Goal: Task Accomplishment & Management: Complete application form

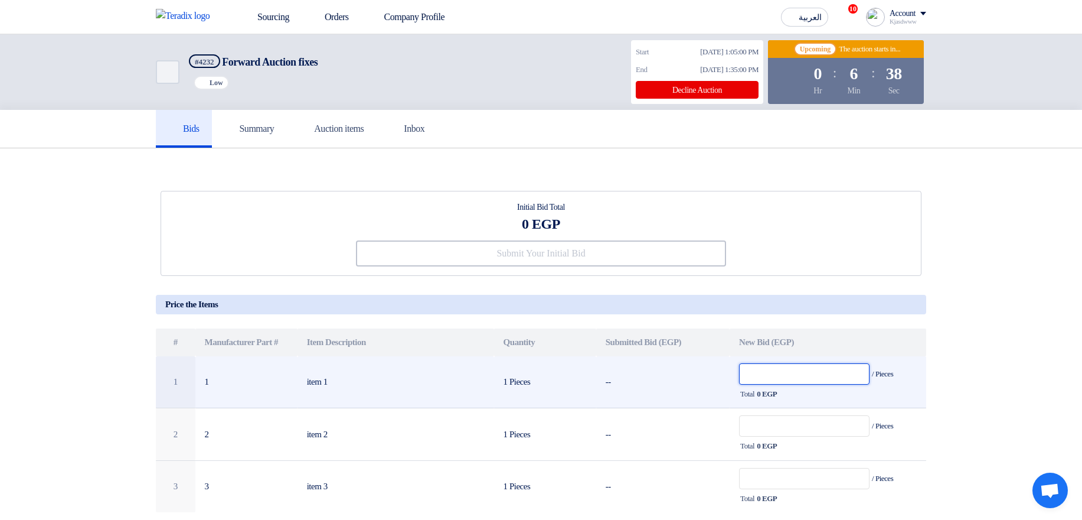
click at [814, 379] on input "text" at bounding box center [804, 373] width 130 height 21
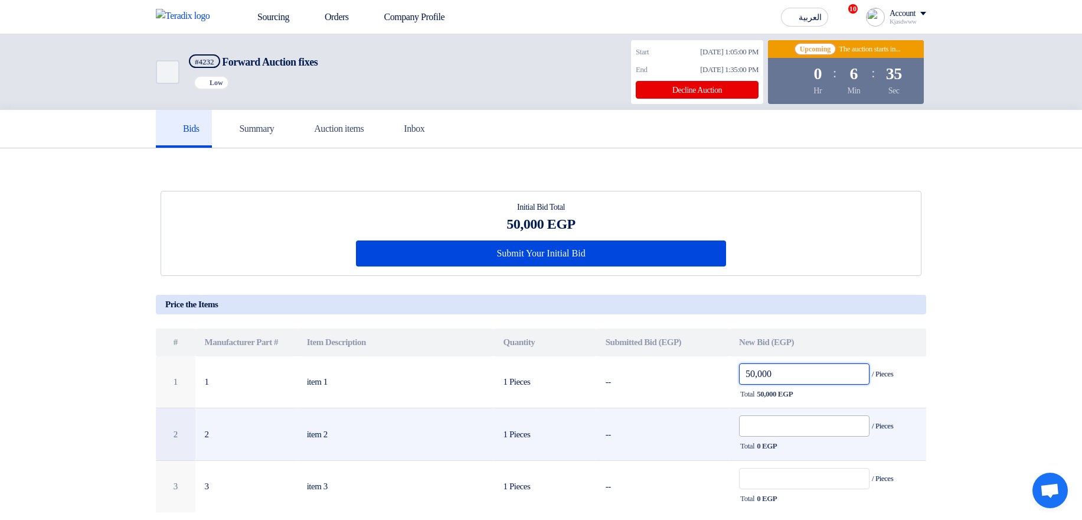
type input "50,000"
click at [768, 425] on input "text" at bounding box center [804, 425] width 130 height 21
paste input "50,000"
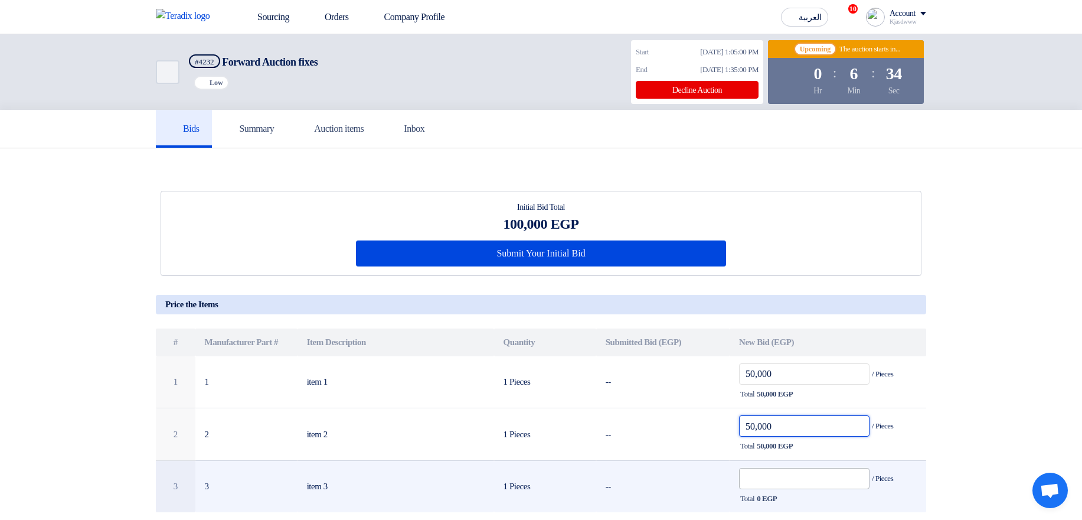
type input "50,000"
click at [794, 488] on input "text" at bounding box center [804, 478] width 130 height 21
paste input "50,000"
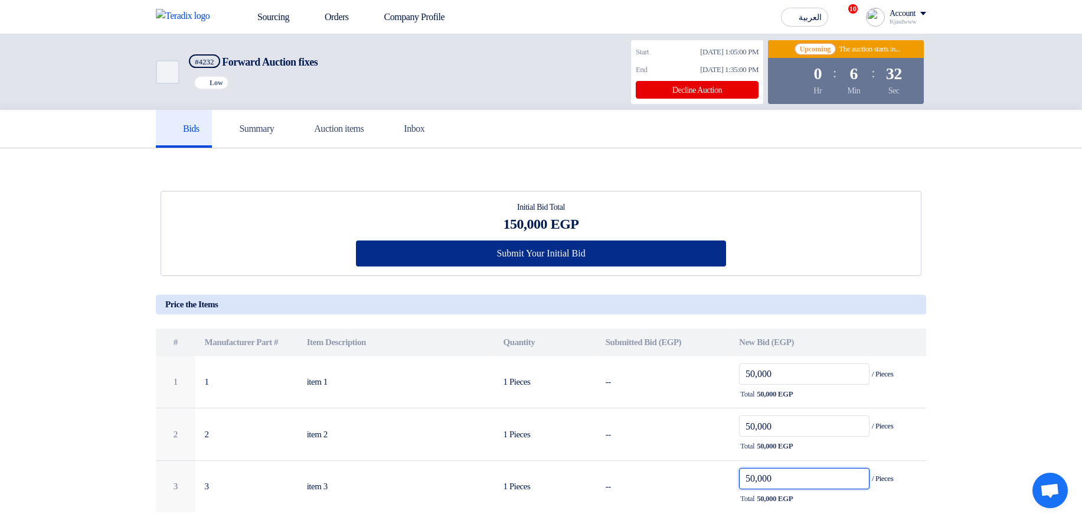
type input "50,000"
click at [642, 259] on button "Submit Your Initial Bid" at bounding box center [541, 253] width 371 height 26
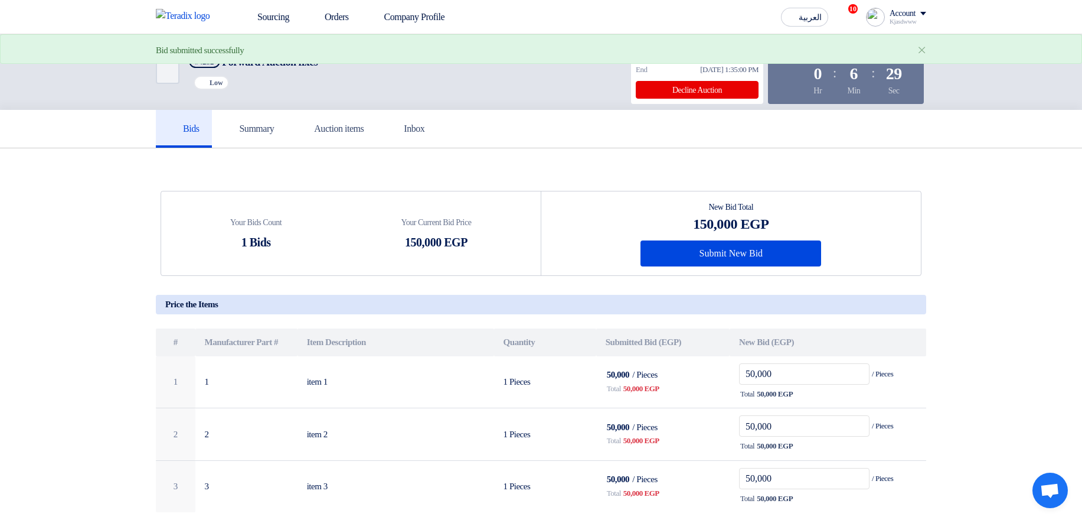
click at [958, 239] on section "Your Bids Count 1 Bids Your Current Bid Price 150,000 EGP # 1 2" at bounding box center [541, 398] width 1082 height 500
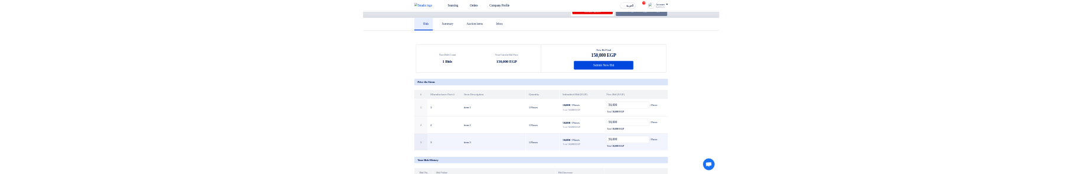
scroll to position [213, 0]
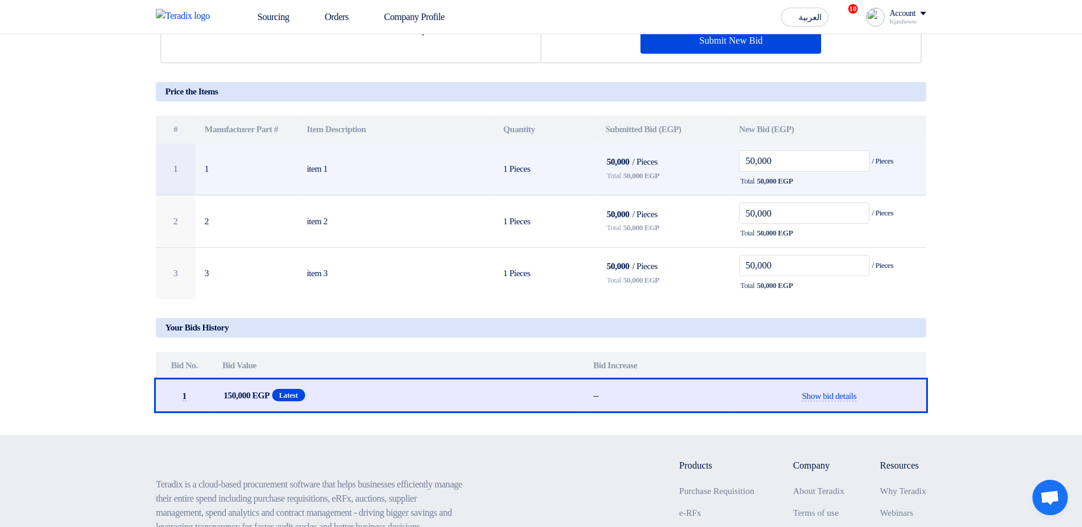
drag, startPoint x: 627, startPoint y: 177, endPoint x: 689, endPoint y: 184, distance: 62.3
click at [697, 183] on div "Total 50,000 EGP" at bounding box center [663, 176] width 115 height 14
click at [700, 168] on td "50,000 / Pieces Total 50,000 EGP" at bounding box center [662, 169] width 133 height 52
click at [750, 162] on input "50,000" at bounding box center [804, 161] width 130 height 21
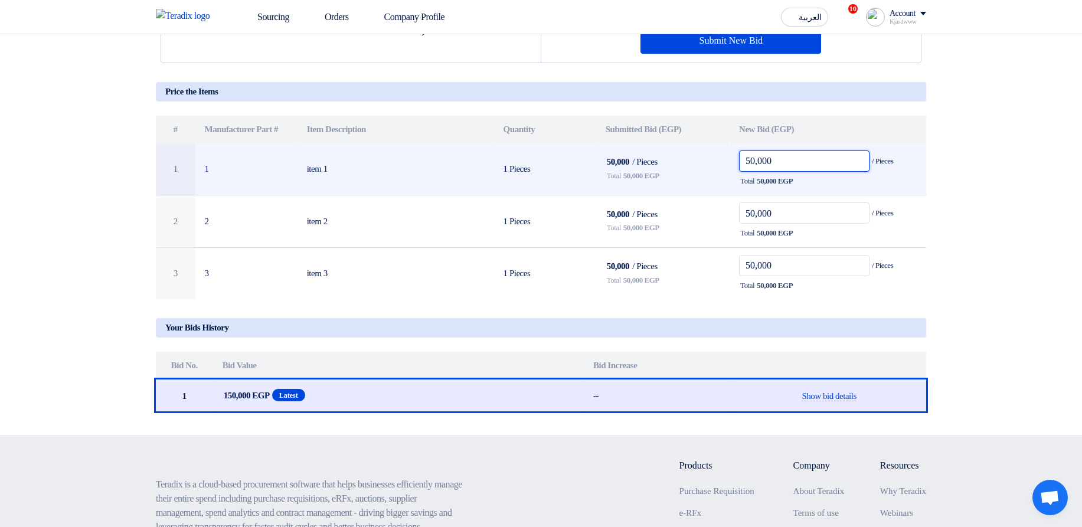
click at [755, 166] on input "50,000" at bounding box center [804, 161] width 130 height 21
click at [802, 165] on input "50,000" at bounding box center [804, 161] width 130 height 21
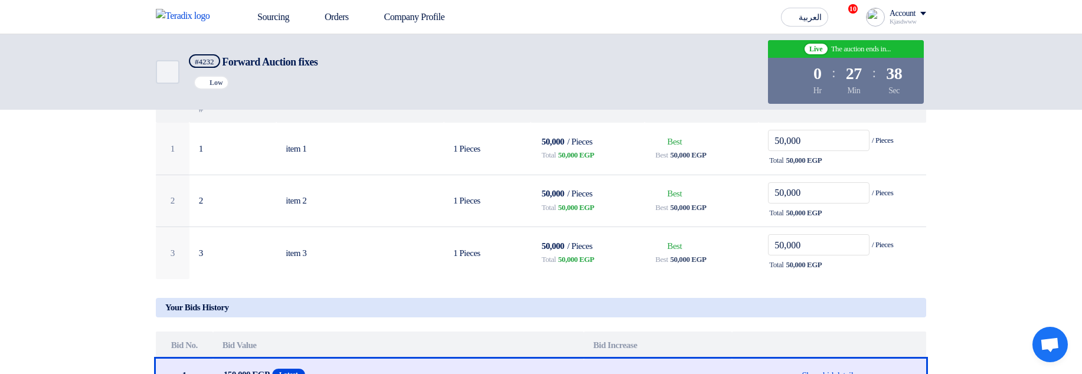
scroll to position [213, 0]
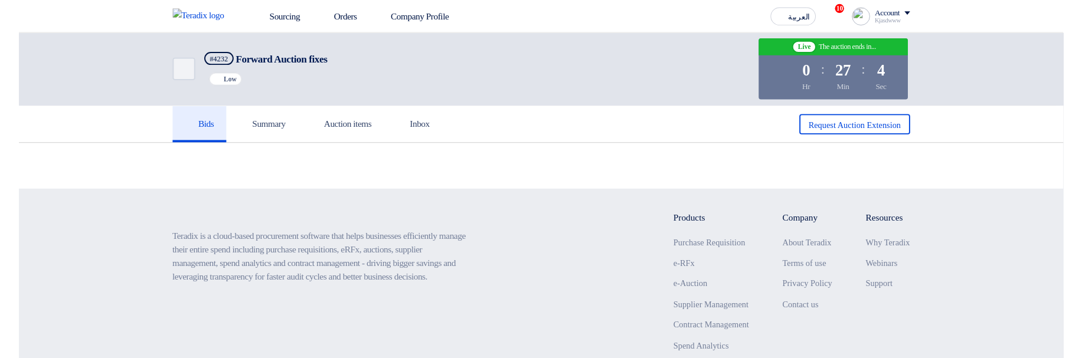
scroll to position [213, 0]
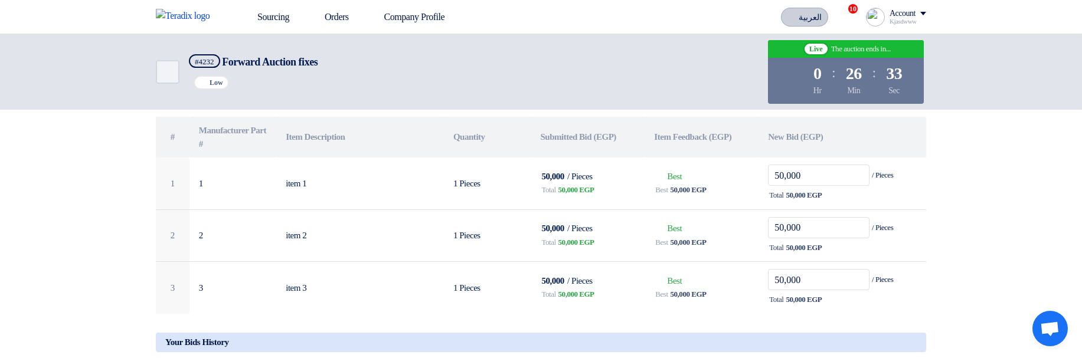
click at [803, 20] on span "العربية" at bounding box center [810, 18] width 23 height 8
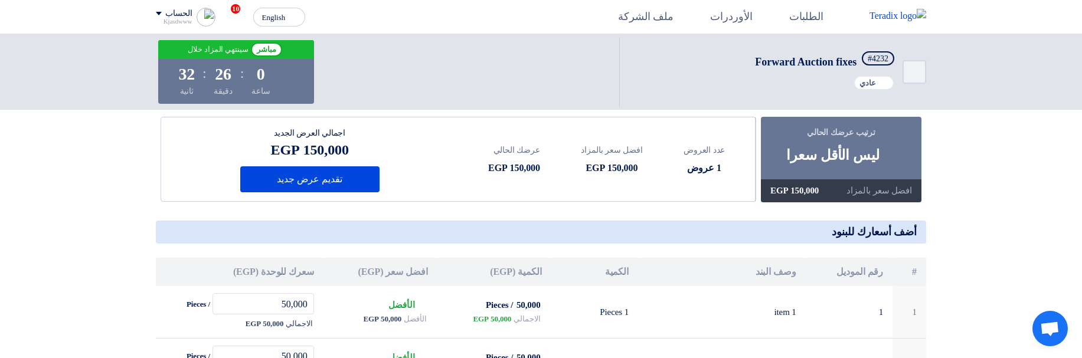
scroll to position [71, 0]
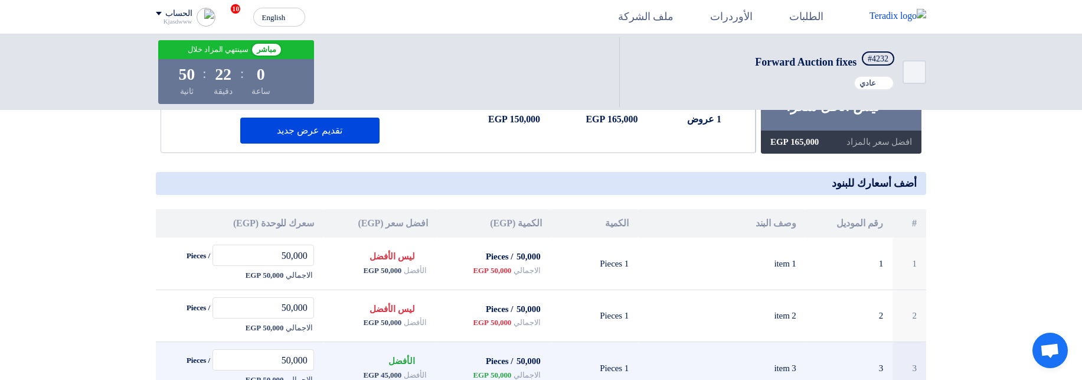
scroll to position [213, 0]
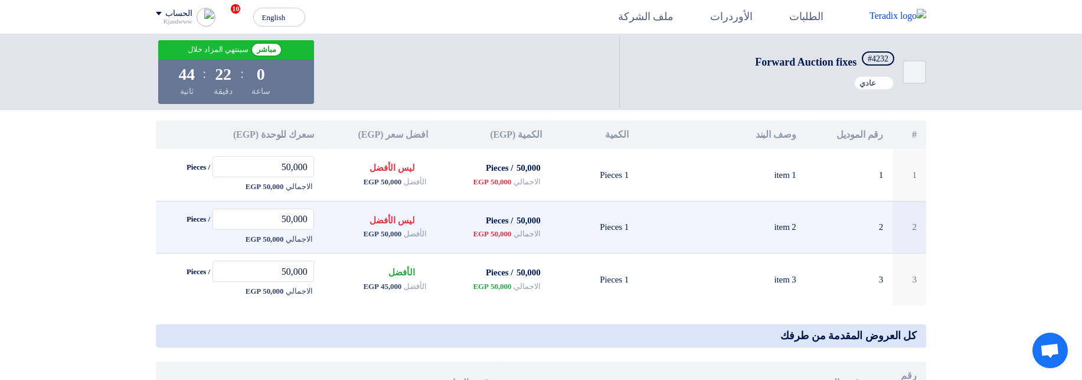
click at [391, 216] on span "Bids submitted ليس الأفضل" at bounding box center [399, 220] width 58 height 9
click at [448, 215] on td "50,000 / Pieces الاجمالي 50,000 EGP" at bounding box center [495, 227] width 114 height 53
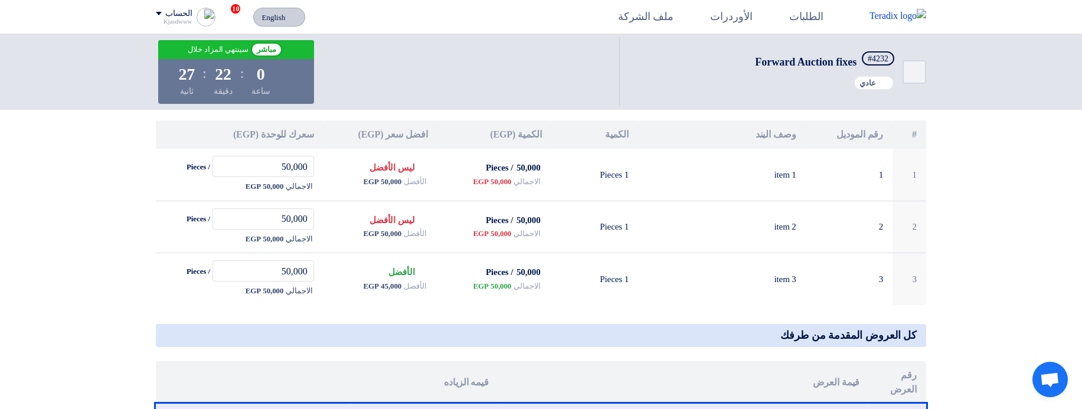
click at [278, 16] on span "English" at bounding box center [274, 18] width 24 height 8
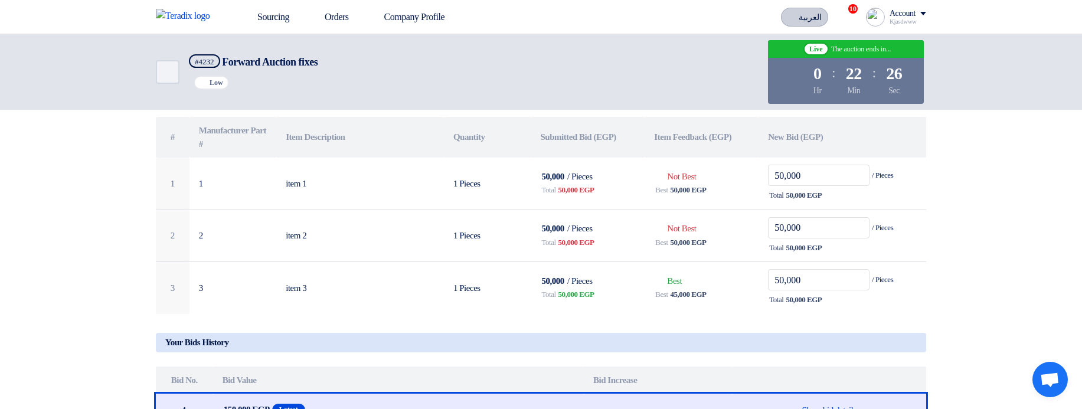
scroll to position [214, 0]
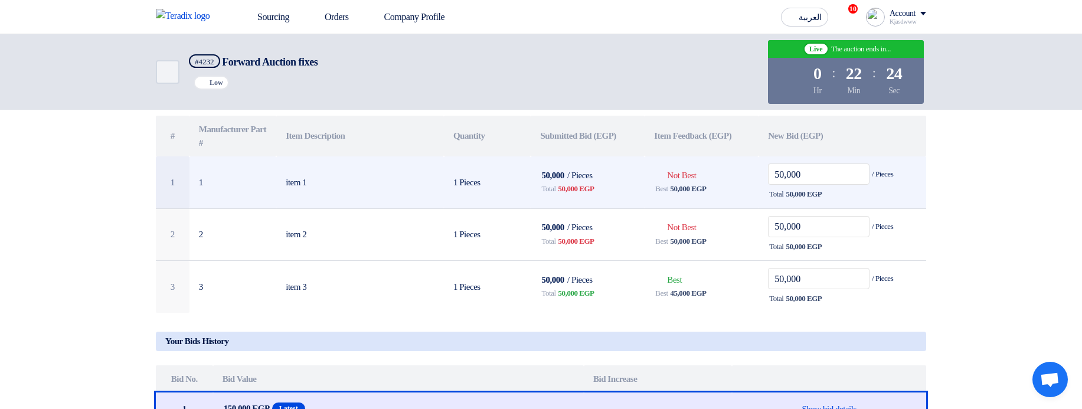
click at [669, 174] on span "Bids submitted Not Best" at bounding box center [675, 175] width 42 height 9
drag, startPoint x: 669, startPoint y: 174, endPoint x: 701, endPoint y: 175, distance: 32.5
click at [696, 175] on span "Bids submitted Not Best" at bounding box center [675, 175] width 42 height 9
click at [722, 175] on td "Bids submitted Not Best Best 50,000 EGP" at bounding box center [702, 182] width 114 height 52
drag, startPoint x: 726, startPoint y: 177, endPoint x: 654, endPoint y: 179, distance: 72.7
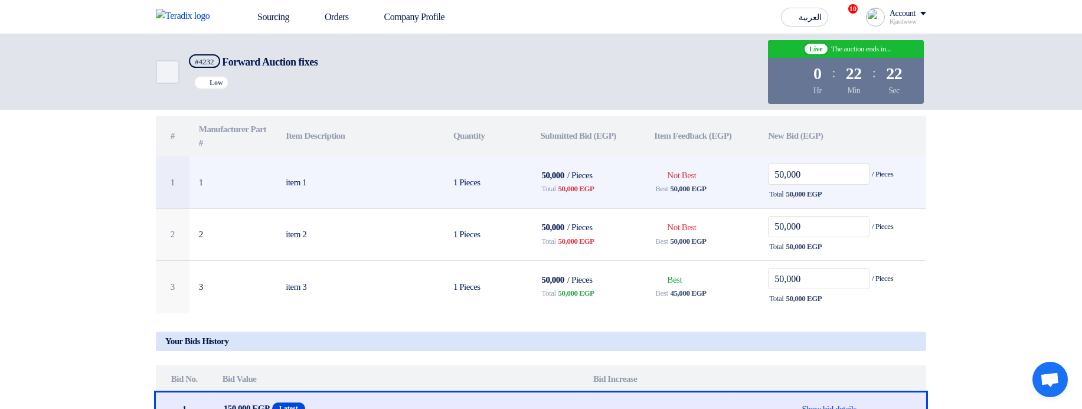
click at [654, 179] on td "Bids submitted Not Best Best 50,000 EGP" at bounding box center [702, 182] width 114 height 52
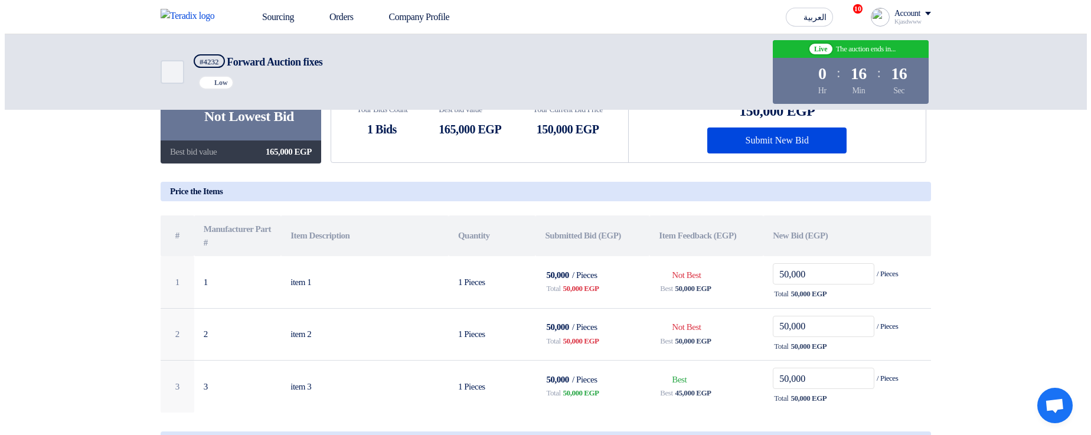
scroll to position [0, 0]
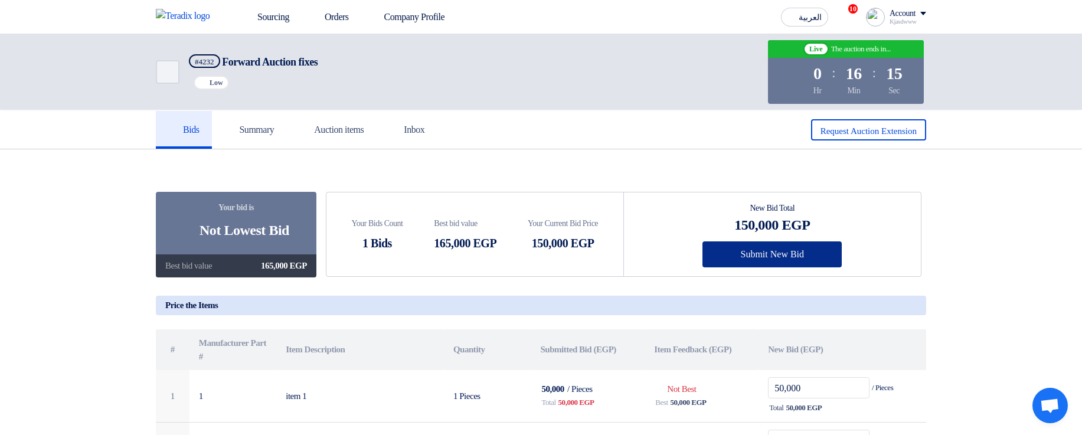
click at [758, 254] on button "Submit New Bid" at bounding box center [772, 255] width 139 height 26
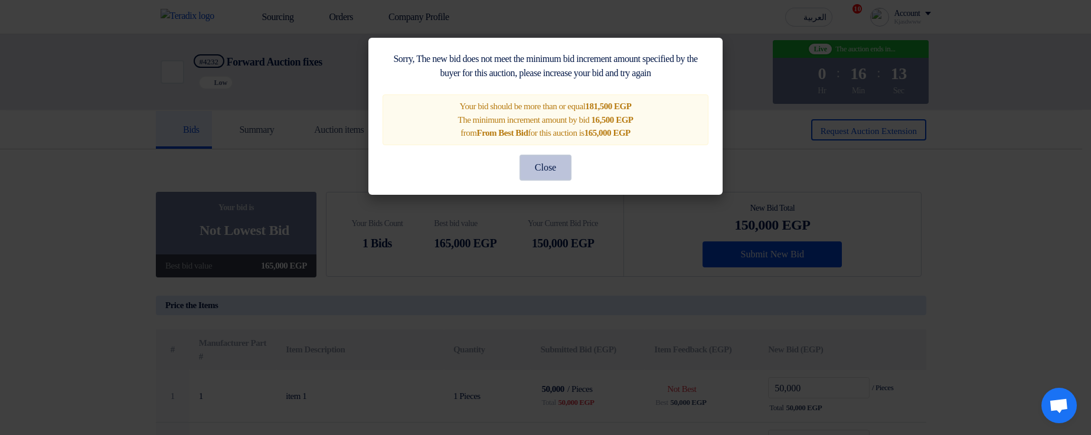
click at [560, 174] on button "Close" at bounding box center [546, 168] width 52 height 26
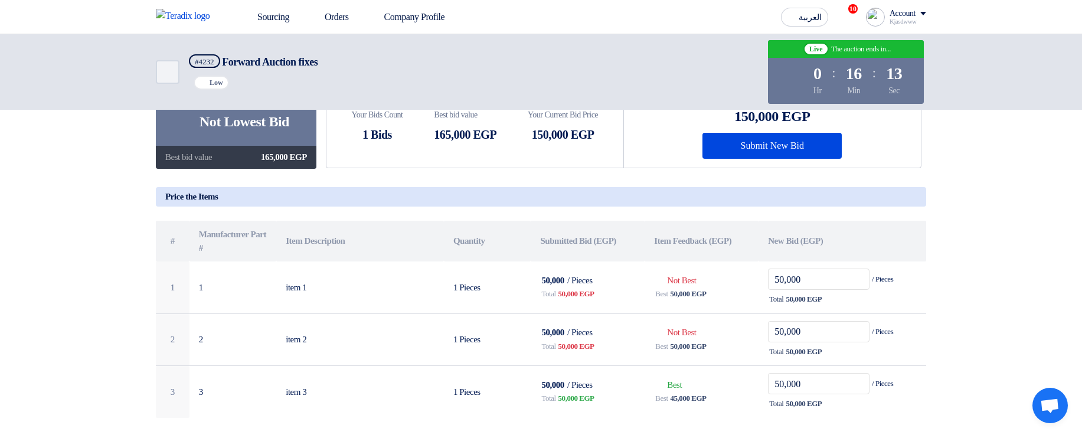
scroll to position [142, 0]
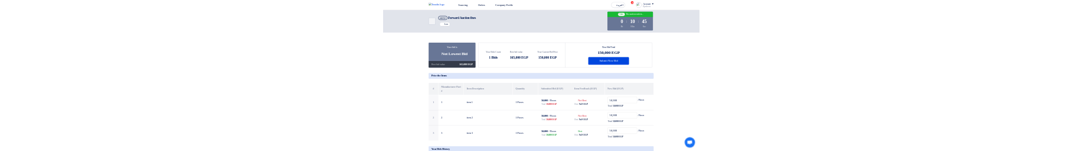
scroll to position [71, 0]
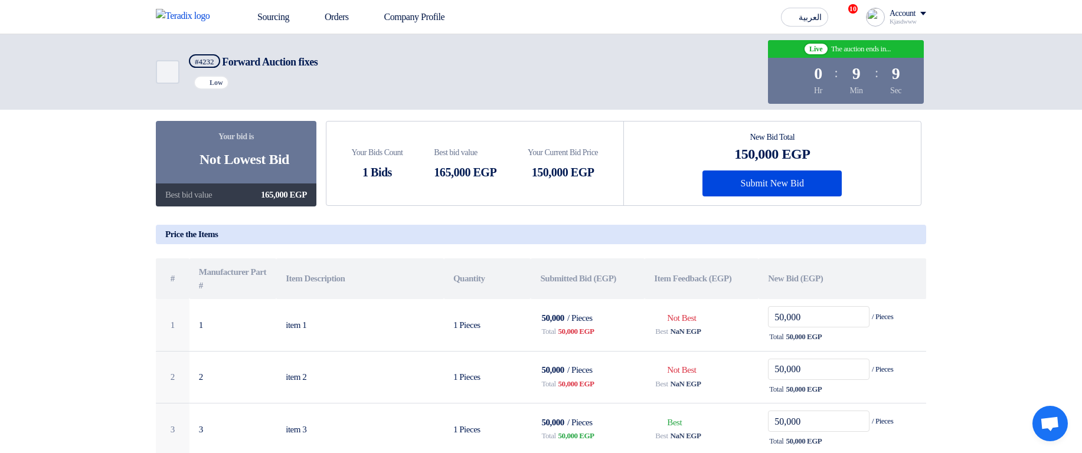
click at [231, 156] on div "Bids submitted Not Lowest Bid" at bounding box center [236, 159] width 106 height 21
click at [490, 164] on div "165,000 EGP" at bounding box center [465, 173] width 63 height 18
click at [534, 168] on div "150,000 EGP" at bounding box center [563, 173] width 70 height 18
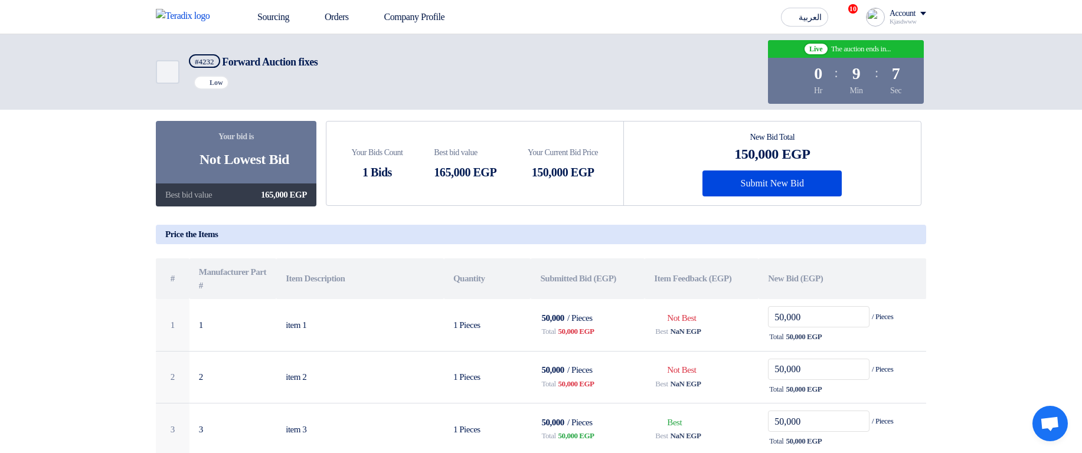
click at [534, 168] on div "150,000 EGP" at bounding box center [563, 173] width 70 height 18
click at [562, 206] on div "Your bid is Bids submitted Not Lowest Bid Best bid value 165,000 EGP Your Bids …" at bounding box center [541, 288] width 771 height 335
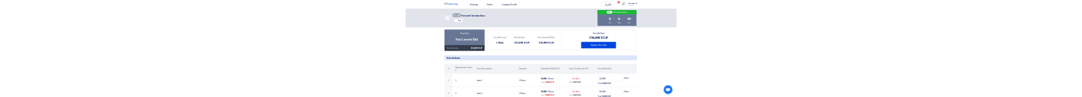
scroll to position [142, 0]
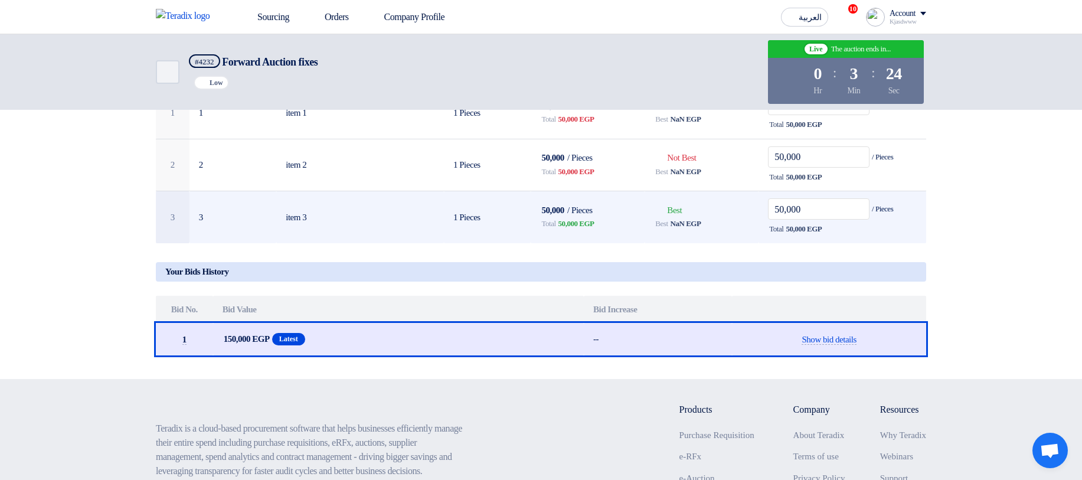
scroll to position [71, 0]
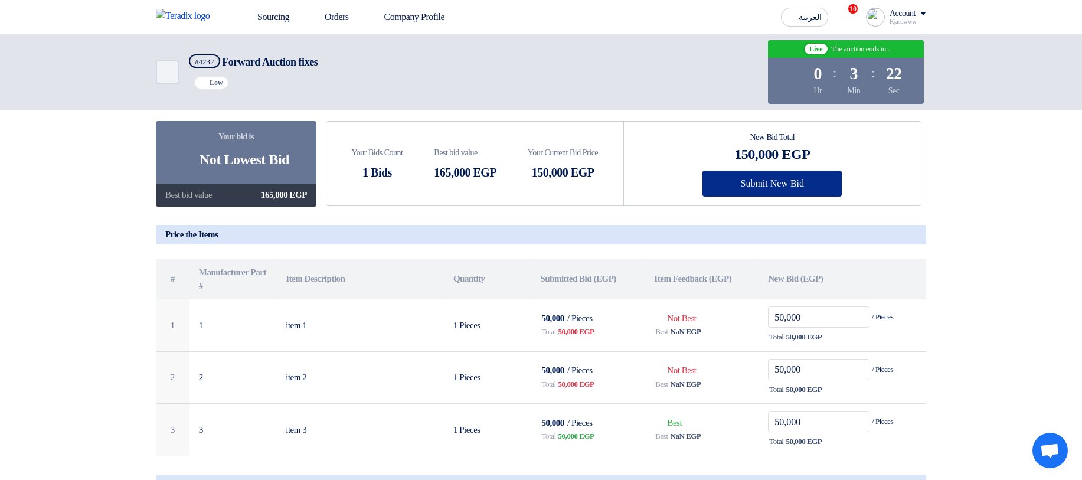
click at [781, 97] on button "Submit New Bid" at bounding box center [772, 184] width 139 height 26
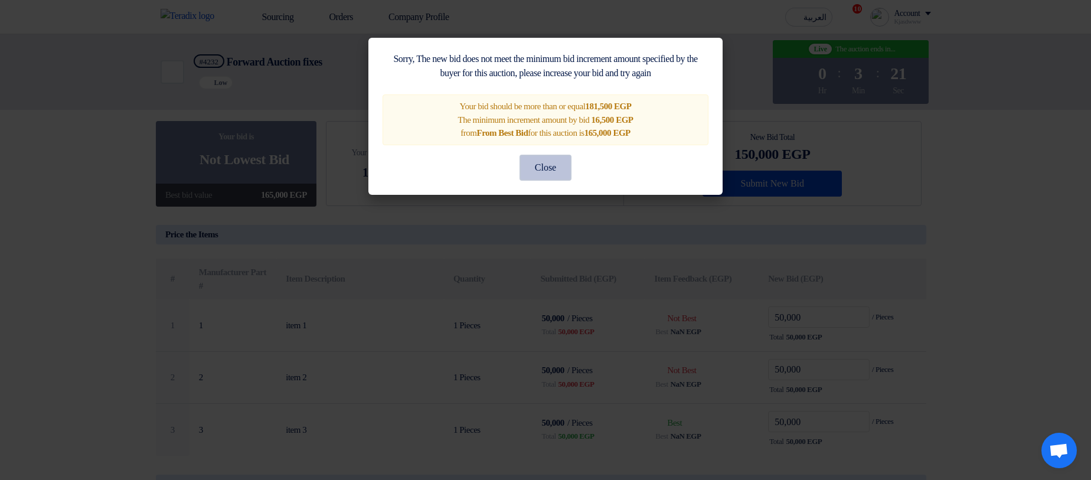
click at [556, 97] on button "Close" at bounding box center [546, 168] width 52 height 26
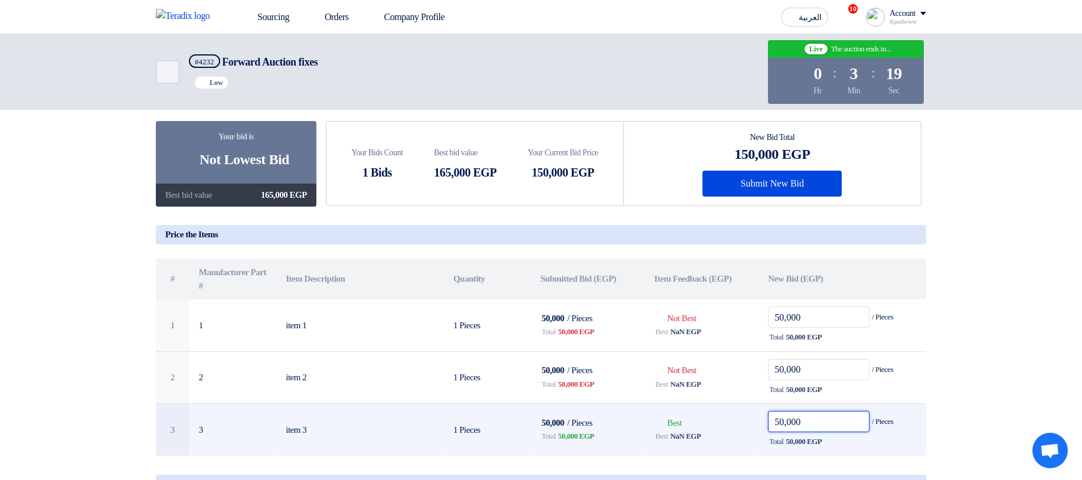
click at [783, 97] on input "50,000" at bounding box center [819, 421] width 102 height 21
click at [782, 97] on input "50,000" at bounding box center [819, 421] width 102 height 21
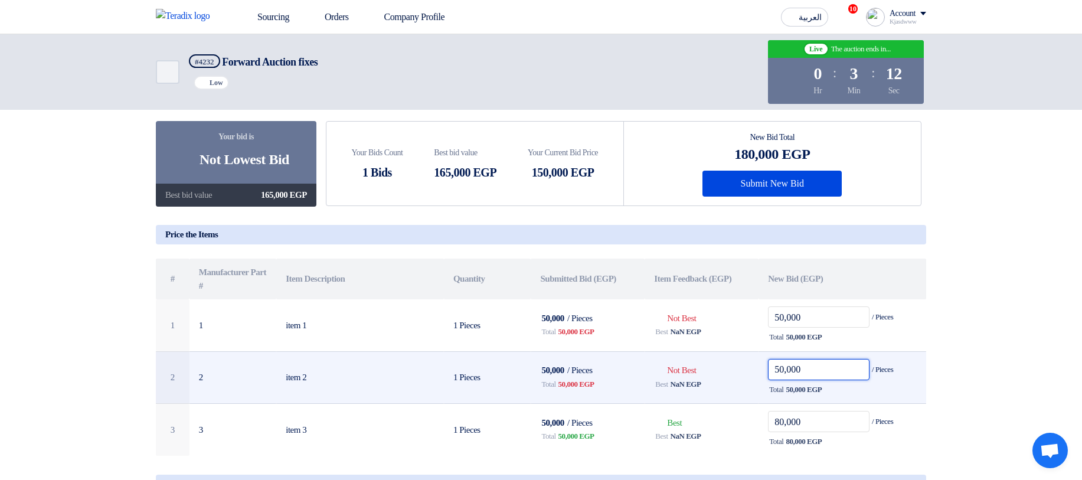
click at [784, 97] on input "50,000" at bounding box center [819, 369] width 102 height 21
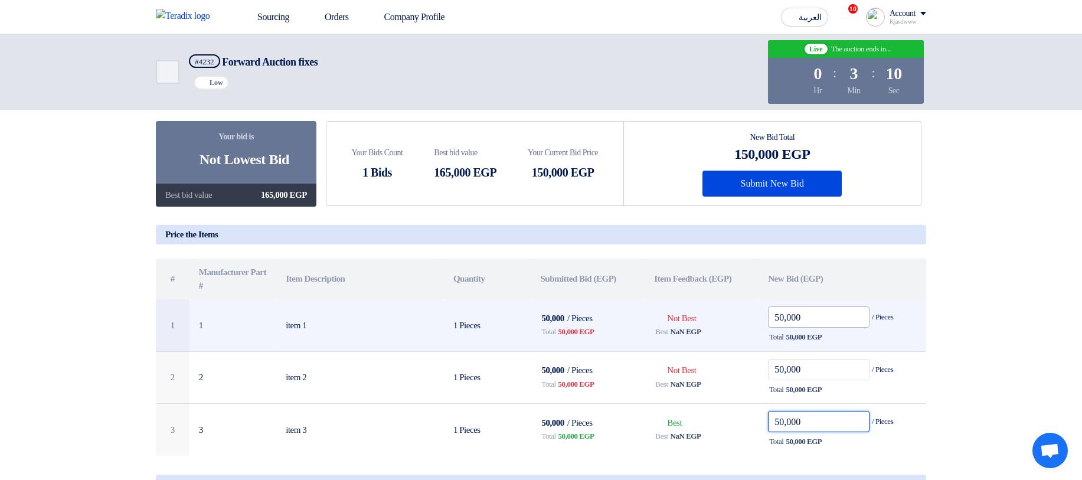
type input "50,000"
click at [781, 97] on input "50,000" at bounding box center [819, 316] width 102 height 21
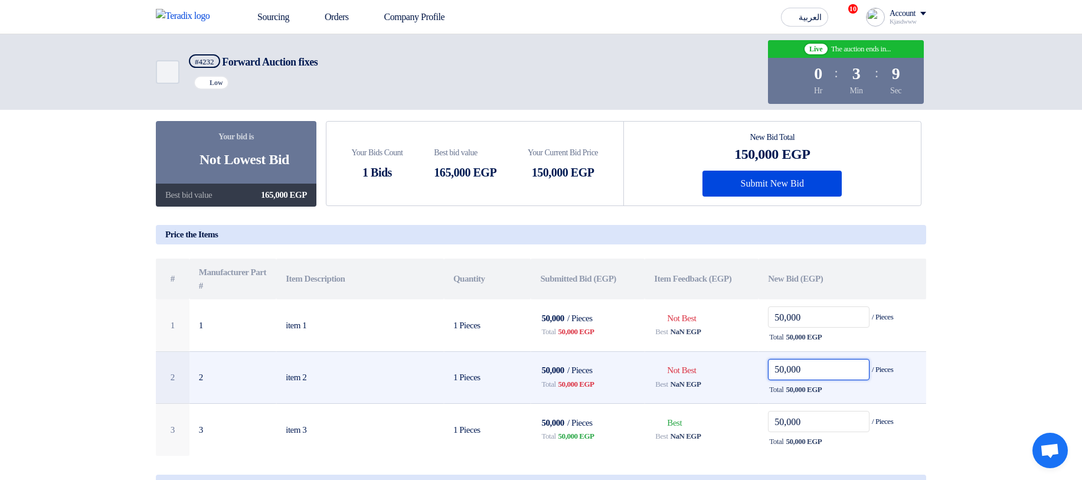
click at [776, 97] on input "50,000" at bounding box center [819, 369] width 102 height 21
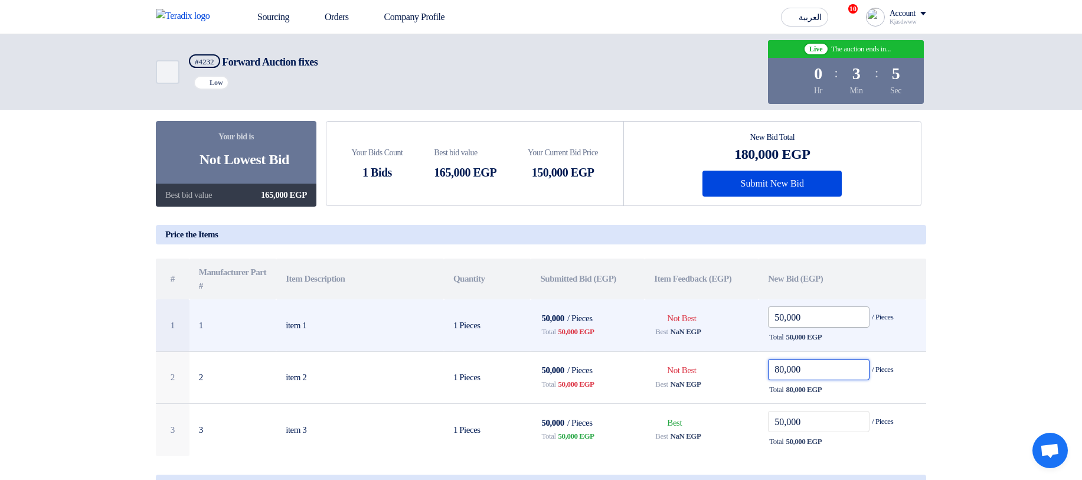
type input "80,000"
click at [785, 97] on input "50,000" at bounding box center [819, 316] width 102 height 21
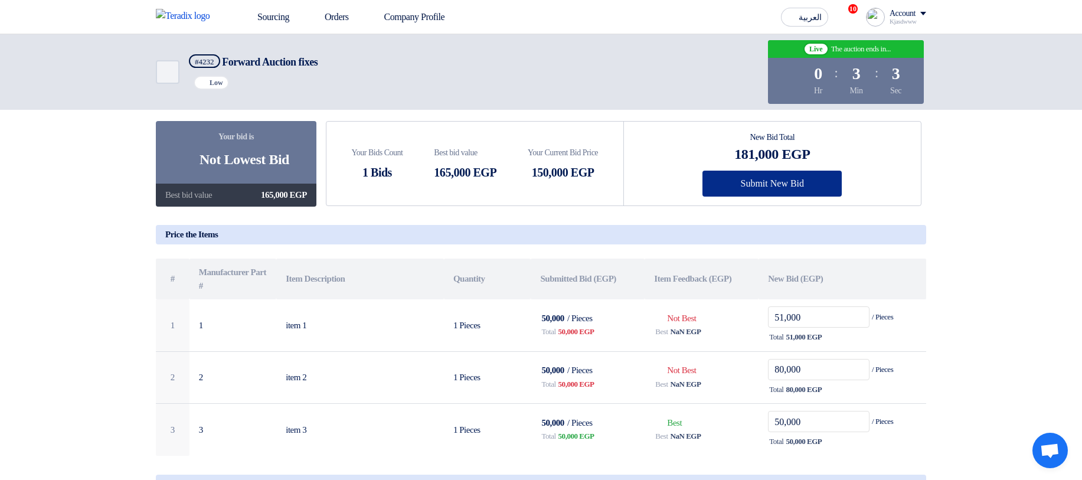
click at [810, 97] on button "Submit New Bid" at bounding box center [772, 184] width 139 height 26
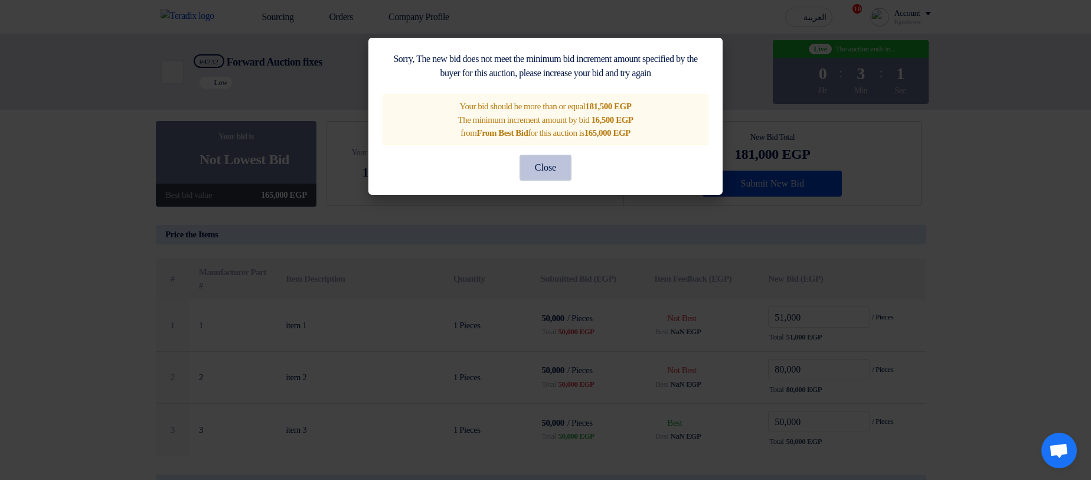
click at [556, 97] on button "Close" at bounding box center [546, 168] width 52 height 26
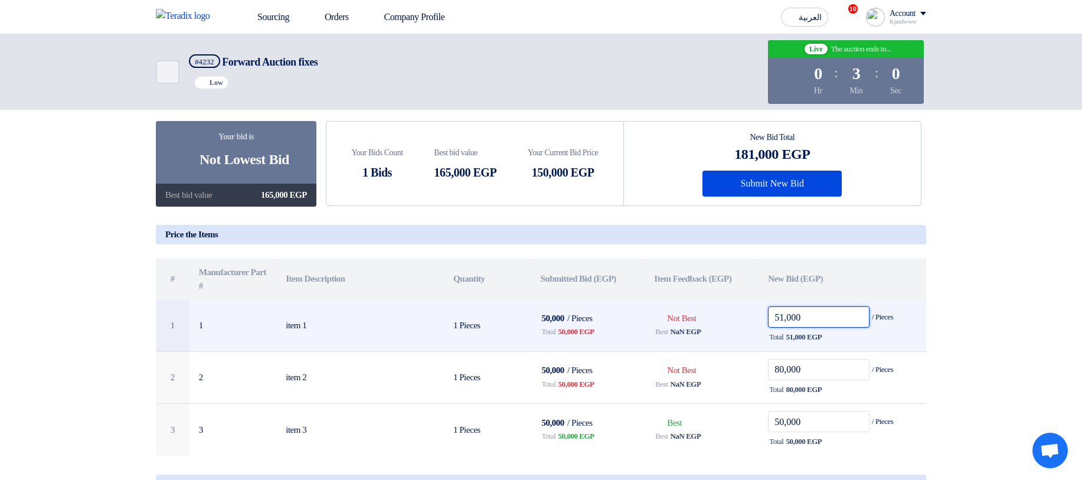
click at [779, 97] on input "51,000" at bounding box center [819, 316] width 102 height 21
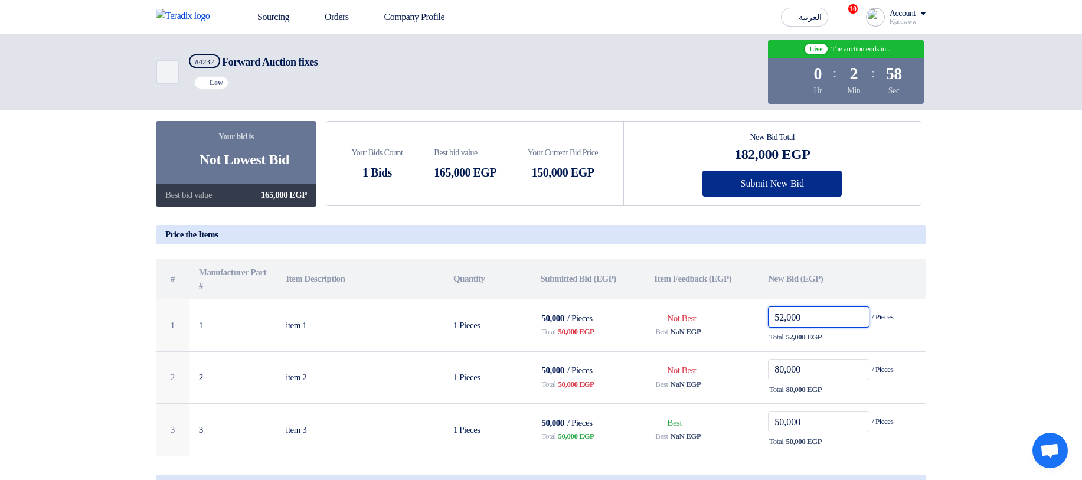
type input "52,000"
click at [776, 97] on button "Submit New Bid" at bounding box center [772, 184] width 139 height 26
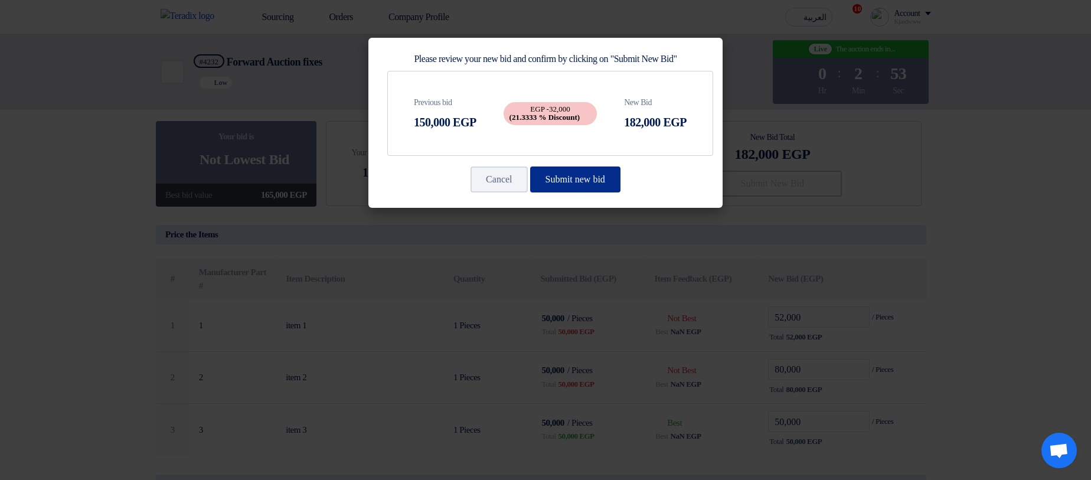
click at [585, 97] on button "Submit new bid" at bounding box center [575, 180] width 90 height 26
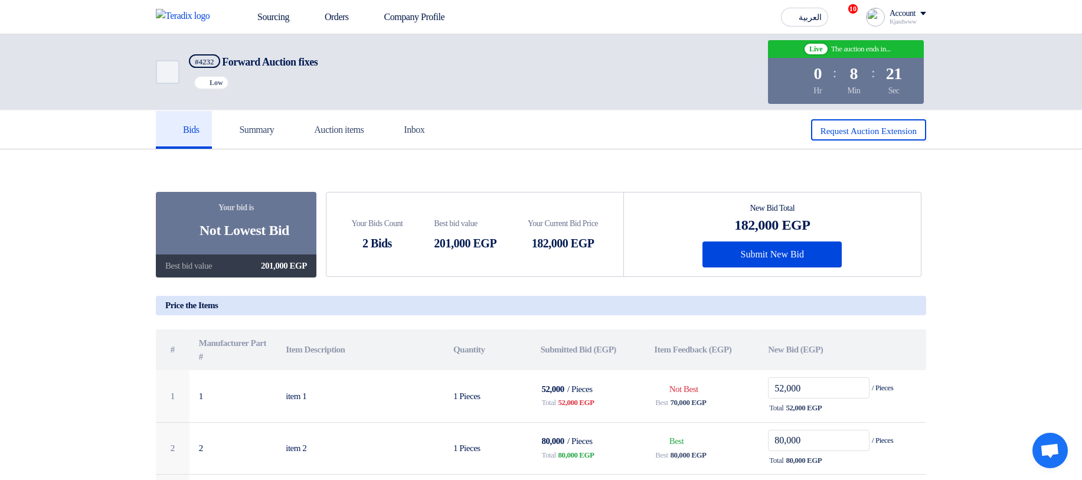
scroll to position [71, 0]
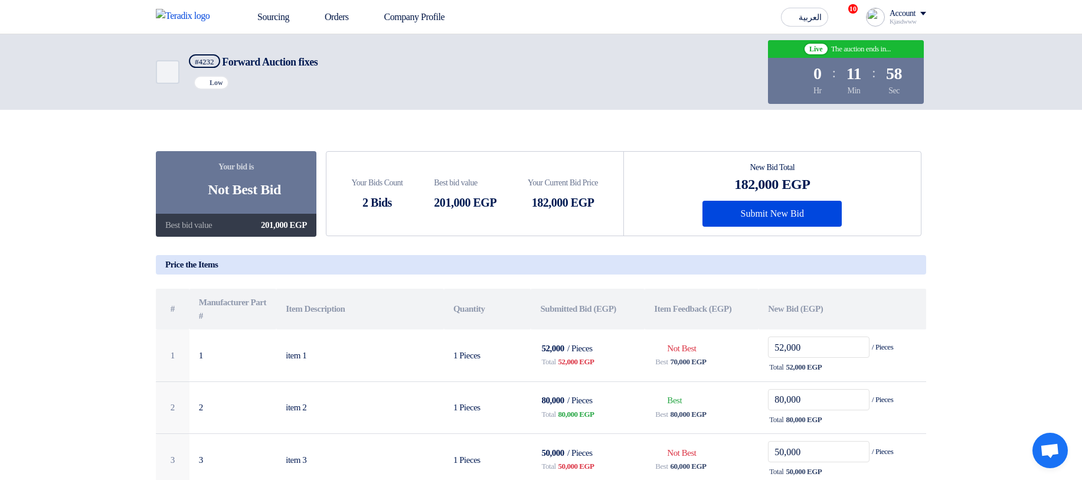
scroll to position [71, 0]
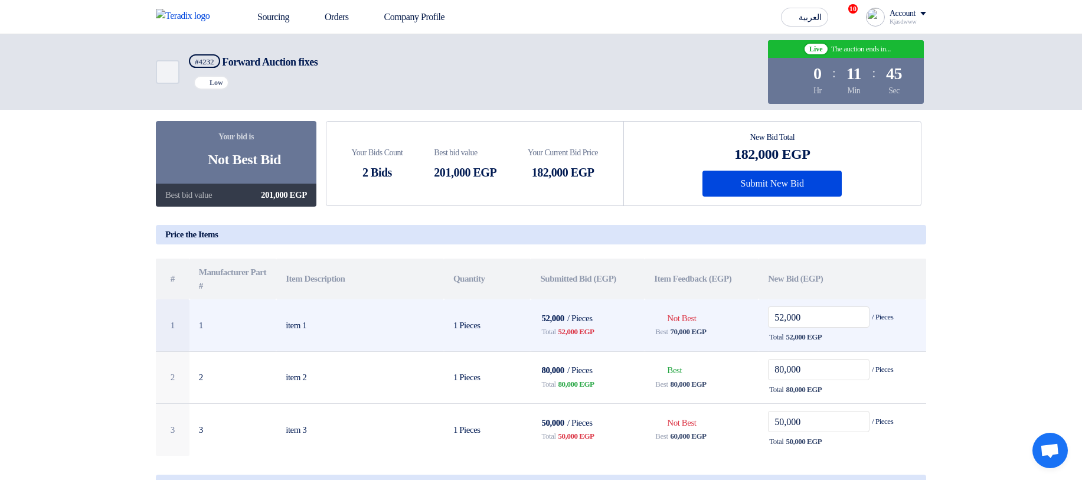
click at [678, 332] on span "70,000 EGP" at bounding box center [689, 332] width 36 height 12
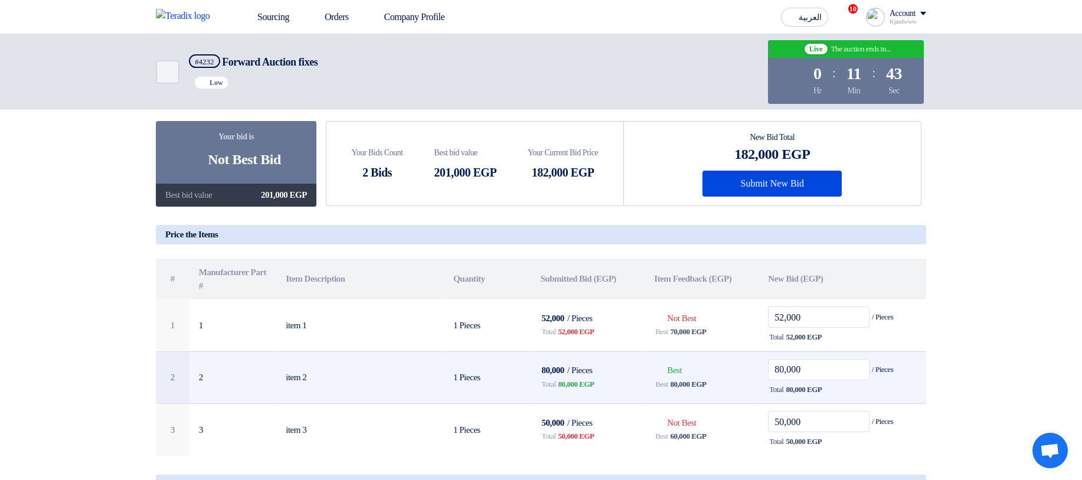
click at [681, 390] on span "80,000 EGP" at bounding box center [689, 384] width 36 height 12
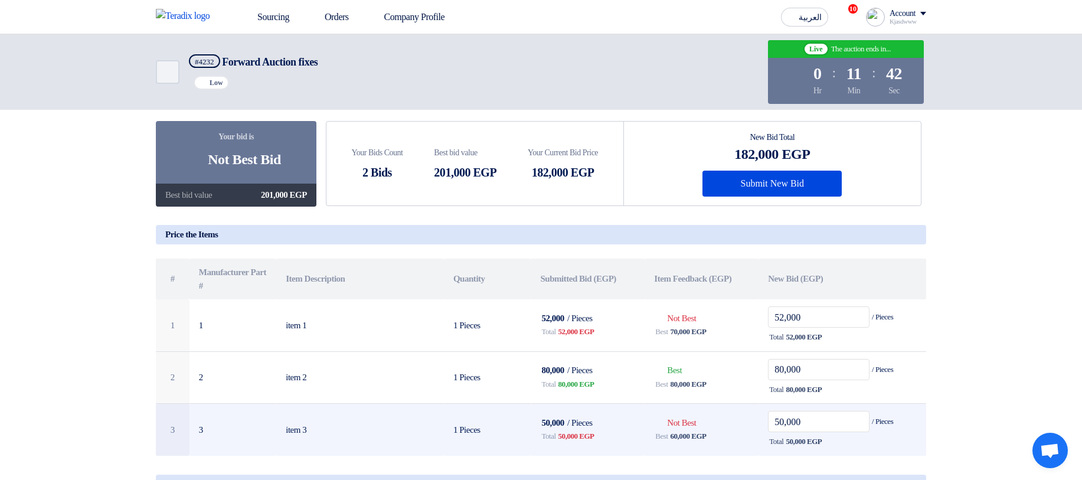
click at [678, 442] on span "60,000 EGP" at bounding box center [689, 436] width 36 height 12
click at [684, 443] on div "Best 60,000 EGP" at bounding box center [701, 436] width 95 height 14
click at [677, 442] on span "60,000 EGP" at bounding box center [689, 436] width 36 height 12
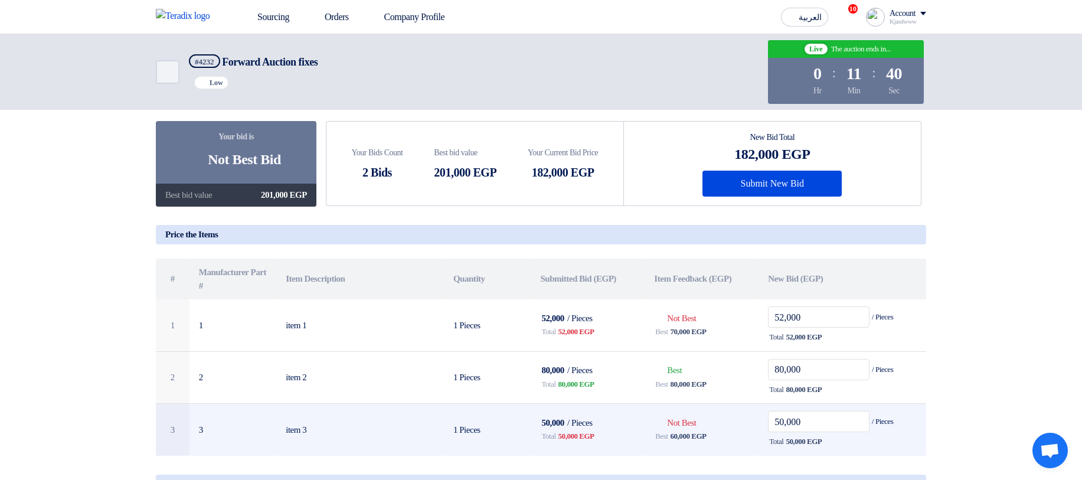
click at [566, 442] on span "50,000 EGP" at bounding box center [577, 436] width 36 height 12
click at [577, 437] on span "50,000 EGP" at bounding box center [577, 436] width 36 height 12
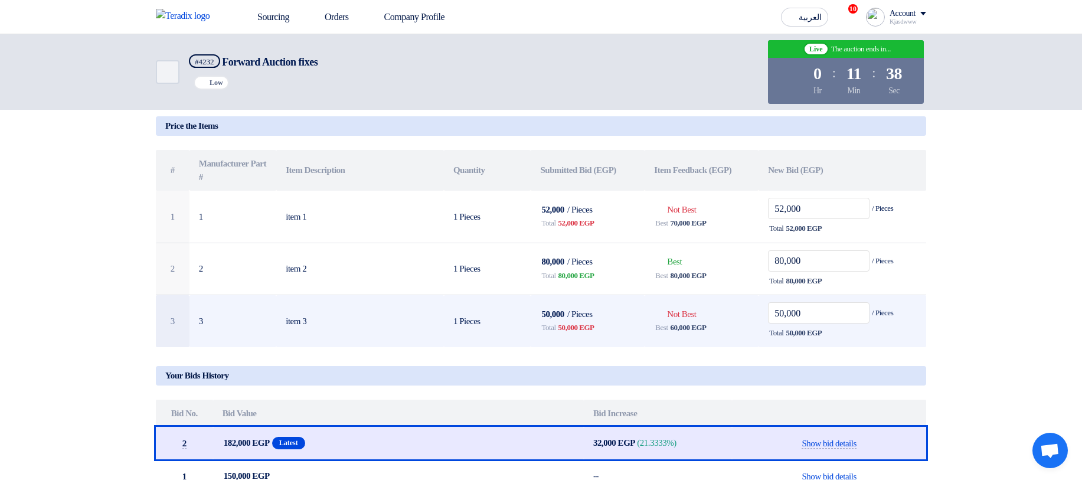
scroll to position [142, 0]
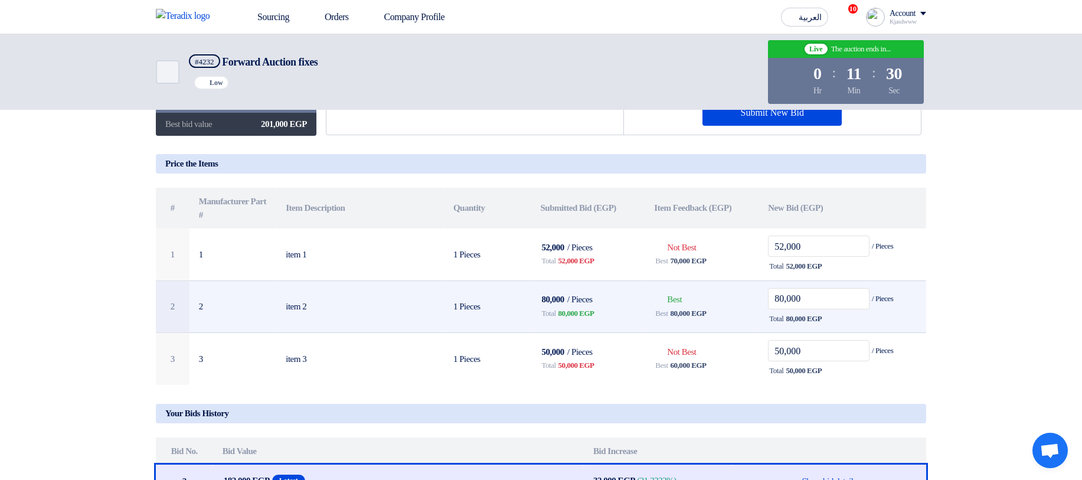
drag, startPoint x: 704, startPoint y: 309, endPoint x: 712, endPoint y: 311, distance: 7.3
click at [704, 309] on div "Best 80,000 EGP" at bounding box center [701, 313] width 95 height 14
click at [719, 315] on div "Best 80,000 EGP" at bounding box center [701, 313] width 95 height 14
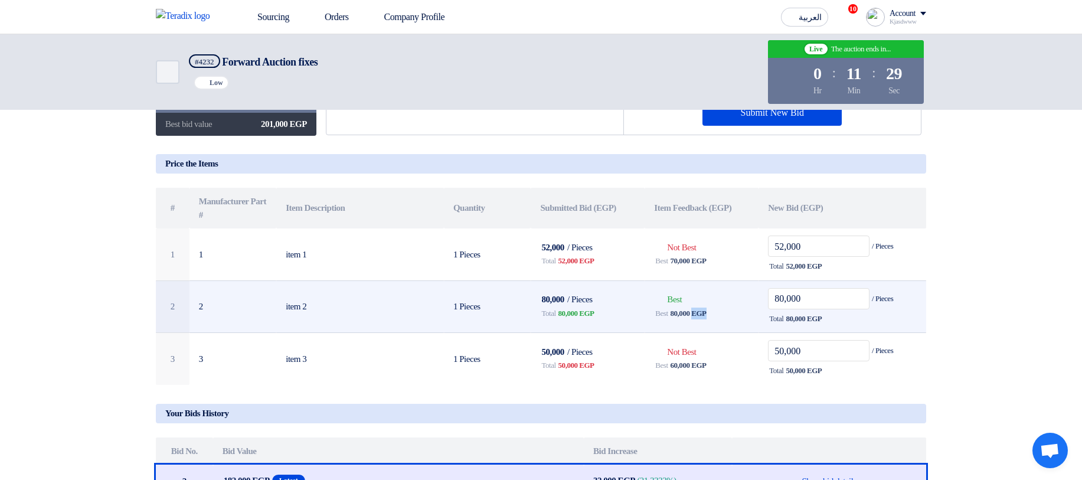
click at [721, 325] on td "Bids submitted Best Best 80,000 EGP" at bounding box center [702, 306] width 114 height 53
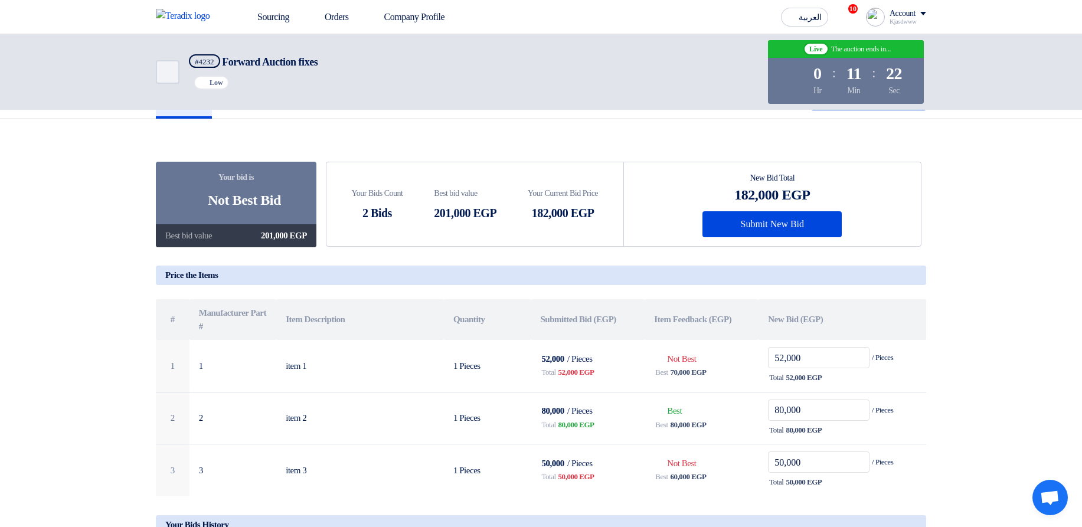
scroll to position [0, 0]
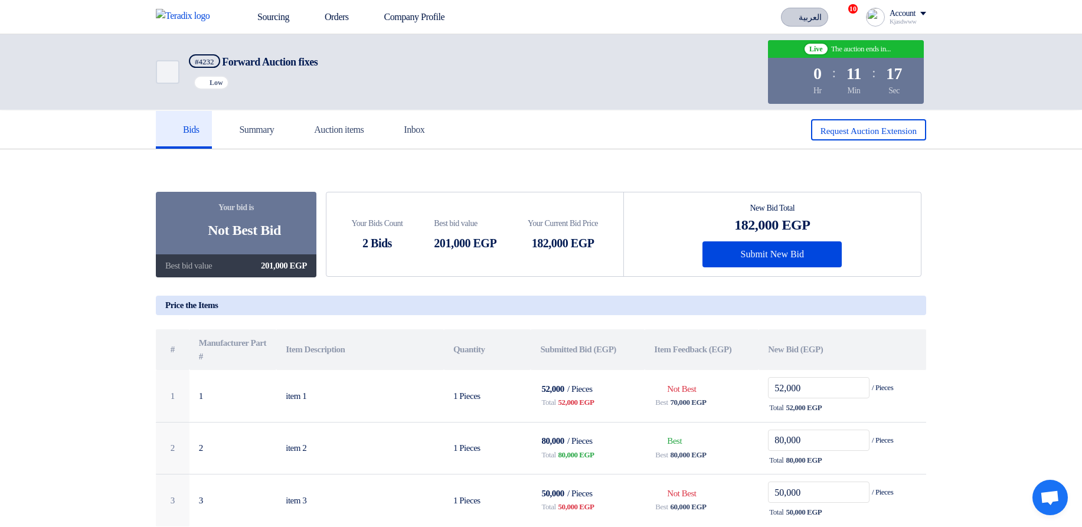
click at [787, 12] on use at bounding box center [787, 12] width 0 height 0
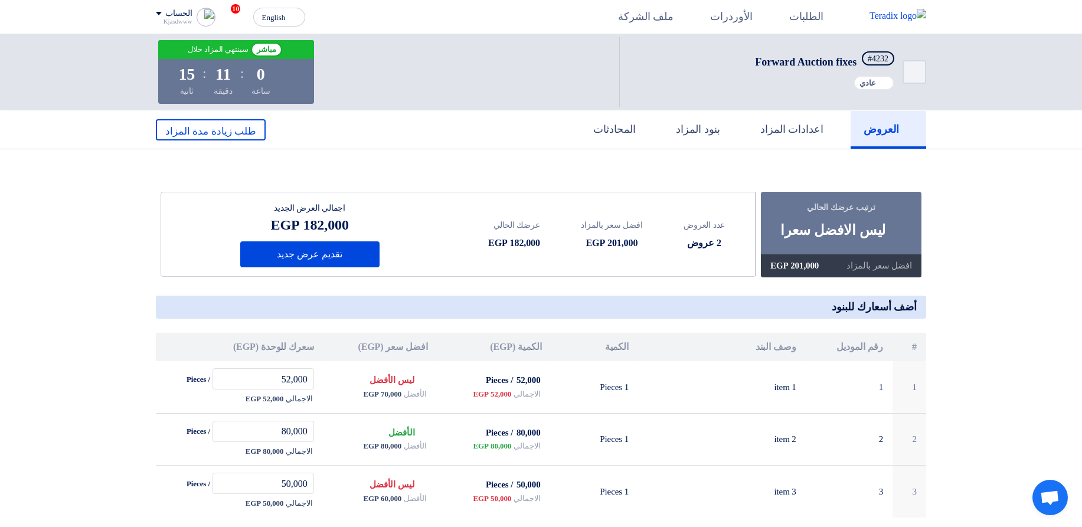
click at [309, 15] on div "الطلبات الأوردرات ملف الشركة English EN 10 You're invited to a reverse auction …" at bounding box center [541, 17] width 788 height 34
click at [304, 15] on button "English EN" at bounding box center [279, 17] width 52 height 19
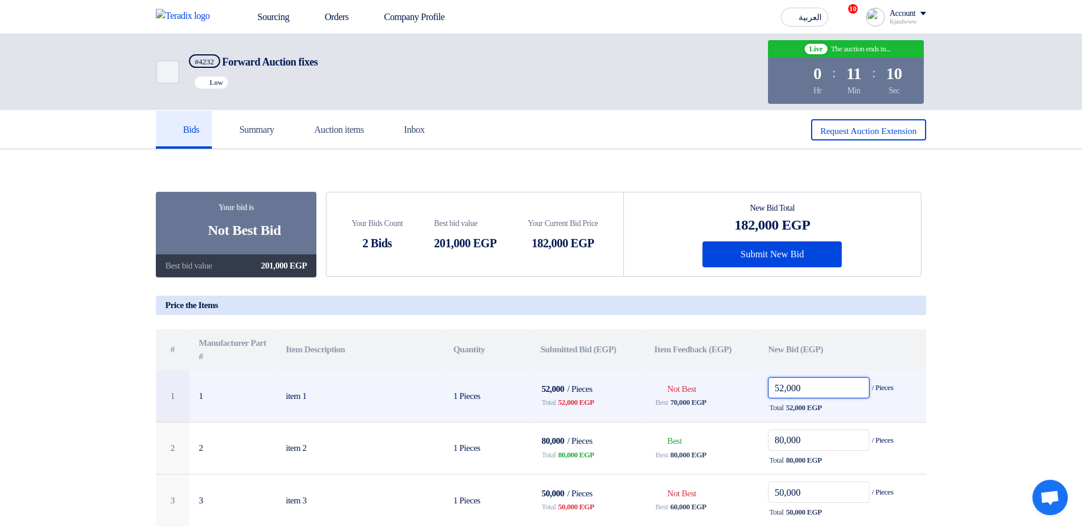
click at [778, 389] on input "52,000" at bounding box center [819, 387] width 102 height 21
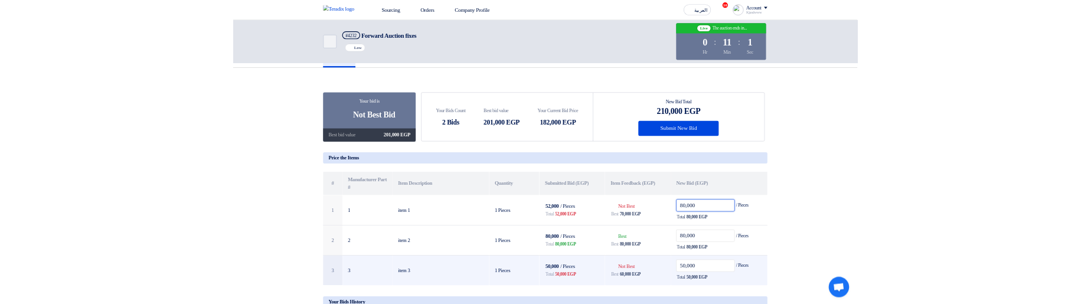
scroll to position [71, 0]
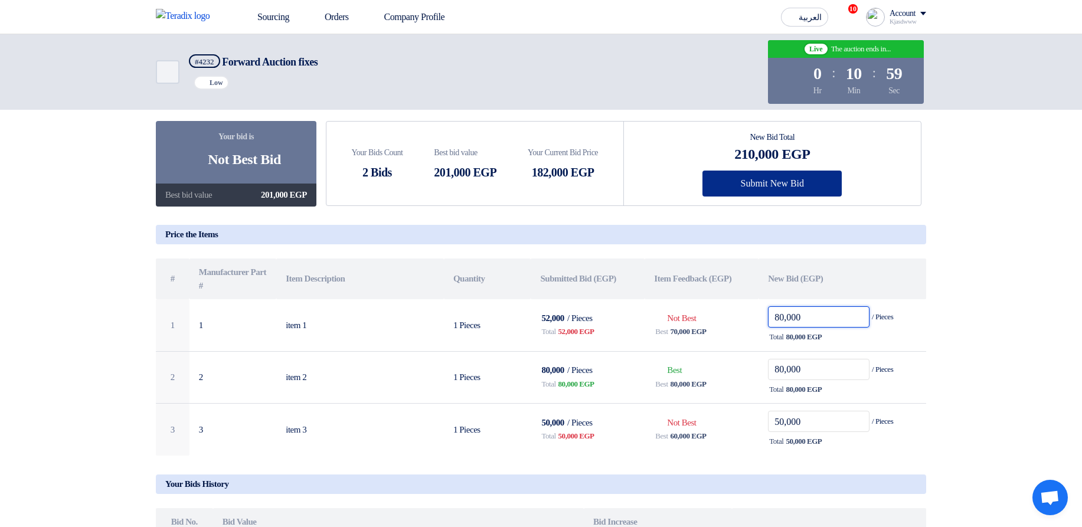
type input "80,000"
click at [803, 193] on button "Submit New Bid" at bounding box center [772, 184] width 139 height 26
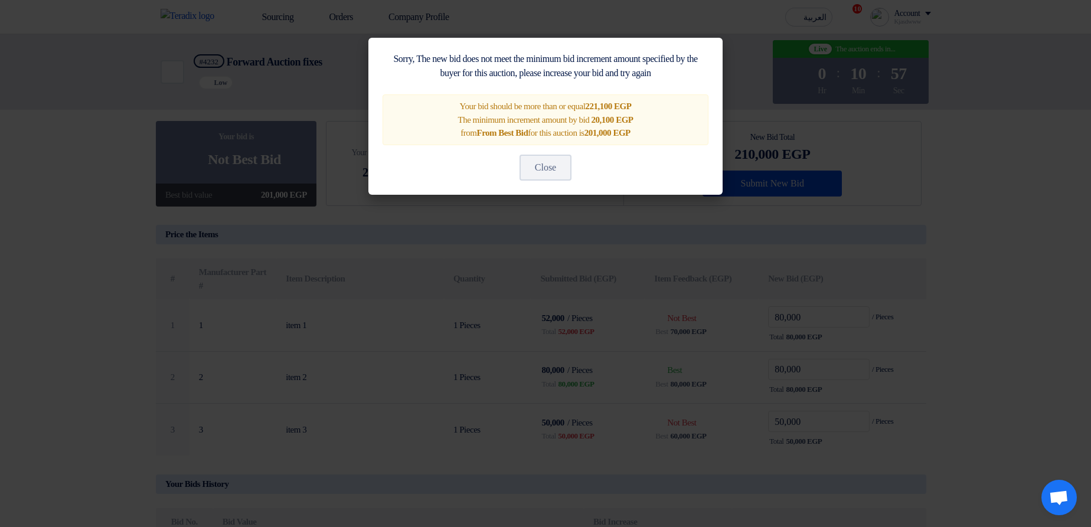
click at [840, 224] on modal-container "Sorry, The new bid does not meet the minimum bid increment amount specified by …" at bounding box center [545, 263] width 1091 height 527
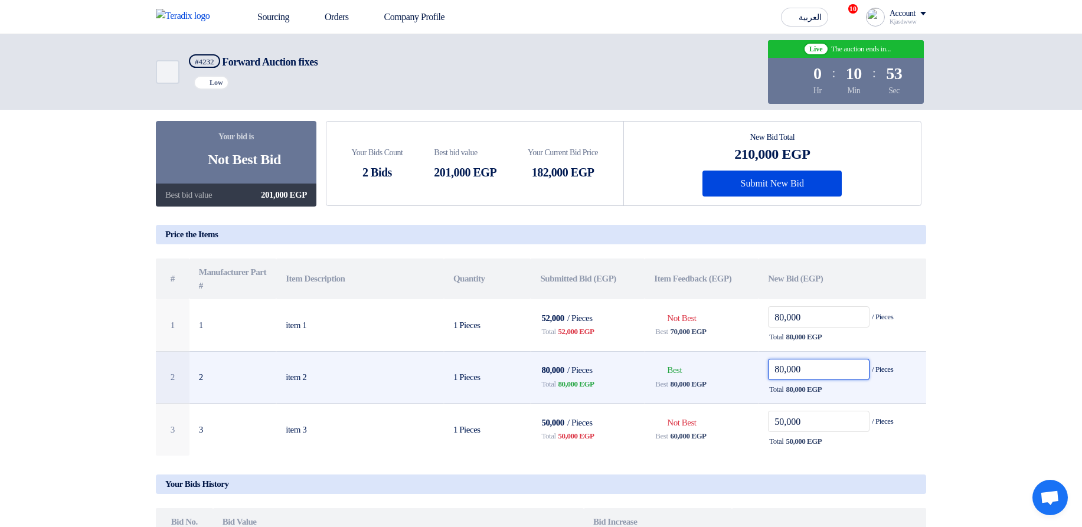
click at [785, 368] on input "80,000" at bounding box center [819, 369] width 102 height 21
drag, startPoint x: 775, startPoint y: 367, endPoint x: 784, endPoint y: 369, distance: 9.6
click at [784, 369] on input "80,000" at bounding box center [819, 369] width 102 height 21
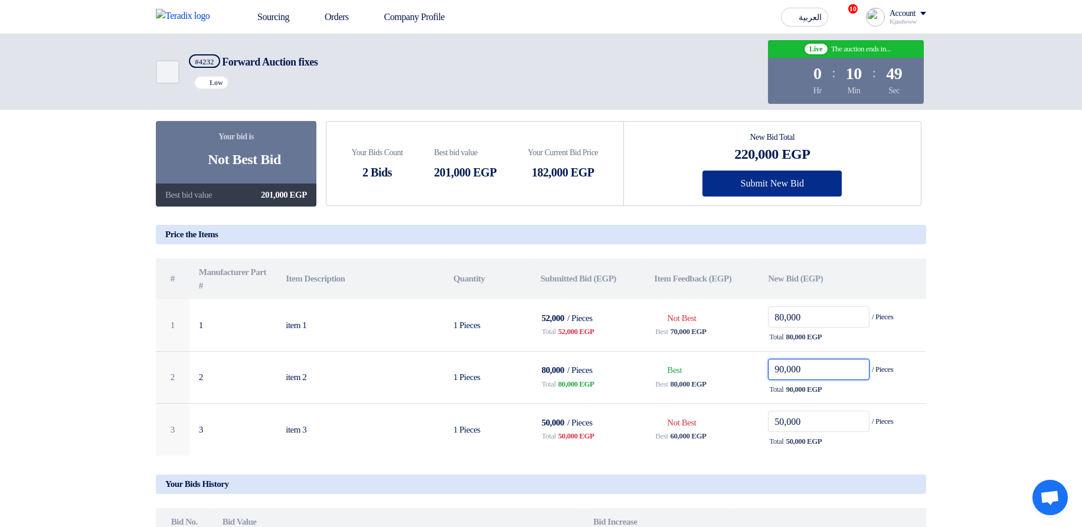
type input "90,000"
click at [814, 193] on button "Submit New Bid" at bounding box center [772, 184] width 139 height 26
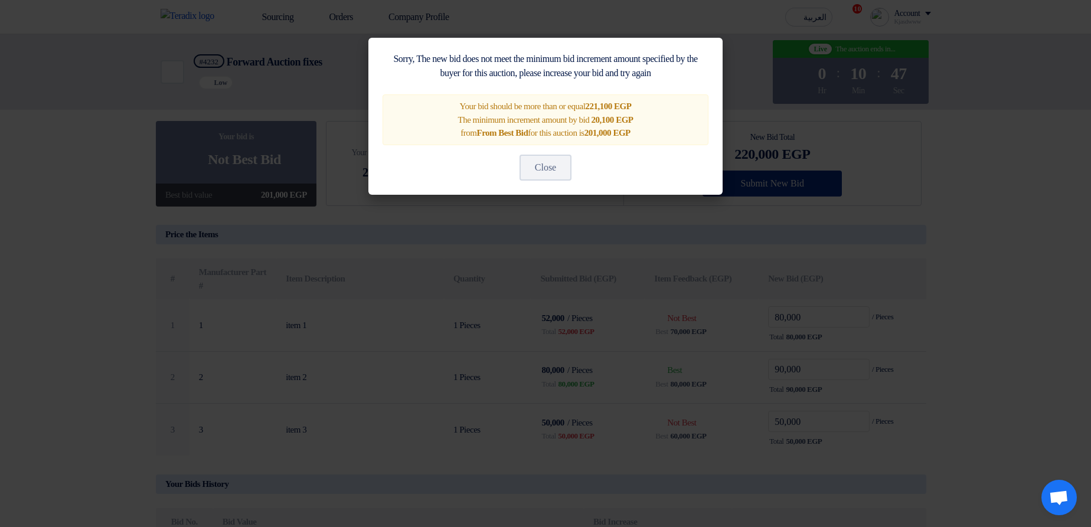
click at [814, 193] on modal-container "Sorry, The new bid does not meet the minimum bid increment amount specified by …" at bounding box center [545, 263] width 1091 height 527
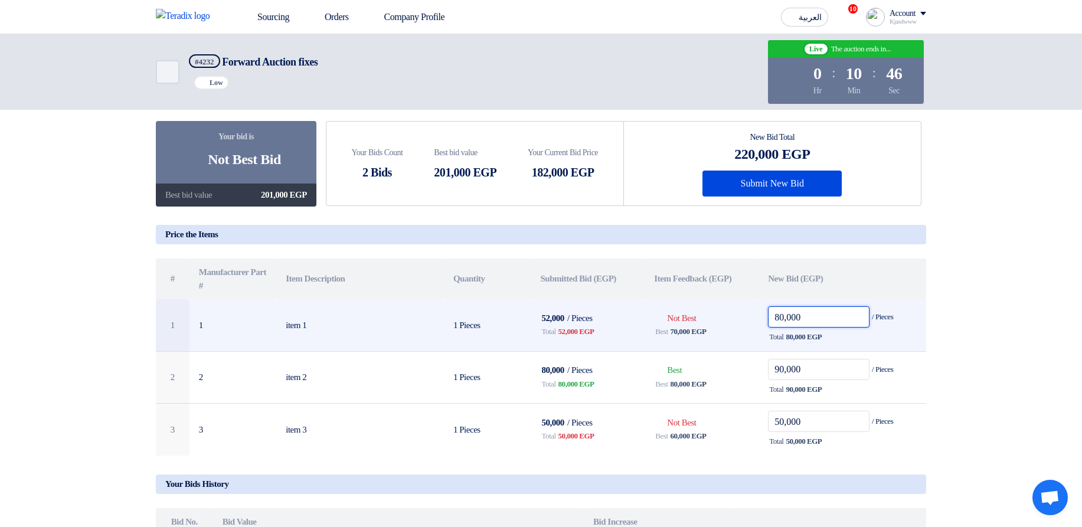
click at [786, 321] on input "80,000" at bounding box center [819, 316] width 102 height 21
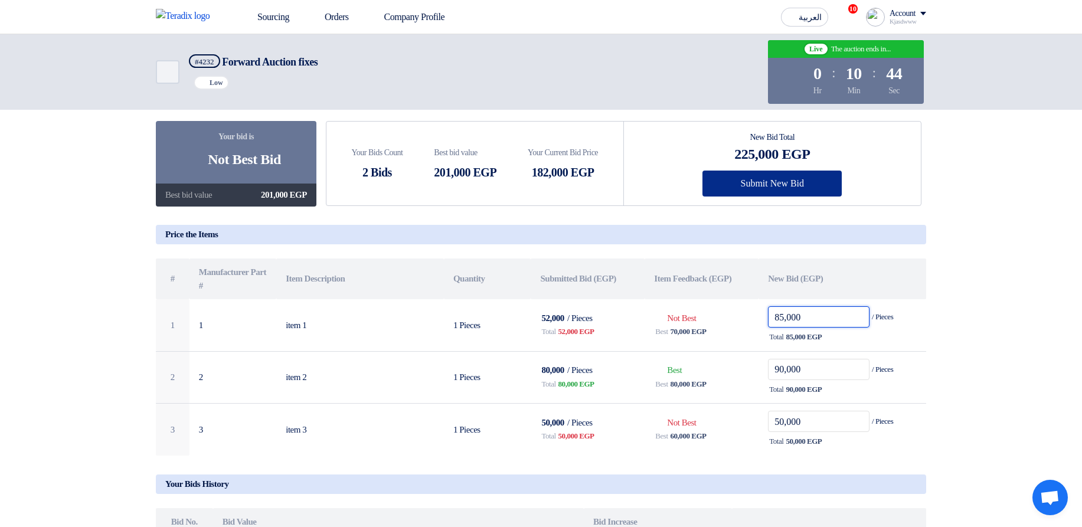
type input "85,000"
click at [805, 192] on button "Submit New Bid" at bounding box center [772, 184] width 139 height 26
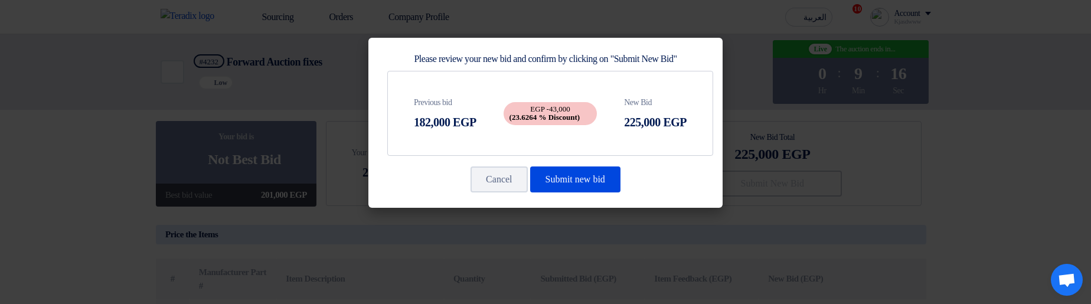
click at [576, 115] on b "(23.6264 % Discount)" at bounding box center [545, 117] width 71 height 9
click at [588, 106] on span "EGP -43,000 (23.6264 % Discount)" at bounding box center [551, 113] width 94 height 23
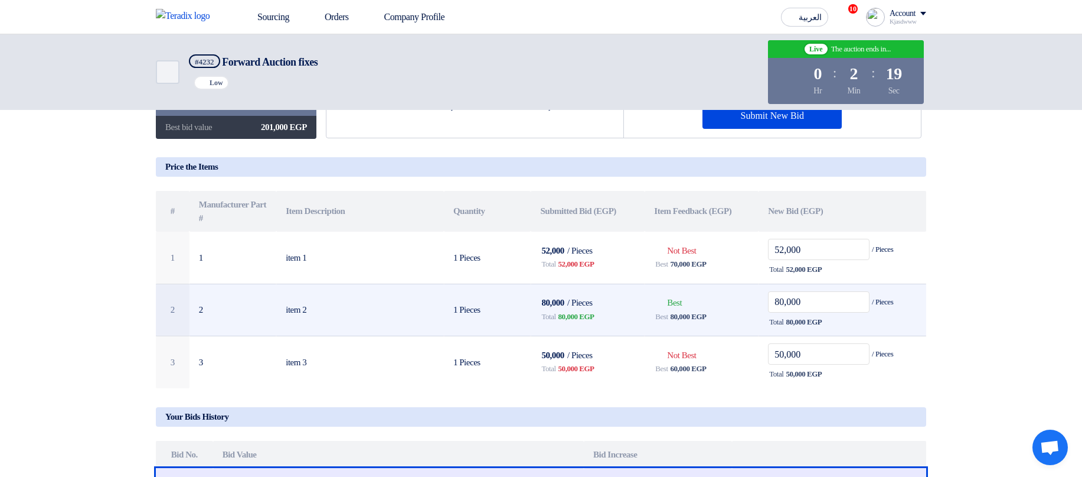
scroll to position [142, 0]
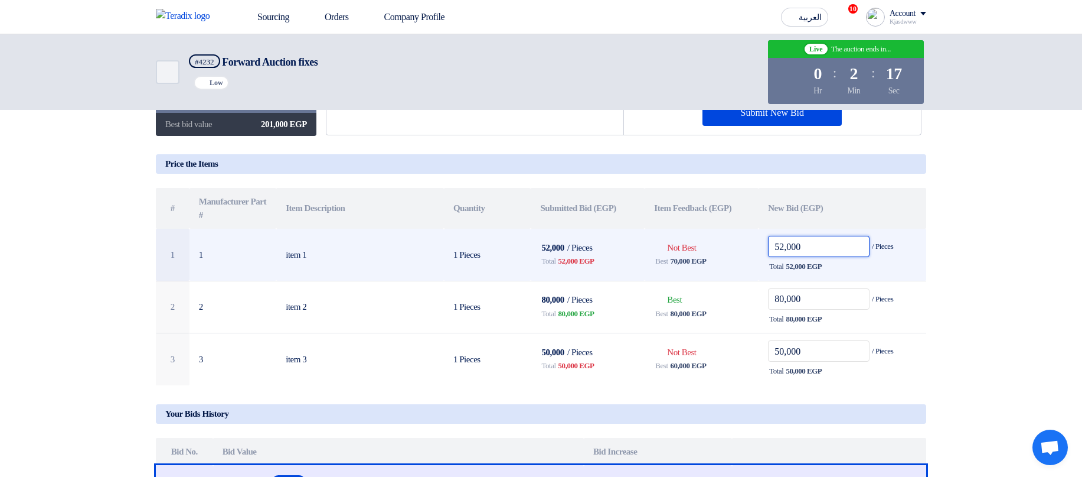
drag, startPoint x: 776, startPoint y: 250, endPoint x: 782, endPoint y: 250, distance: 6.5
click at [782, 250] on input "52,000" at bounding box center [819, 246] width 102 height 21
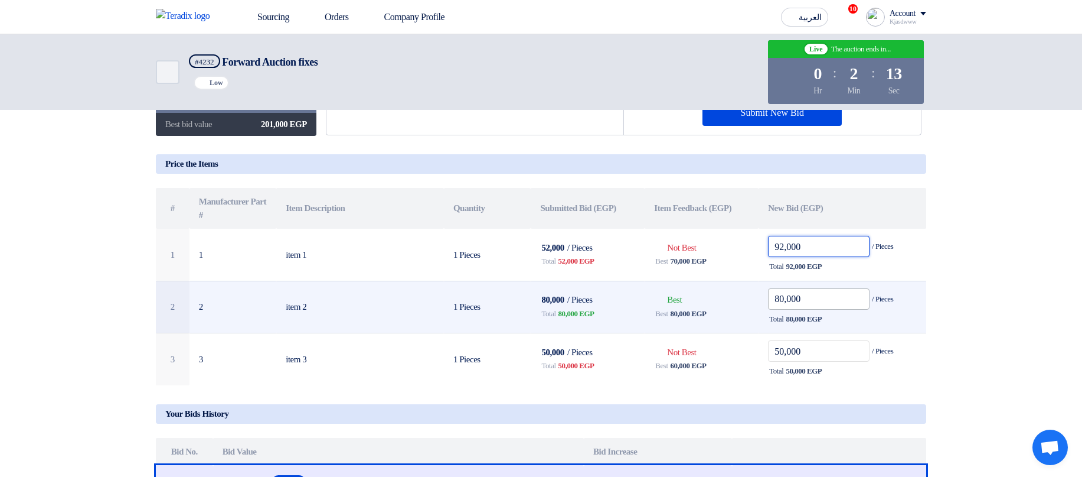
type input "92,000"
drag, startPoint x: 784, startPoint y: 301, endPoint x: 774, endPoint y: 299, distance: 10.1
click at [774, 299] on input "80,000" at bounding box center [819, 298] width 102 height 21
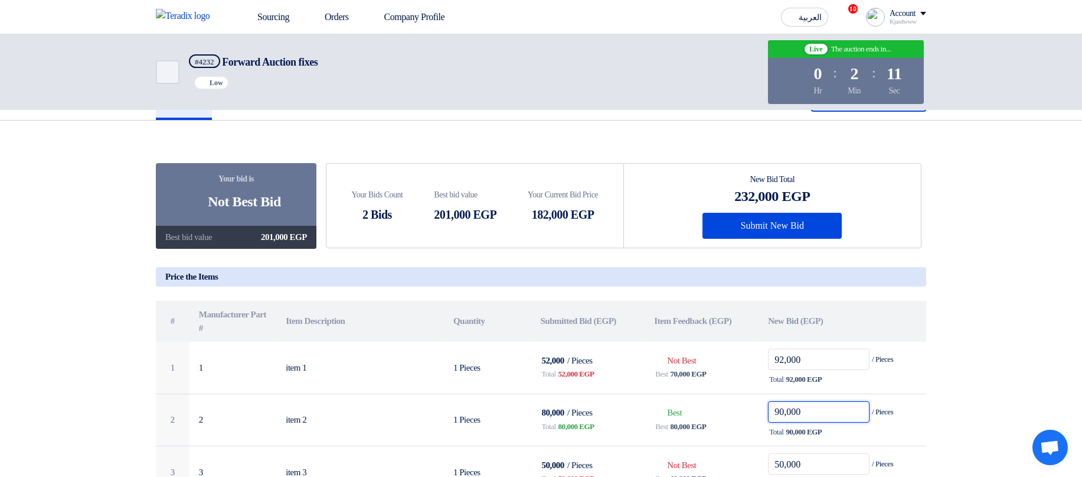
scroll to position [0, 0]
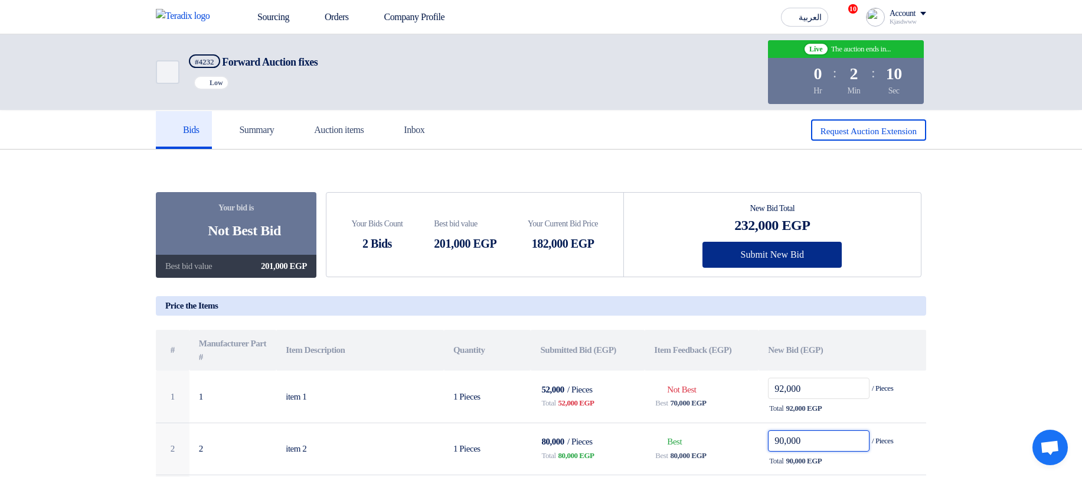
type input "90,000"
click at [784, 251] on button "Submit New Bid" at bounding box center [772, 255] width 139 height 26
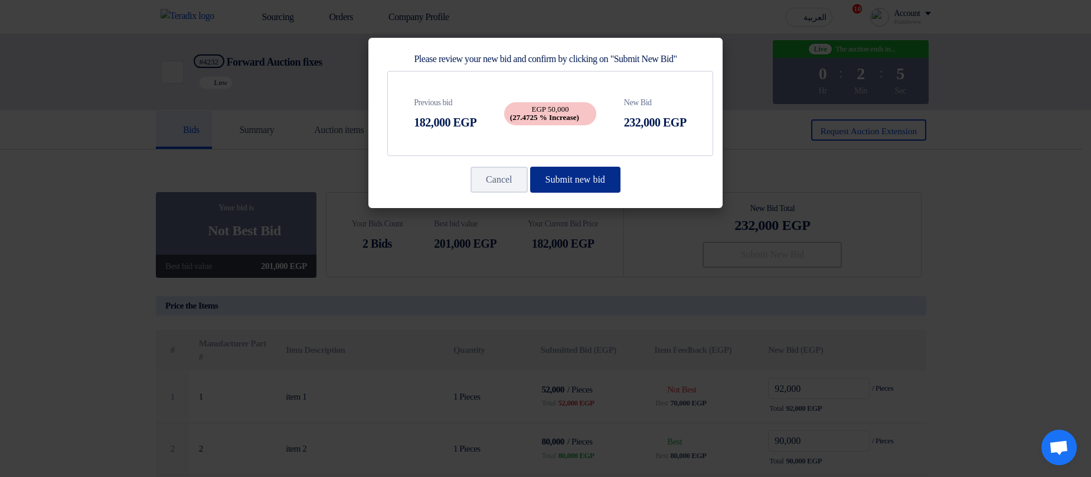
click at [579, 190] on button "Submit new bid" at bounding box center [575, 180] width 90 height 26
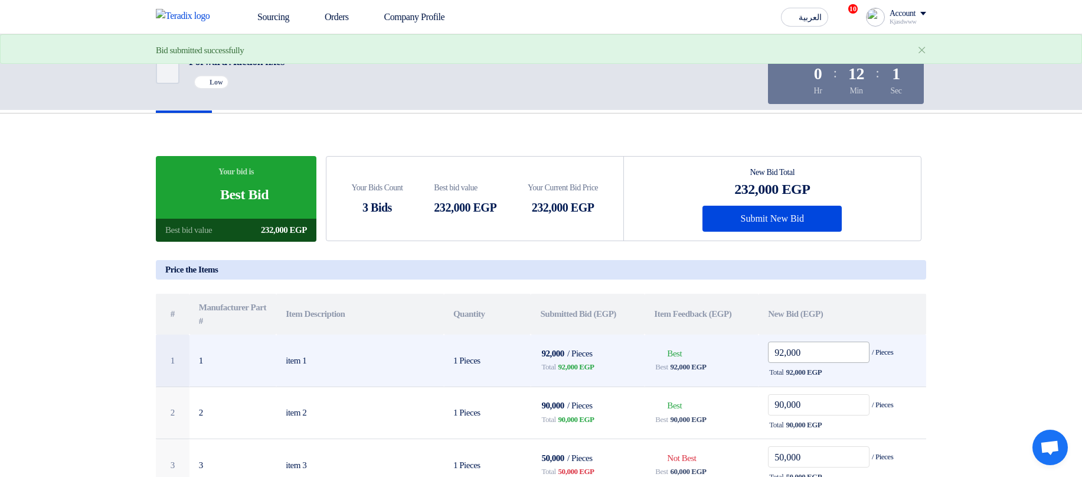
scroll to position [71, 0]
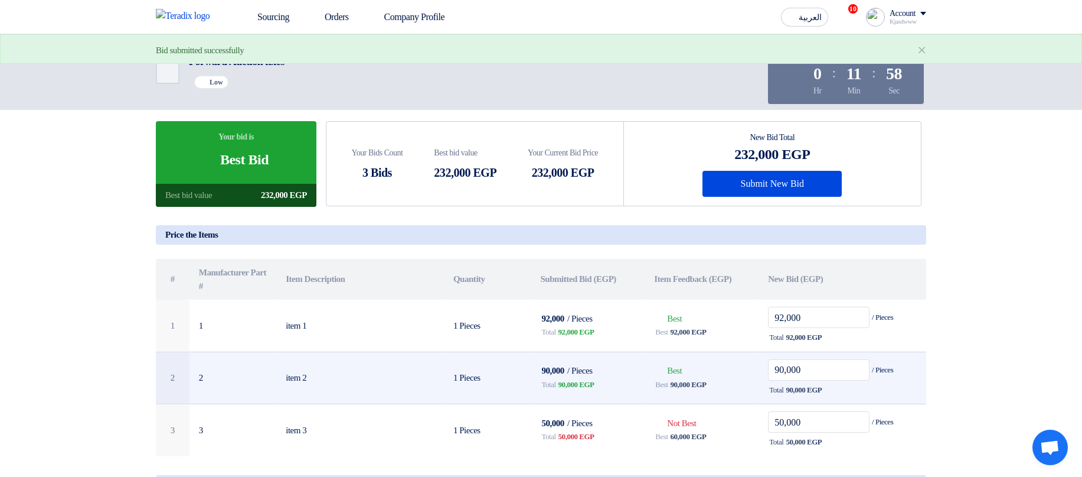
click at [725, 304] on td "Bids submitted Best Best 90,000 EGP" at bounding box center [702, 377] width 114 height 53
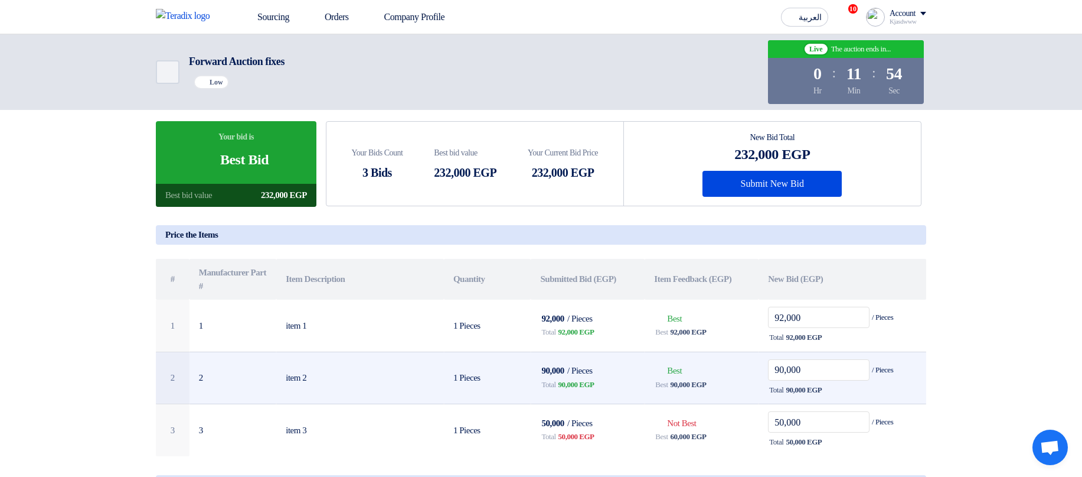
drag, startPoint x: 704, startPoint y: 312, endPoint x: 694, endPoint y: 373, distance: 61.7
click at [694, 304] on tbody "1 1 item 1 1 Pieces 92,000 / Pieces Total 92,000 EGP Bids submitted Best Best 9…" at bounding box center [541, 377] width 771 height 156
click at [694, 304] on td "Bids submitted Best Best 90,000 EGP" at bounding box center [702, 377] width 114 height 53
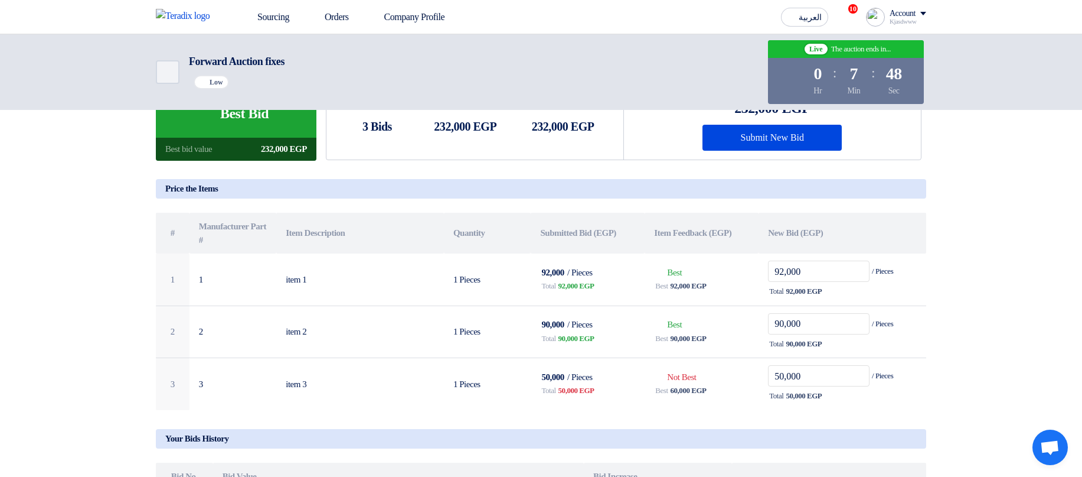
scroll to position [142, 0]
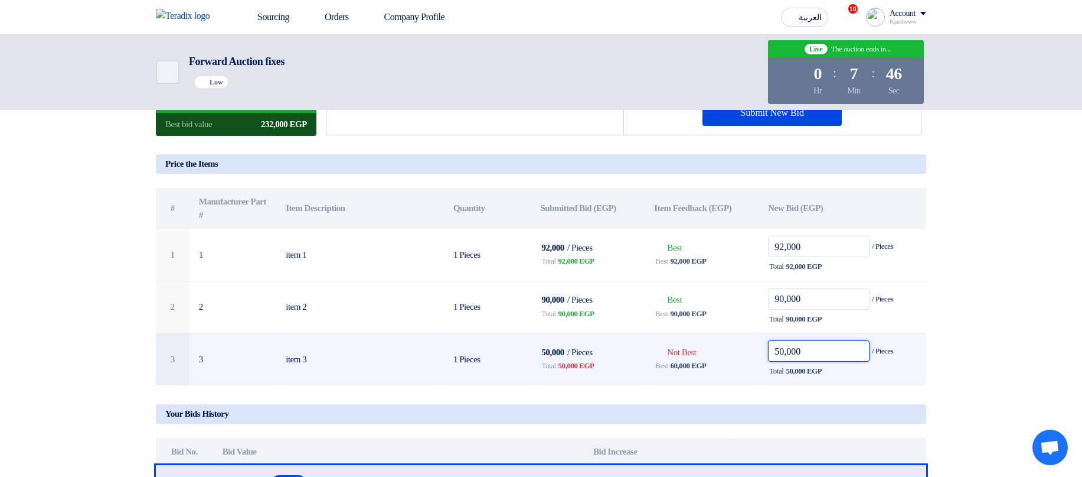
click at [779, 304] on input "50,000" at bounding box center [819, 350] width 102 height 21
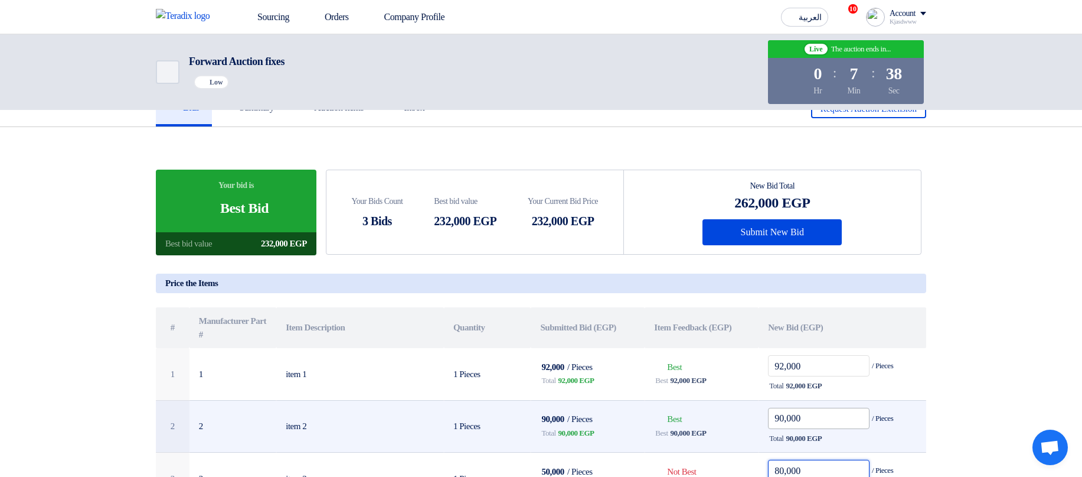
scroll to position [0, 0]
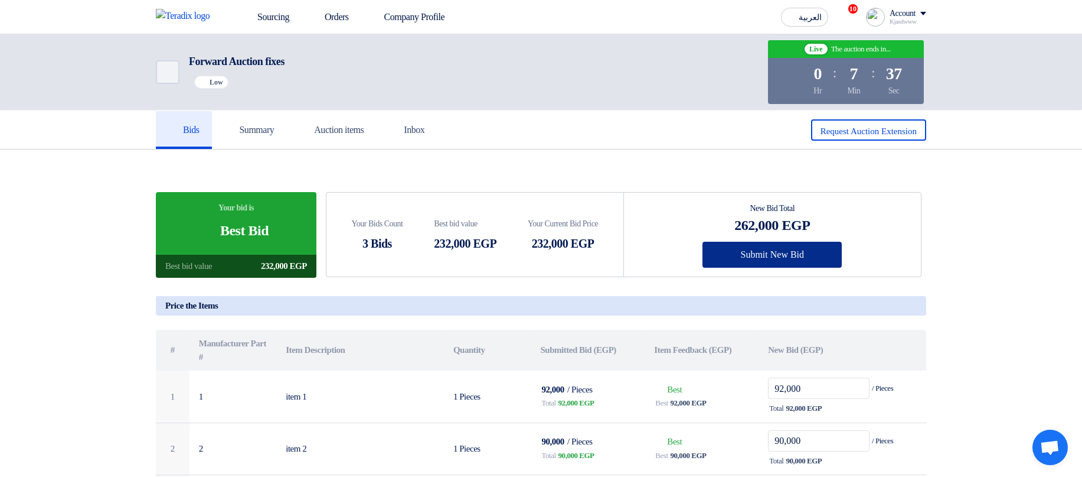
click at [823, 262] on button "Submit New Bid" at bounding box center [772, 255] width 139 height 26
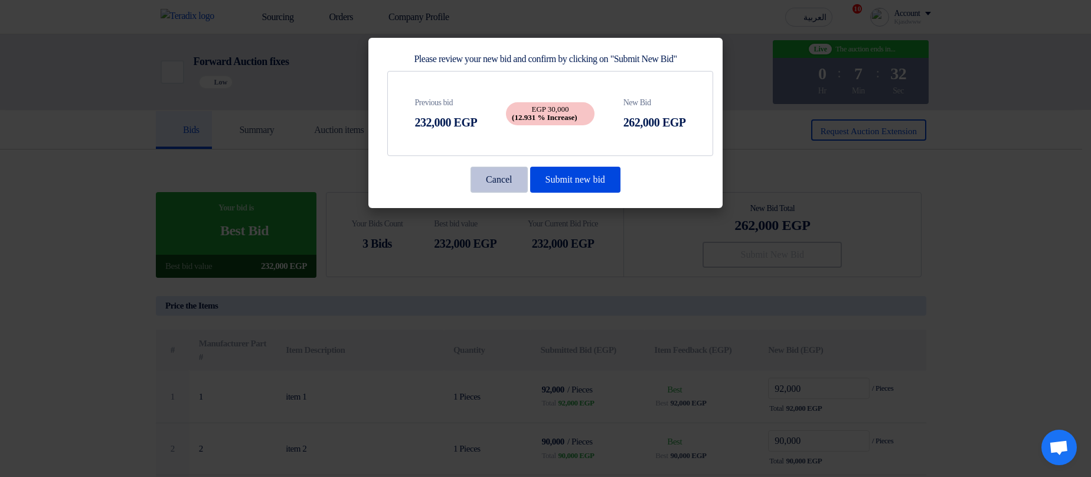
click at [485, 185] on button "Cancel" at bounding box center [499, 180] width 57 height 26
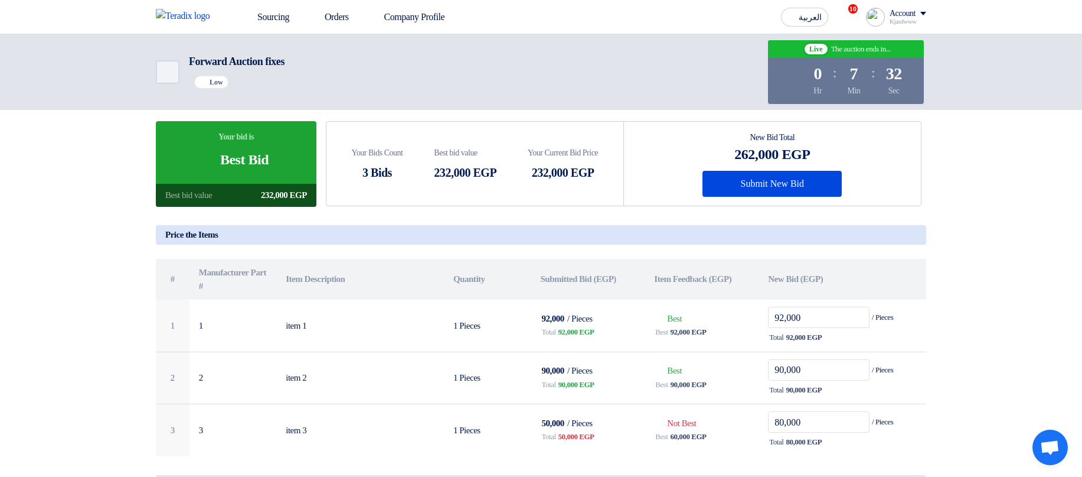
scroll to position [213, 0]
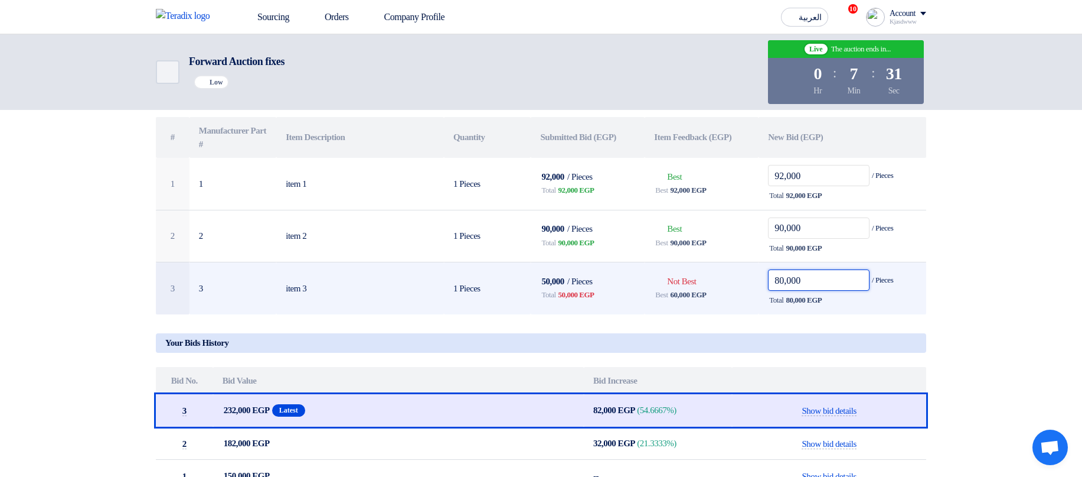
click at [778, 280] on input "80,000" at bounding box center [819, 279] width 102 height 21
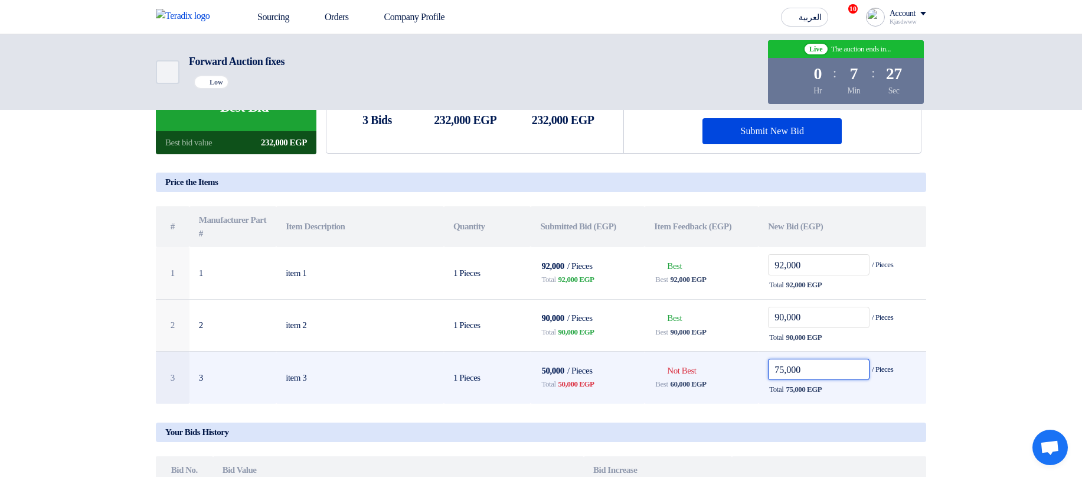
scroll to position [0, 0]
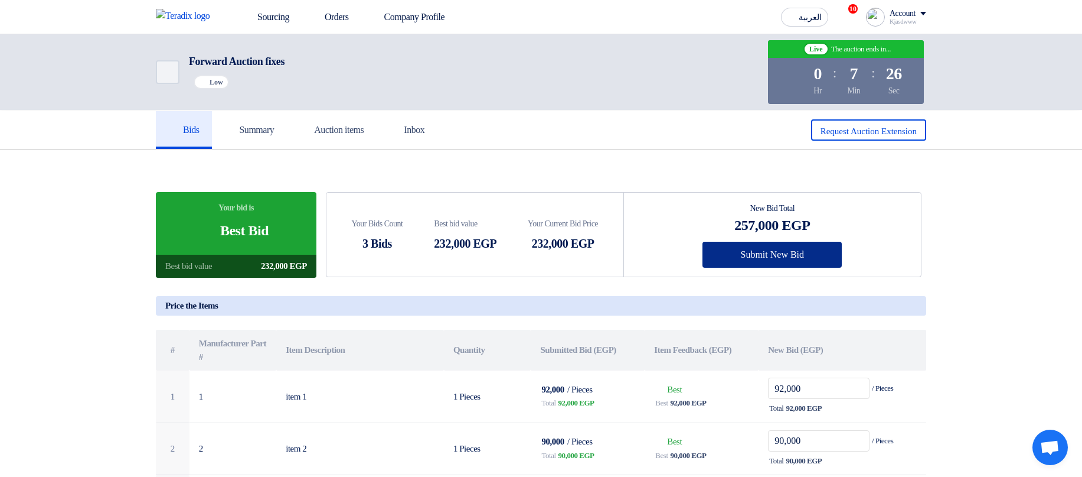
type input "75,000"
click at [791, 257] on button "Submit New Bid" at bounding box center [772, 255] width 139 height 26
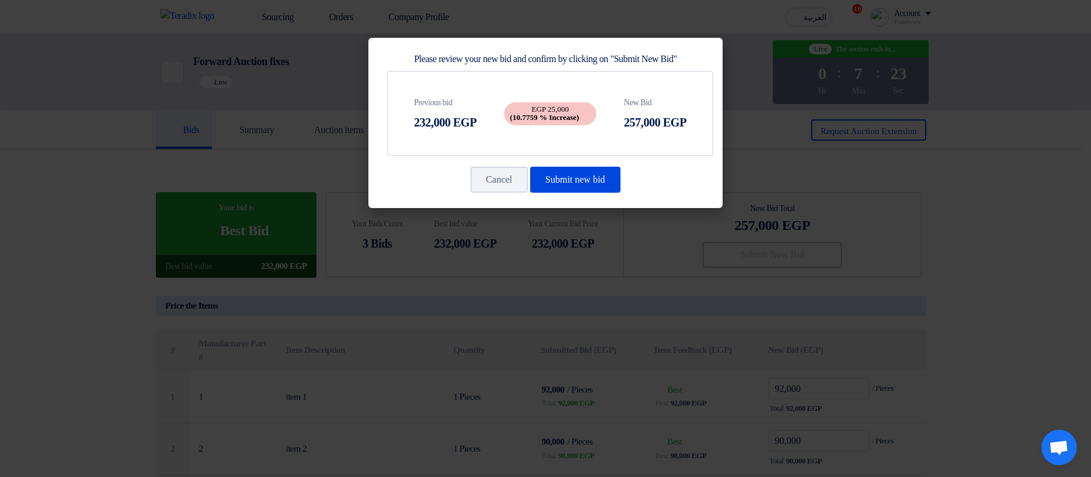
click at [667, 278] on modal-container "Please review your new bid and confirm by clicking on "Submit New Bid" Previous…" at bounding box center [545, 238] width 1091 height 477
click at [493, 181] on button "Cancel" at bounding box center [499, 180] width 57 height 26
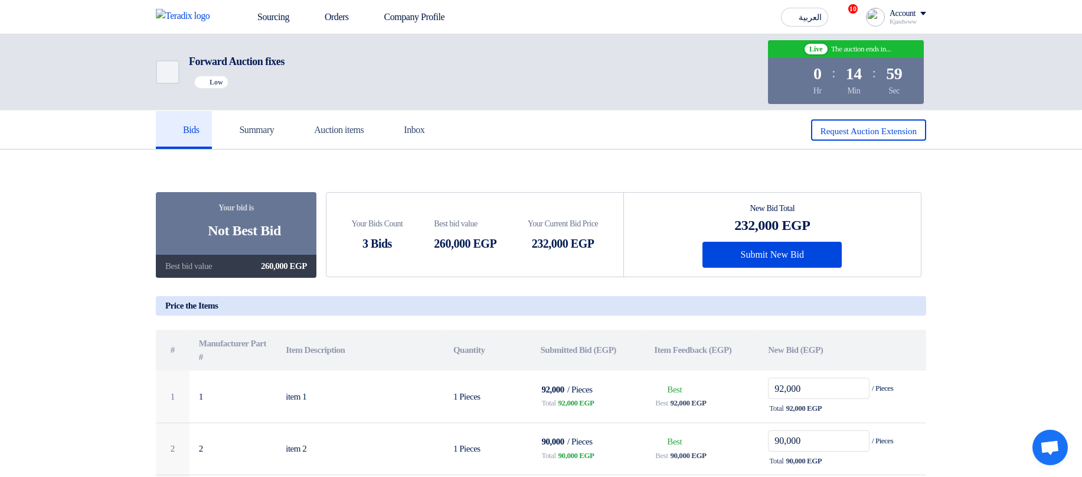
scroll to position [71, 0]
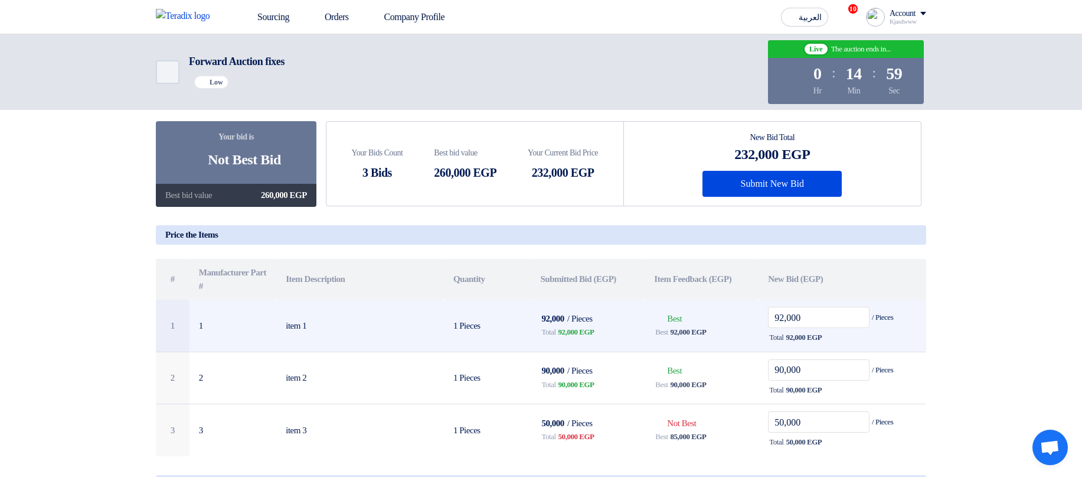
click at [701, 304] on td "Bids submitted Best Best 92,000 EGP" at bounding box center [702, 325] width 114 height 52
drag, startPoint x: 680, startPoint y: 329, endPoint x: 694, endPoint y: 328, distance: 14.2
click at [694, 304] on div "Best 92,000 EGP" at bounding box center [701, 332] width 95 height 14
drag, startPoint x: 679, startPoint y: 337, endPoint x: 696, endPoint y: 338, distance: 16.6
click at [696, 304] on span "92,000 EGP" at bounding box center [689, 332] width 36 height 12
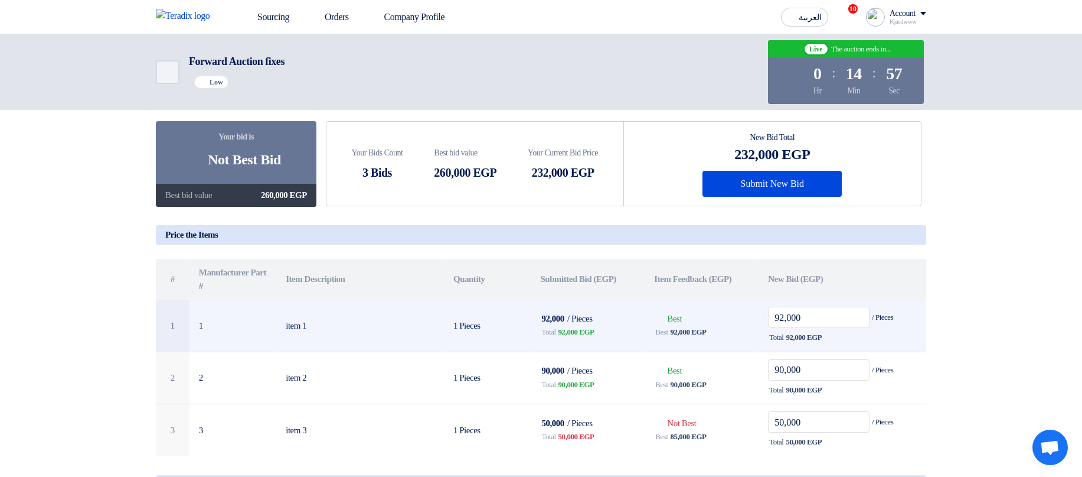
click at [729, 304] on div "Best 92,000 EGP" at bounding box center [701, 332] width 95 height 14
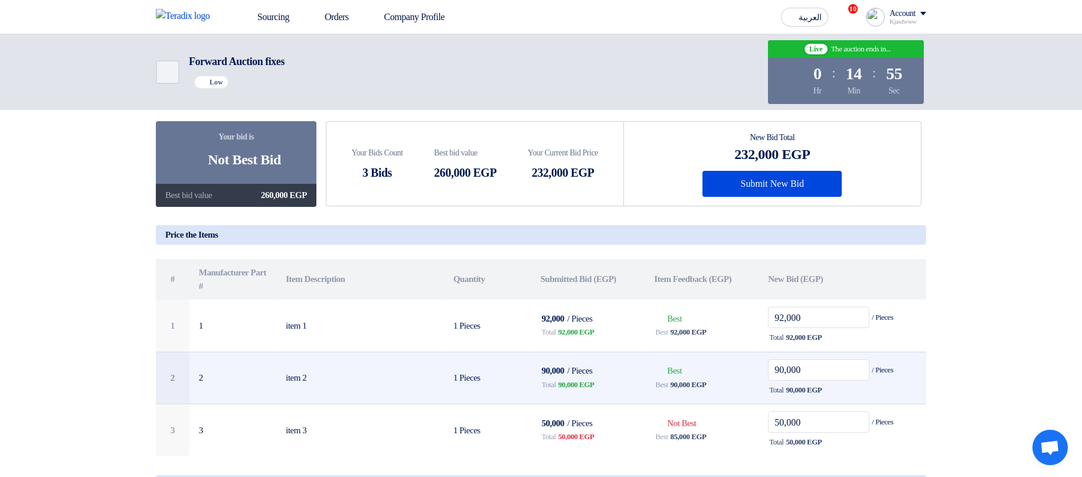
drag, startPoint x: 674, startPoint y: 393, endPoint x: 700, endPoint y: 396, distance: 25.5
click at [700, 304] on td "Bids submitted Best Best 90,000 EGP" at bounding box center [702, 377] width 114 height 53
click at [691, 304] on td "Bids submitted Best Best 90,000 EGP" at bounding box center [702, 377] width 114 height 53
drag, startPoint x: 677, startPoint y: 384, endPoint x: 699, endPoint y: 388, distance: 21.7
click at [699, 304] on span "90,000 EGP" at bounding box center [689, 384] width 36 height 12
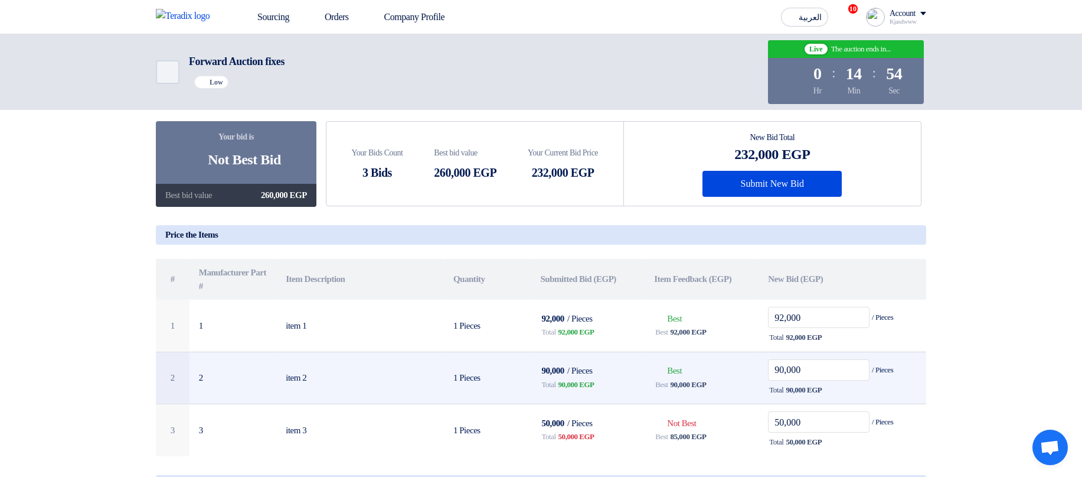
click at [699, 304] on span "90,000 EGP" at bounding box center [689, 384] width 36 height 12
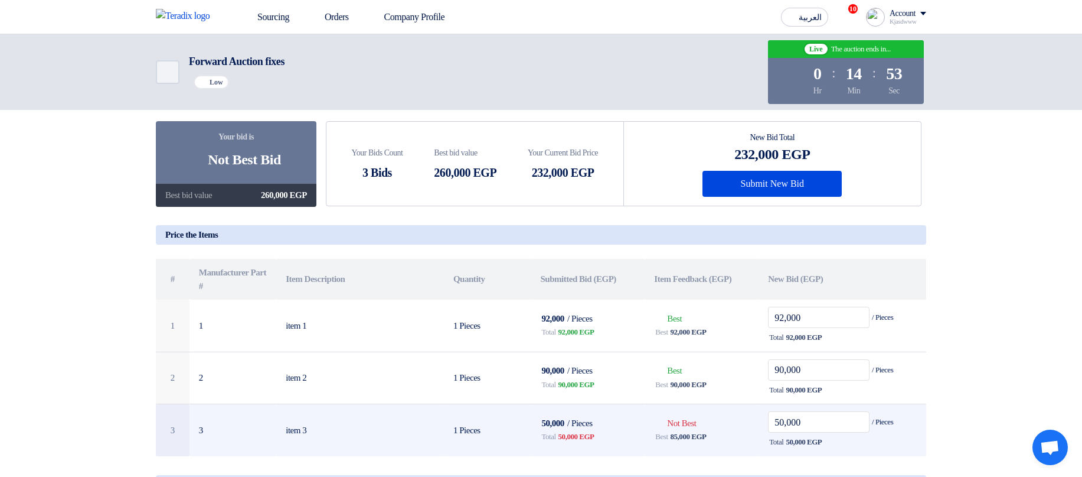
drag, startPoint x: 676, startPoint y: 441, endPoint x: 697, endPoint y: 440, distance: 21.3
click at [697, 304] on span "85,000 EGP" at bounding box center [689, 436] width 36 height 12
drag, startPoint x: 564, startPoint y: 436, endPoint x: 613, endPoint y: 442, distance: 49.3
click at [613, 304] on div "Total 50,000 EGP" at bounding box center [587, 436] width 95 height 14
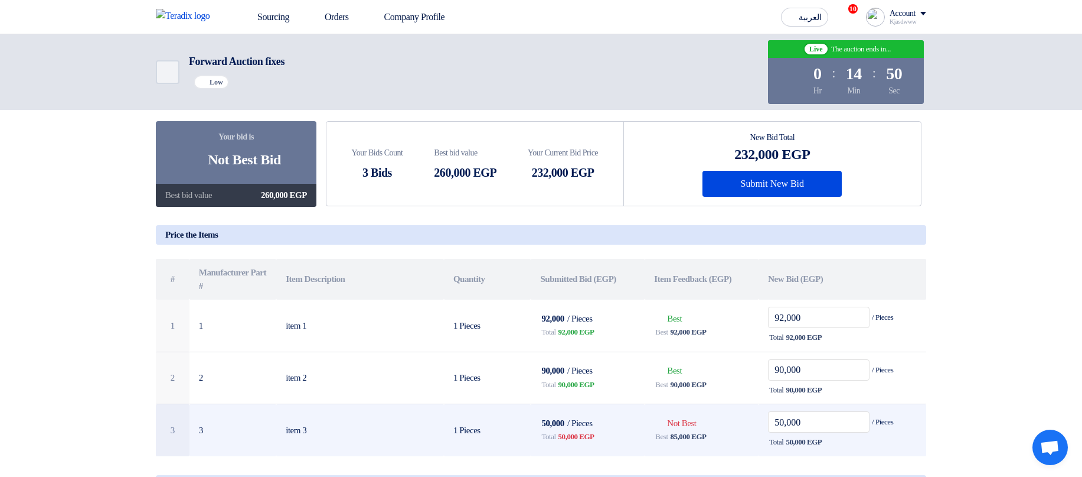
click at [613, 304] on div "Total 50,000 EGP" at bounding box center [587, 436] width 95 height 14
drag, startPoint x: 605, startPoint y: 441, endPoint x: 560, endPoint y: 435, distance: 45.3
click at [560, 304] on div "Total 50,000 EGP" at bounding box center [587, 436] width 95 height 14
click at [779, 304] on input "50,000" at bounding box center [819, 421] width 102 height 21
click at [778, 304] on input "50,000" at bounding box center [819, 421] width 102 height 21
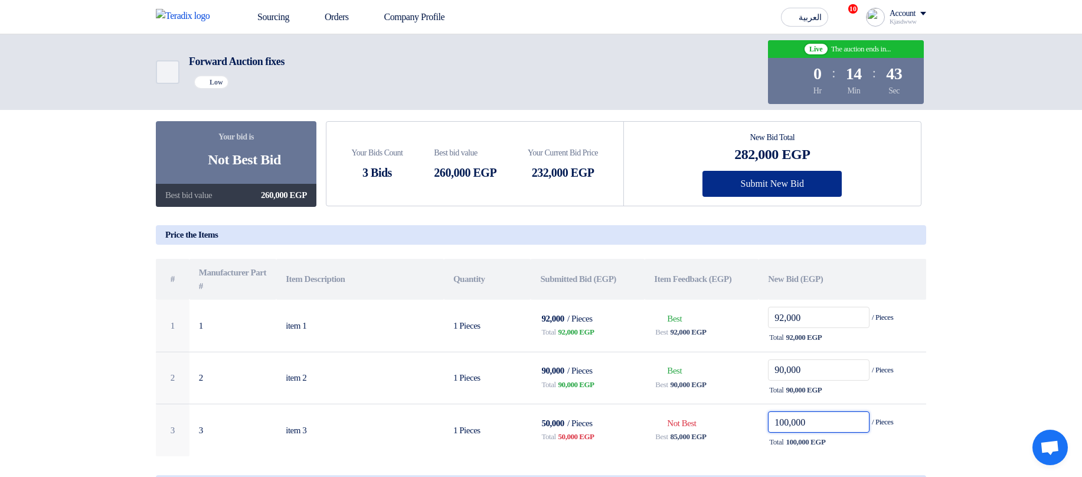
type input "100,000"
click at [768, 189] on button "Submit New Bid" at bounding box center [772, 184] width 139 height 26
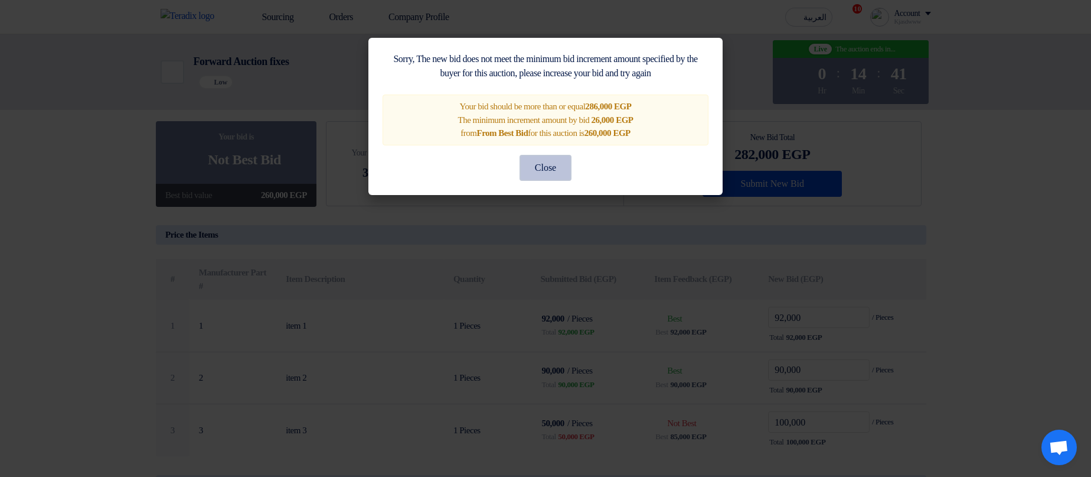
click at [547, 162] on button "Close" at bounding box center [546, 168] width 52 height 26
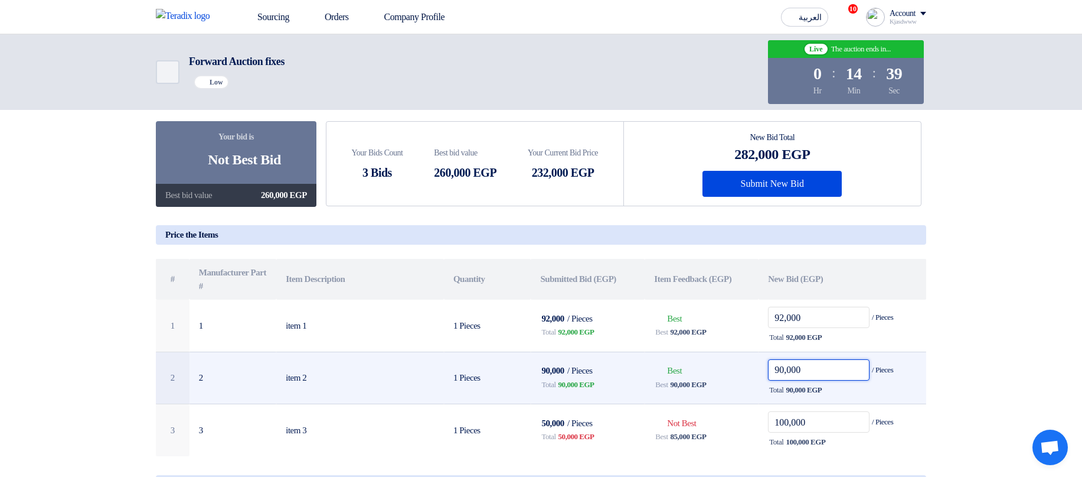
click at [785, 304] on input "90,000" at bounding box center [819, 369] width 102 height 21
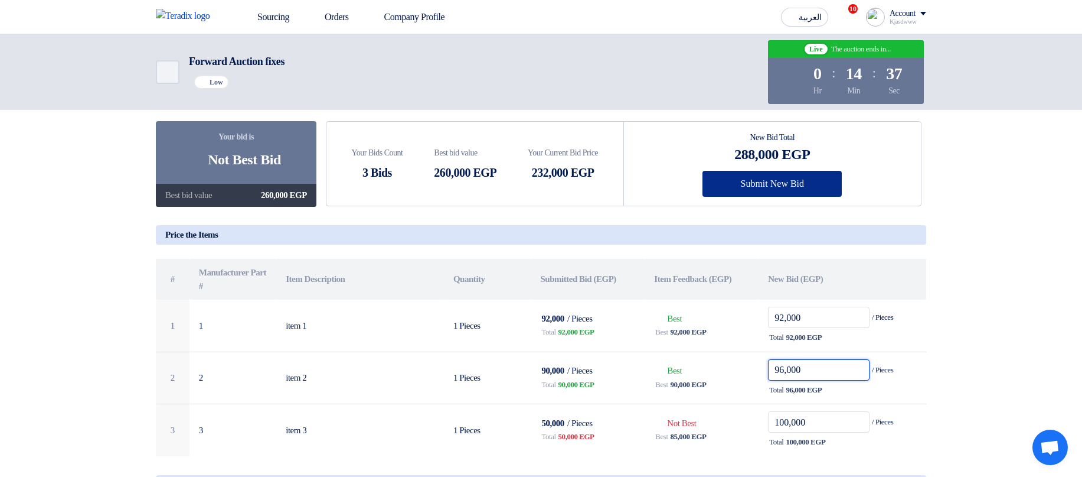
type input "96,000"
click at [815, 180] on button "Submit New Bid" at bounding box center [772, 184] width 139 height 26
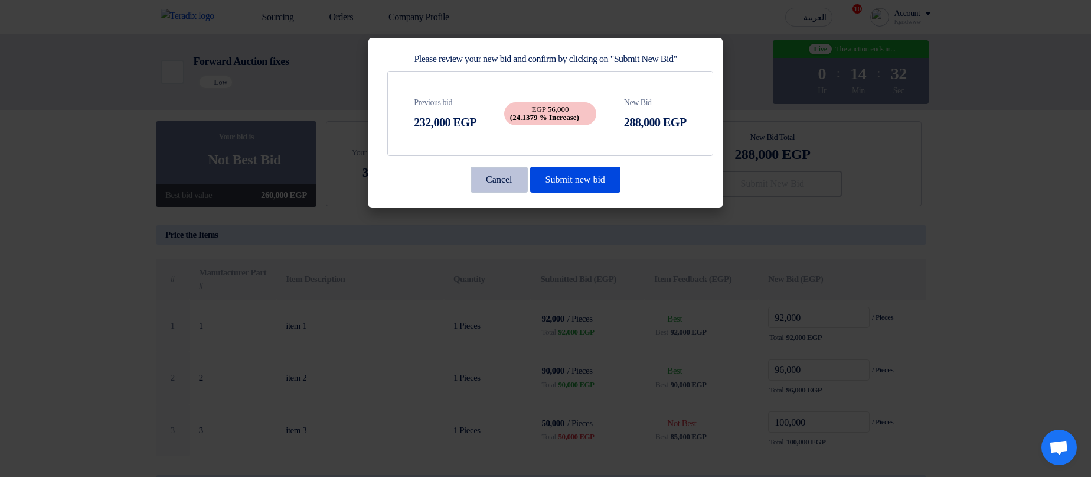
click at [480, 174] on button "Cancel" at bounding box center [499, 180] width 57 height 26
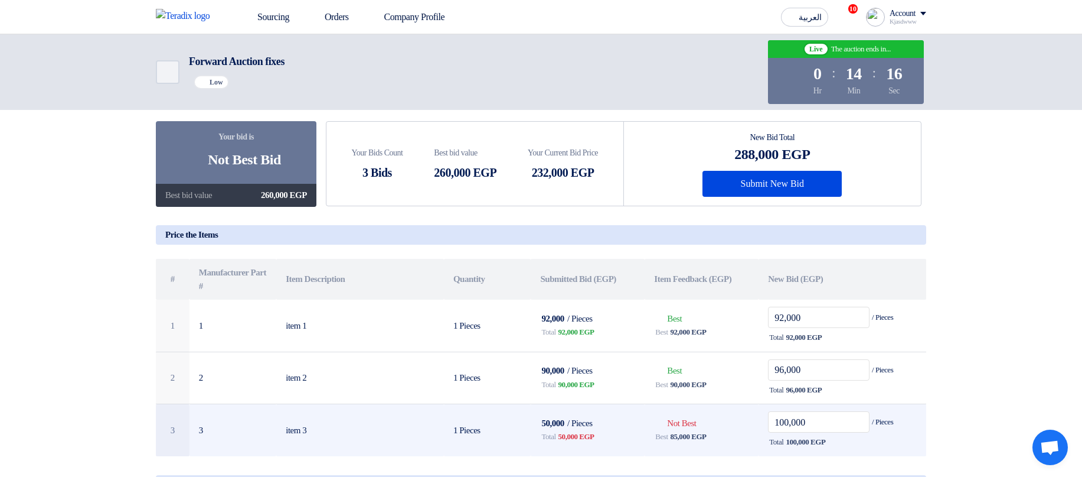
click at [804, 304] on span "100,000 EGP" at bounding box center [806, 442] width 40 height 12
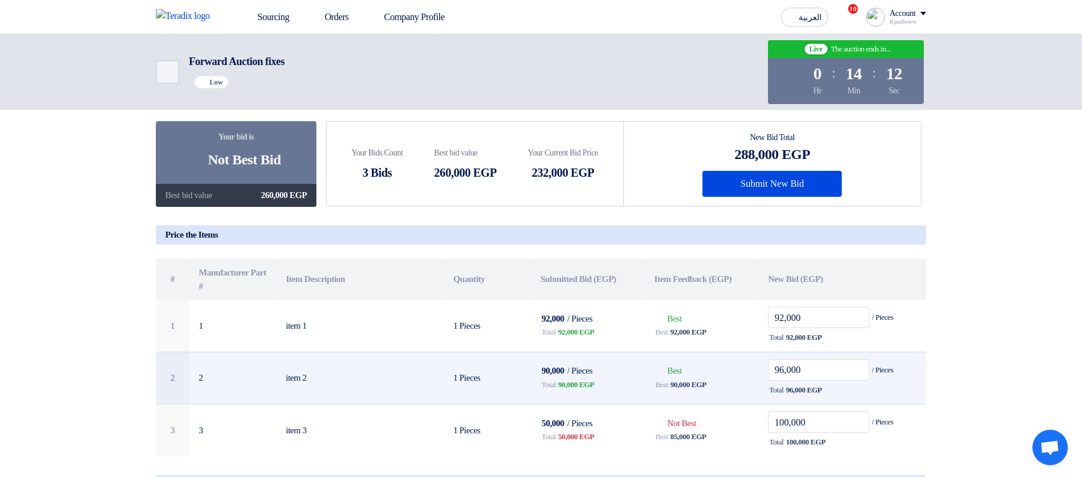
click at [685, 304] on span "90,000 EGP" at bounding box center [689, 384] width 36 height 12
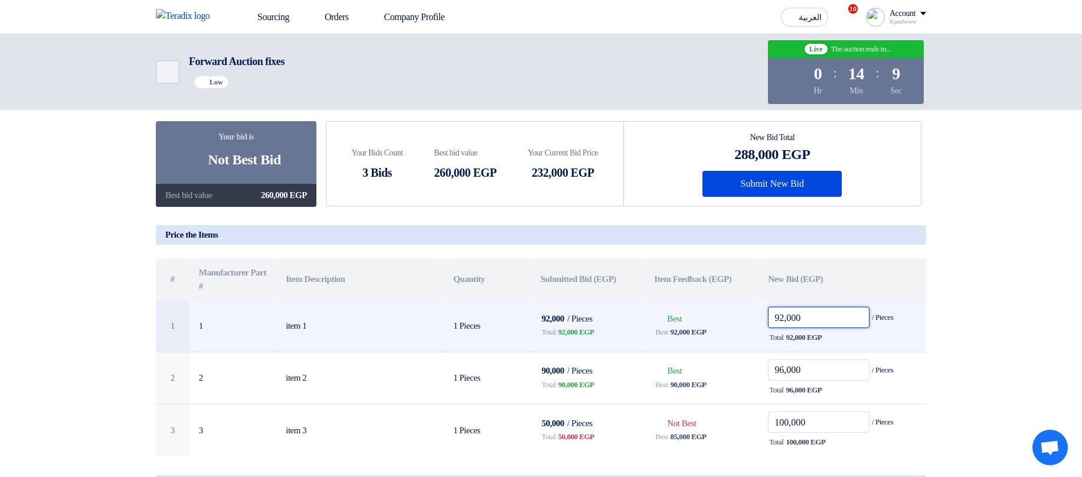
click at [787, 304] on input "92,000" at bounding box center [819, 316] width 102 height 21
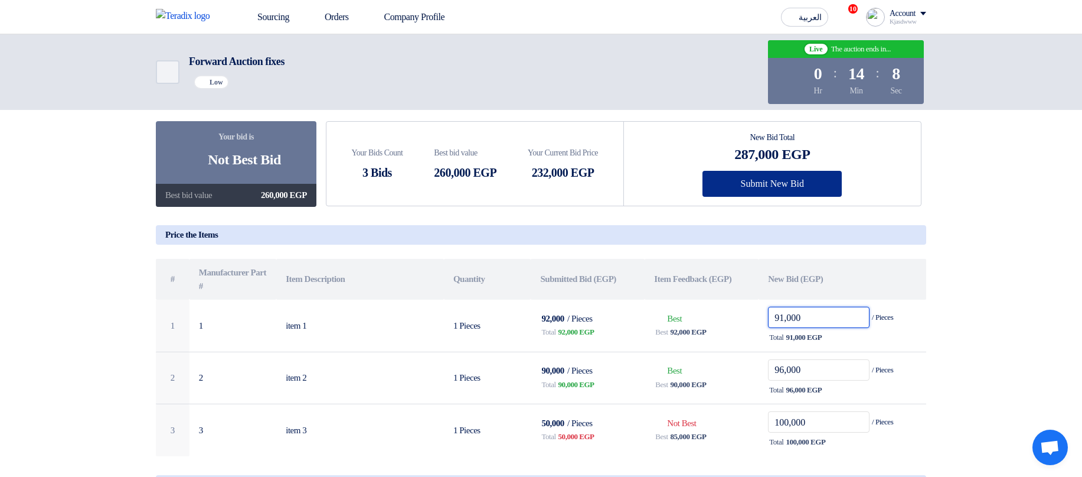
type input "91,000"
click at [763, 179] on button "Submit New Bid" at bounding box center [772, 184] width 139 height 26
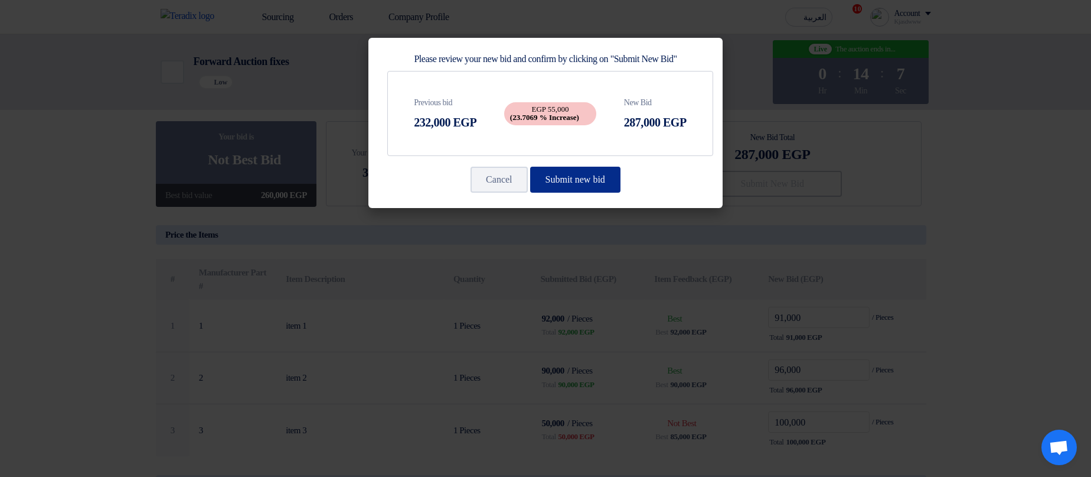
click at [592, 183] on button "Submit new bid" at bounding box center [575, 180] width 90 height 26
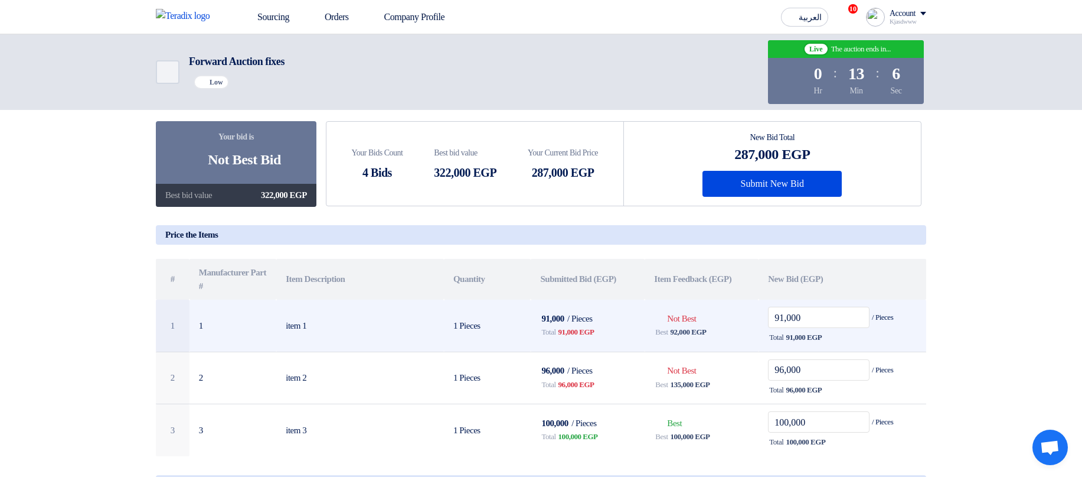
click at [682, 304] on span "92,000 EGP" at bounding box center [689, 332] width 36 height 12
click at [705, 304] on span "92,000 EGP" at bounding box center [689, 332] width 36 height 12
drag, startPoint x: 740, startPoint y: 338, endPoint x: 570, endPoint y: 340, distance: 170.1
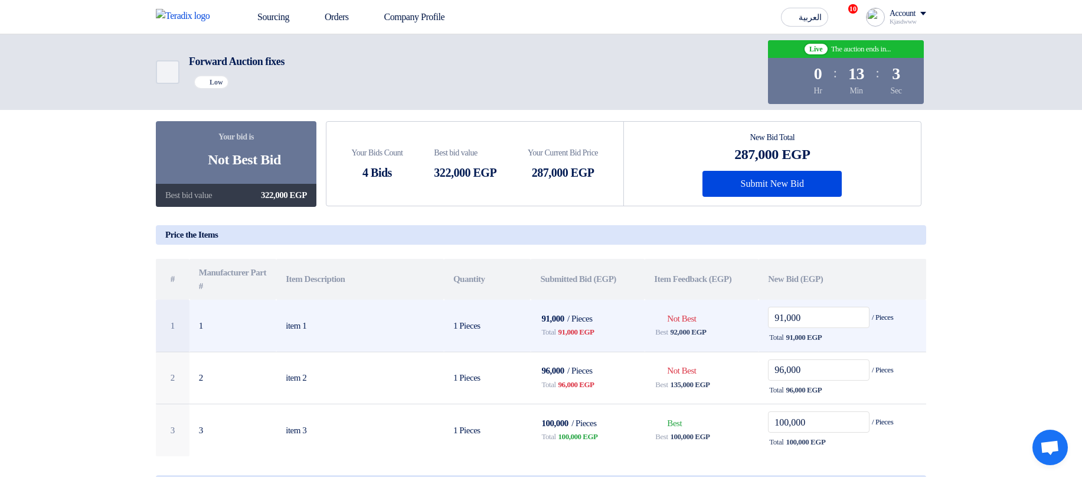
click at [570, 304] on tr "1 1 item 1 1 Pieces 91,000 / Pieces Total 91,000 EGP Bids submitted Not Best Be…" at bounding box center [541, 325] width 771 height 52
click at [570, 304] on span "91,000 EGP" at bounding box center [577, 332] width 36 height 12
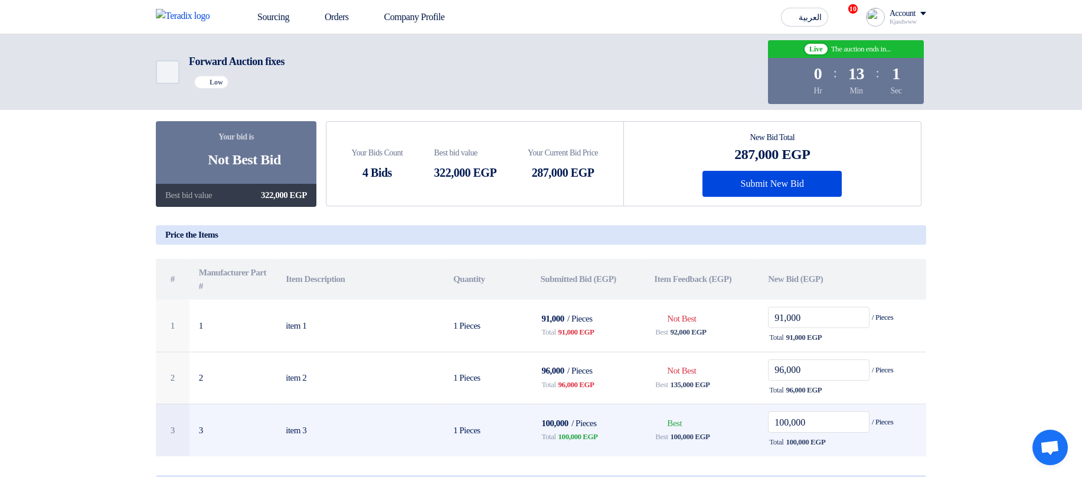
drag, startPoint x: 720, startPoint y: 441, endPoint x: 563, endPoint y: 436, distance: 156.5
click at [563, 304] on tr "3 3 item 3 1 Pieces 100,000 / Pieces Total 100,000 EGP Bids submitted Best Best" at bounding box center [541, 430] width 771 height 52
click at [563, 304] on span "100,000 EGP" at bounding box center [579, 436] width 40 height 12
drag, startPoint x: 541, startPoint y: 434, endPoint x: 612, endPoint y: 445, distance: 71.7
click at [612, 304] on div "Total 100,000 EGP" at bounding box center [587, 436] width 95 height 14
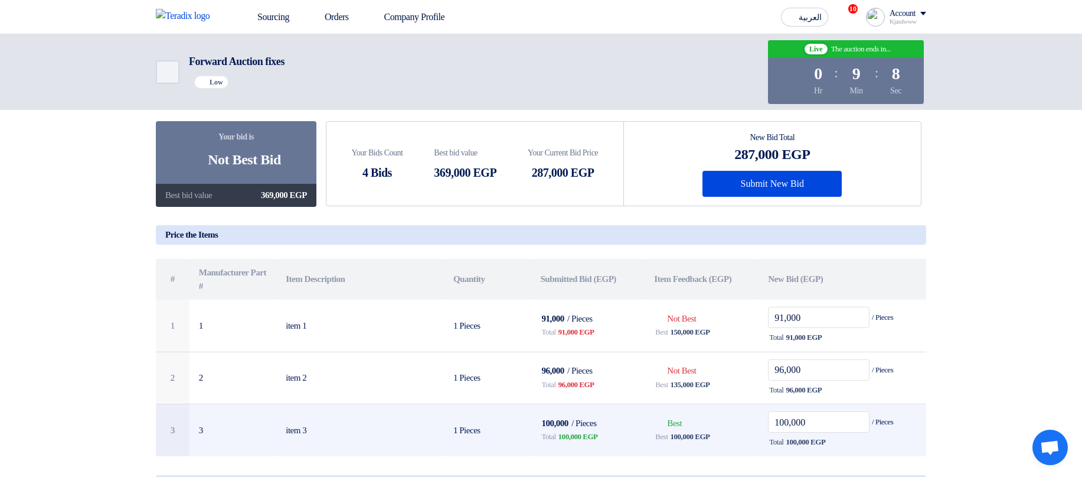
click at [614, 304] on div "Total 100,000 EGP" at bounding box center [587, 436] width 95 height 14
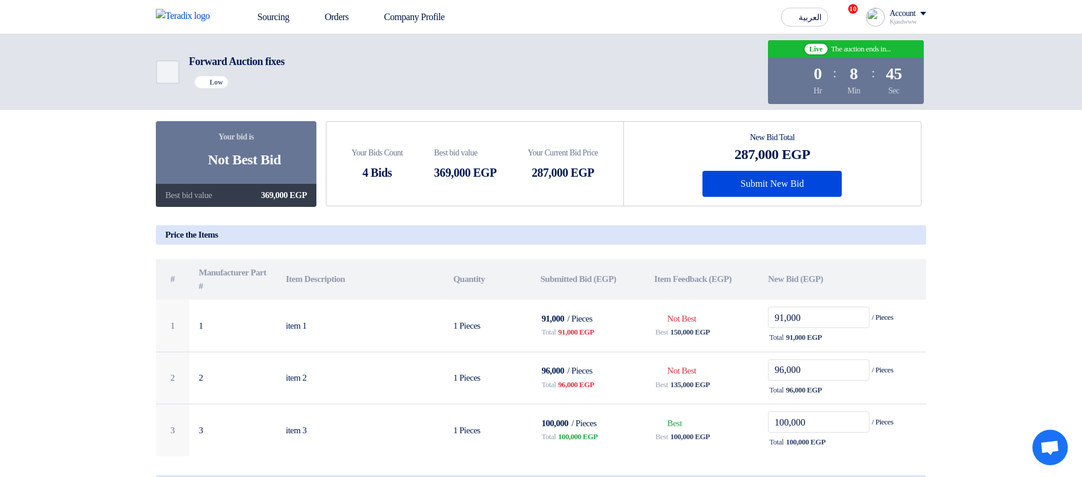
drag, startPoint x: 531, startPoint y: 175, endPoint x: 543, endPoint y: 173, distance: 11.9
click at [543, 173] on div "287,000 EGP" at bounding box center [563, 173] width 70 height 18
click at [543, 174] on div "287,000 EGP" at bounding box center [563, 173] width 70 height 18
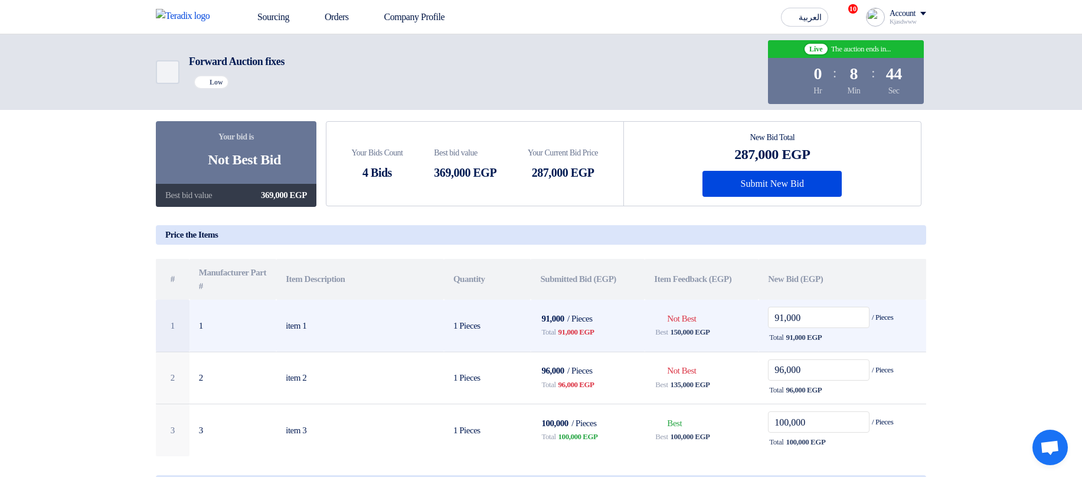
click at [718, 304] on td "Bids submitted Not Best Best 150,000 EGP" at bounding box center [702, 325] width 114 height 52
click at [682, 304] on span "150,000 EGP" at bounding box center [691, 332] width 40 height 12
click at [782, 304] on input "91,000" at bounding box center [819, 316] width 102 height 21
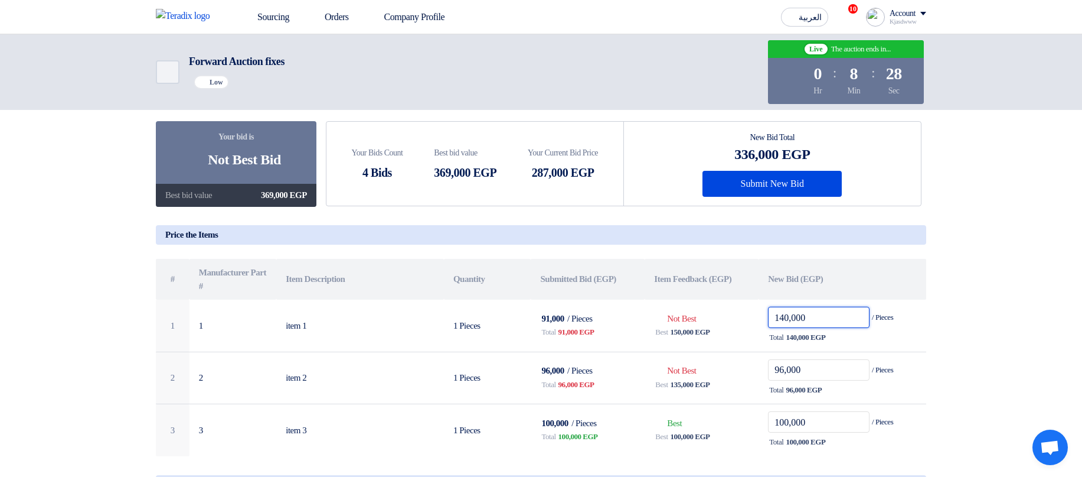
type input "140,000"
click at [935, 304] on section "Your bid is Bids submitted Not Best Bid Best bid value 369,000 EGP Your Bids Co…" at bounding box center [541, 384] width 1082 height 611
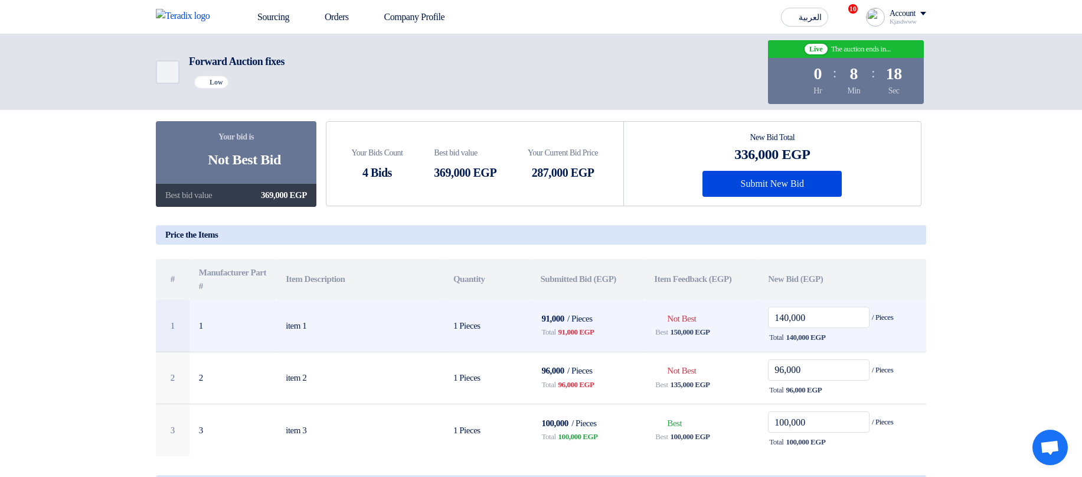
drag, startPoint x: 670, startPoint y: 323, endPoint x: 699, endPoint y: 324, distance: 28.4
click at [696, 304] on span "Bids submitted Not Best" at bounding box center [675, 318] width 42 height 9
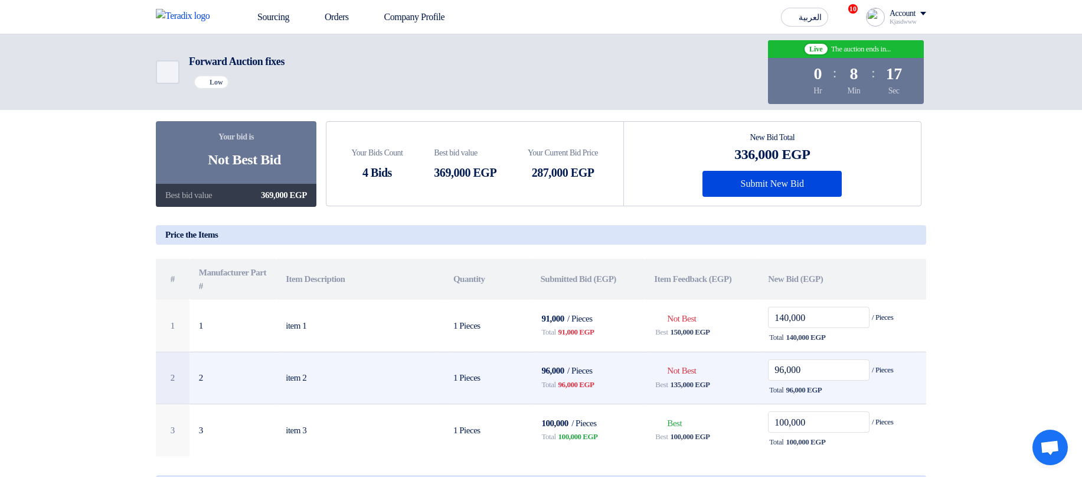
drag, startPoint x: 670, startPoint y: 373, endPoint x: 713, endPoint y: 373, distance: 43.1
click at [713, 304] on td "Bids submitted Not Best Best 135,000 EGP" at bounding box center [702, 377] width 114 height 53
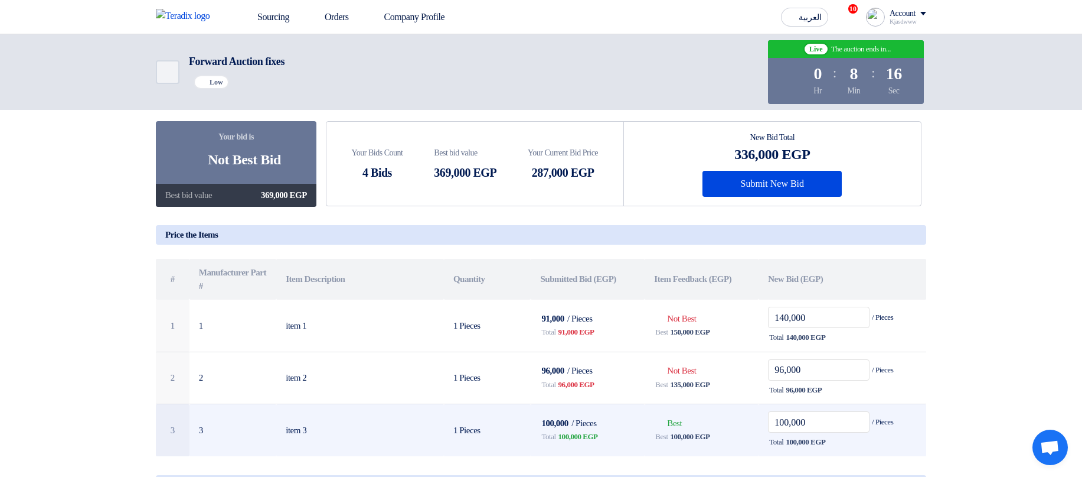
drag, startPoint x: 667, startPoint y: 425, endPoint x: 685, endPoint y: 426, distance: 18.3
click at [682, 304] on span "Bids submitted Best" at bounding box center [668, 422] width 28 height 9
click at [712, 304] on td "Bids submitted Best Best 100,000 EGP" at bounding box center [702, 430] width 114 height 52
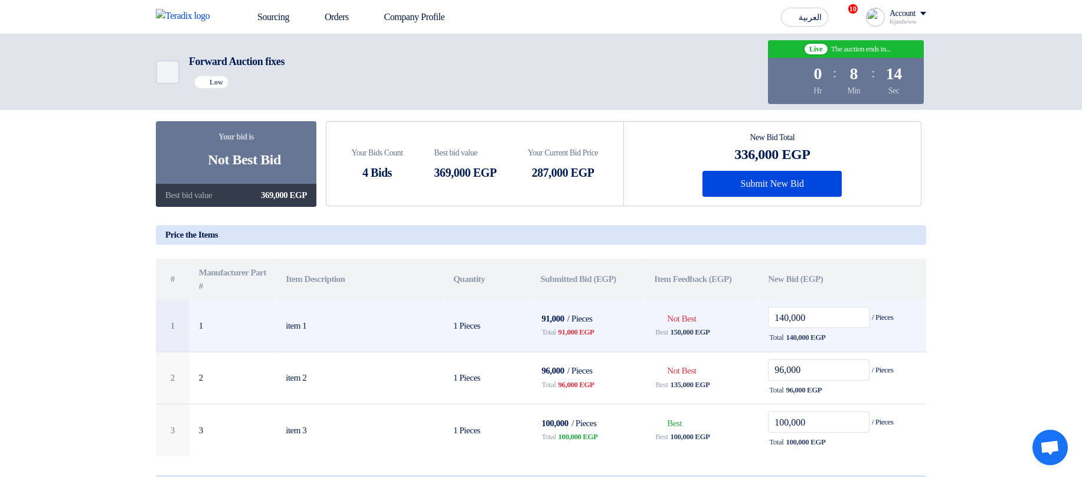
drag, startPoint x: 670, startPoint y: 317, endPoint x: 712, endPoint y: 322, distance: 42.2
click at [712, 304] on td "Bids submitted Not Best Best 150,000 EGP" at bounding box center [702, 325] width 114 height 52
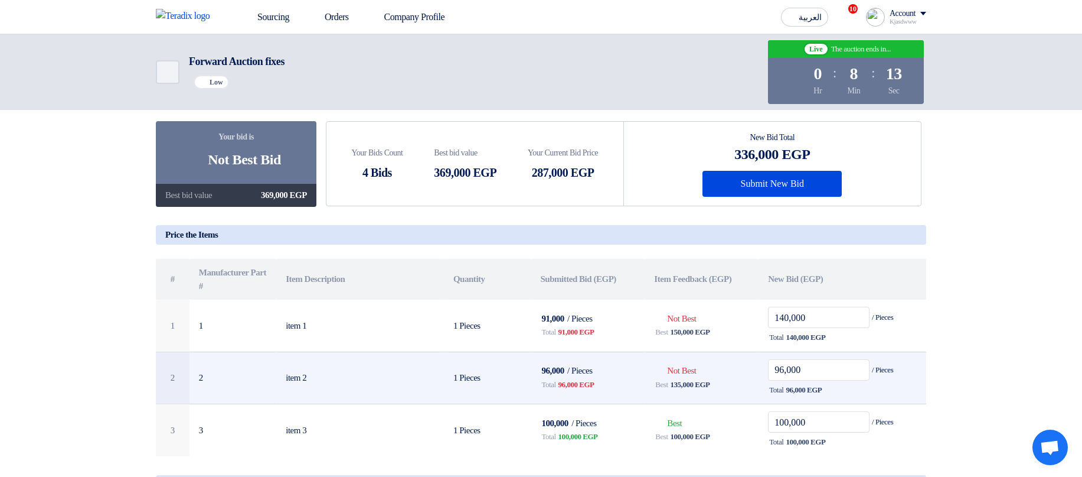
drag, startPoint x: 669, startPoint y: 369, endPoint x: 709, endPoint y: 373, distance: 39.7
click at [709, 304] on td "Bids submitted Not Best Best 135,000 EGP" at bounding box center [702, 377] width 114 height 53
click at [711, 304] on td "Bids submitted Not Best Best 135,000 EGP" at bounding box center [702, 377] width 114 height 53
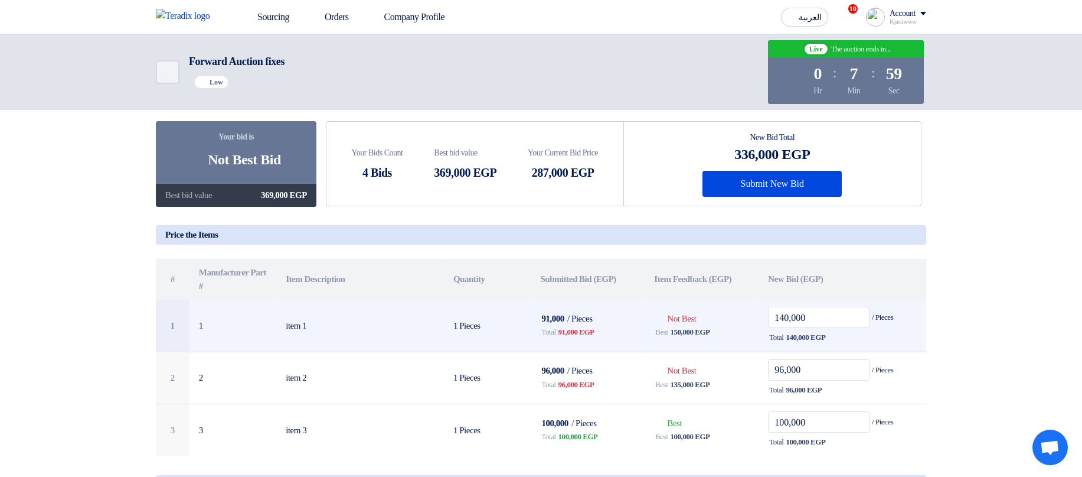
drag, startPoint x: 665, startPoint y: 318, endPoint x: 714, endPoint y: 321, distance: 49.1
click at [714, 304] on td "Bids submitted Not Best Best 150,000 EGP" at bounding box center [702, 325] width 114 height 52
drag, startPoint x: 712, startPoint y: 321, endPoint x: 649, endPoint y: 321, distance: 63.2
click at [649, 304] on td "Bids submitted Not Best Best 150,000 EGP" at bounding box center [702, 325] width 114 height 52
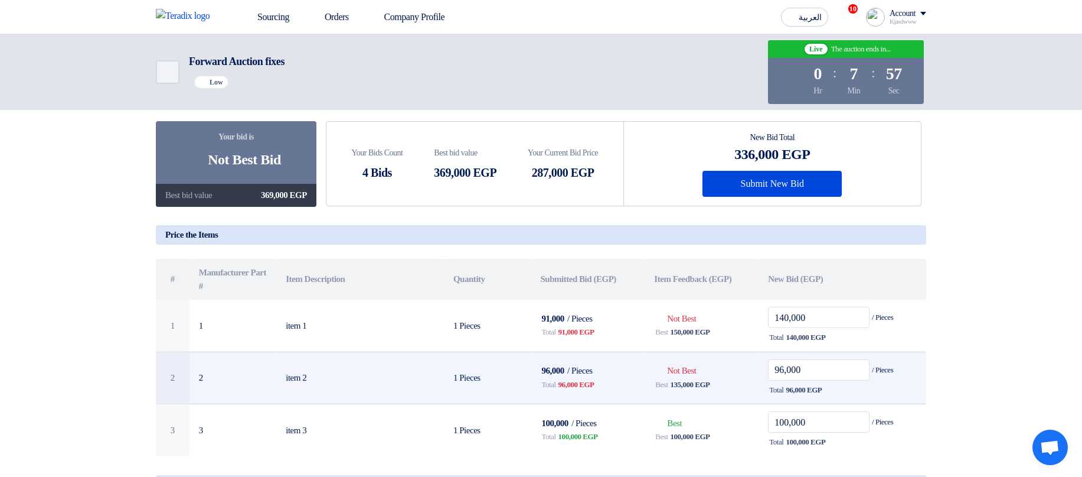
drag, startPoint x: 669, startPoint y: 368, endPoint x: 714, endPoint y: 371, distance: 44.9
click at [713, 304] on td "Bids submitted Not Best Best 135,000 EGP" at bounding box center [702, 377] width 114 height 53
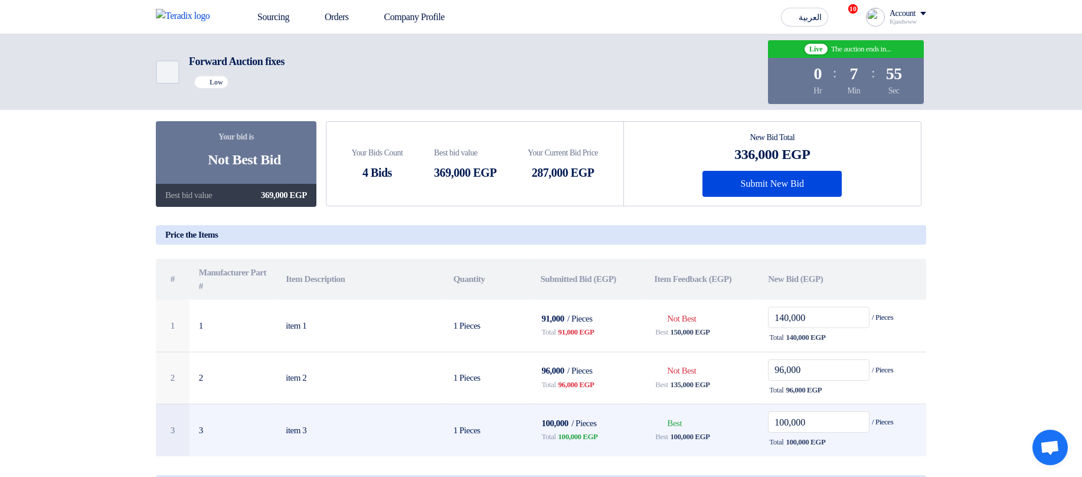
drag, startPoint x: 665, startPoint y: 426, endPoint x: 688, endPoint y: 429, distance: 23.3
click at [688, 304] on td "Bids submitted Best Best 100,000 EGP" at bounding box center [702, 430] width 114 height 52
click at [706, 304] on td "Bids submitted Best Best 100,000 EGP" at bounding box center [702, 430] width 114 height 52
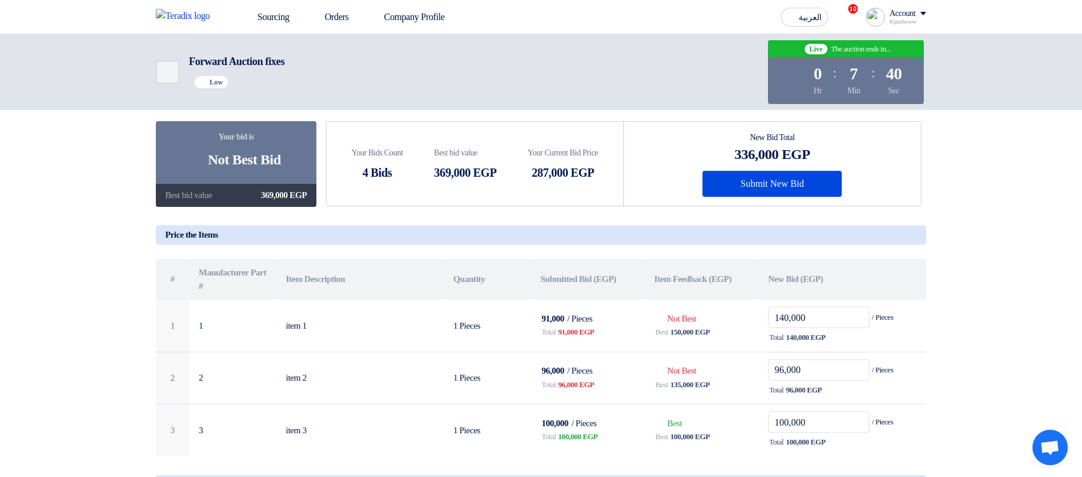
click at [1037, 254] on section "Your bid is Bids submitted Not Best Bid Best bid value 369,000 EGP Your Bids Co…" at bounding box center [541, 384] width 1082 height 611
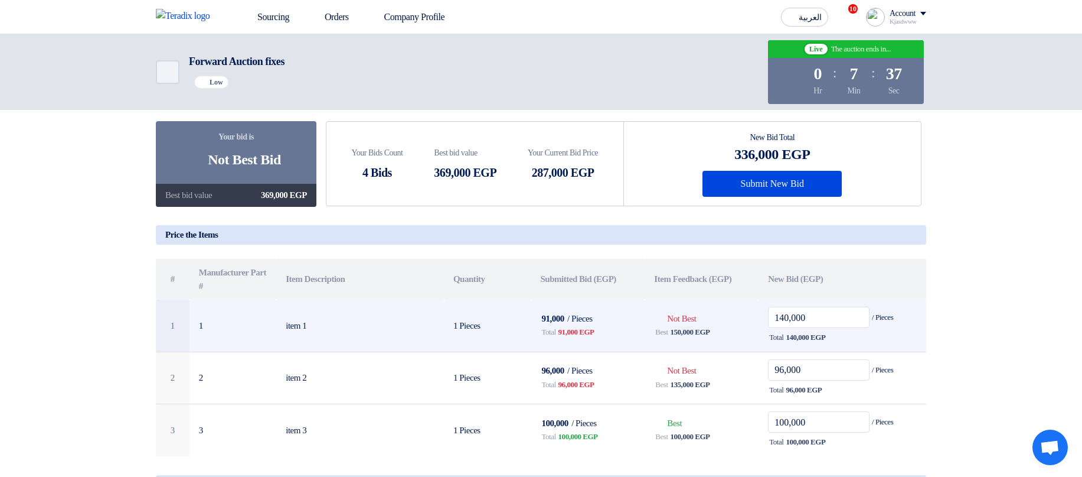
drag, startPoint x: 668, startPoint y: 322, endPoint x: 709, endPoint y: 321, distance: 41.3
click at [709, 304] on td "Bids submitted Not Best Best 150,000 EGP" at bounding box center [702, 325] width 114 height 52
click at [710, 304] on td "Bids submitted Not Best Best 150,000 EGP" at bounding box center [702, 325] width 114 height 52
drag, startPoint x: 670, startPoint y: 323, endPoint x: 709, endPoint y: 323, distance: 39.0
click at [709, 304] on td "Bids submitted Not Best Best 150,000 EGP" at bounding box center [702, 325] width 114 height 52
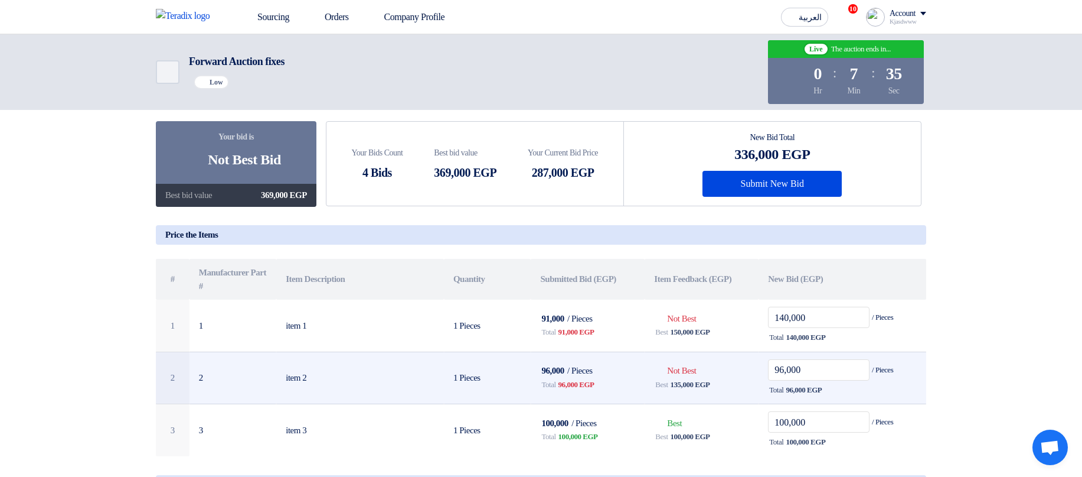
drag, startPoint x: 668, startPoint y: 373, endPoint x: 712, endPoint y: 377, distance: 43.9
click at [711, 304] on td "Bids submitted Not Best Best 135,000 EGP" at bounding box center [702, 377] width 114 height 53
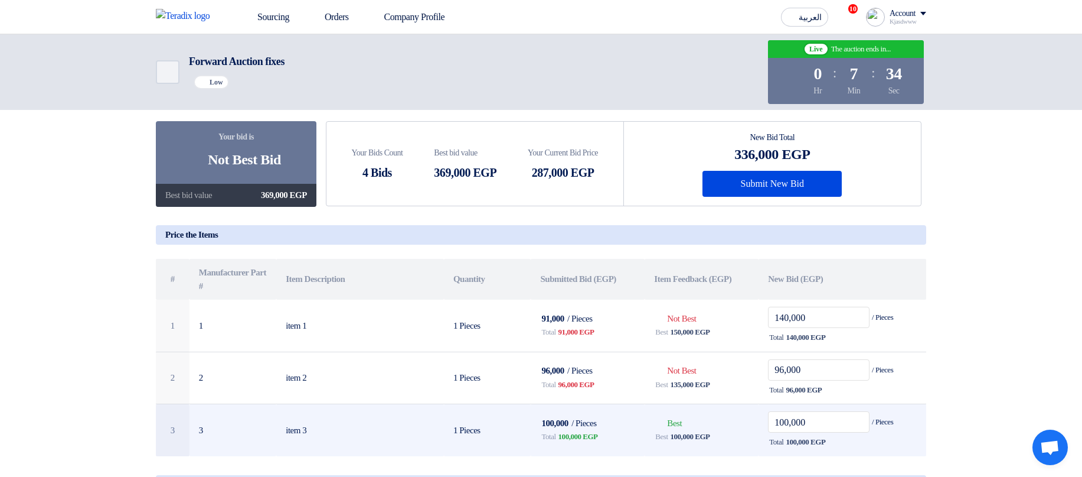
drag, startPoint x: 666, startPoint y: 422, endPoint x: 691, endPoint y: 425, distance: 24.9
click at [691, 304] on td "Bids submitted Best Best 100,000 EGP" at bounding box center [702, 430] width 114 height 52
click at [709, 304] on td "Bids submitted Best Best 100,000 EGP" at bounding box center [702, 430] width 114 height 52
drag, startPoint x: 670, startPoint y: 428, endPoint x: 694, endPoint y: 431, distance: 23.8
click at [693, 304] on td "Bids submitted Best Best 100,000 EGP" at bounding box center [702, 430] width 114 height 52
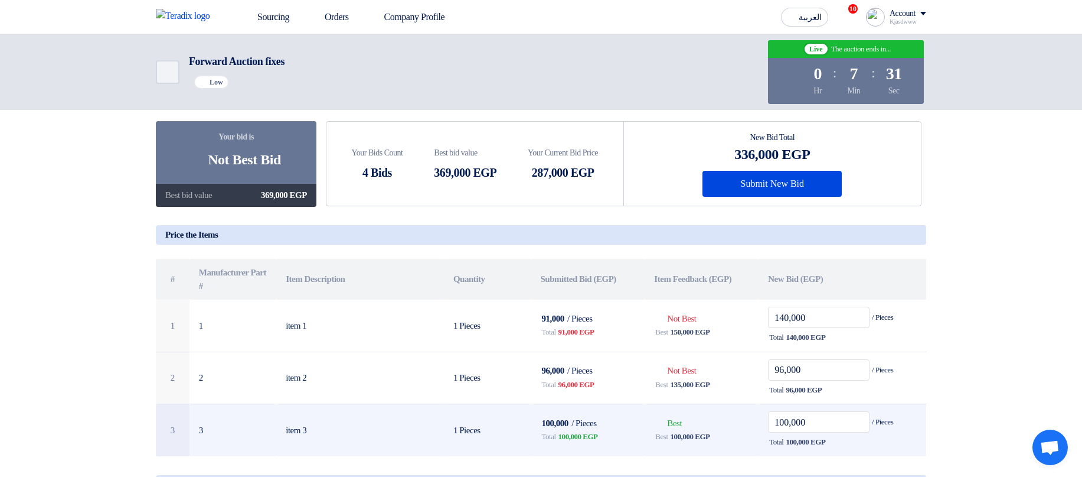
click at [689, 304] on span "100,000 EGP" at bounding box center [691, 436] width 40 height 12
click at [572, 304] on span "100,000 EGP" at bounding box center [579, 436] width 40 height 12
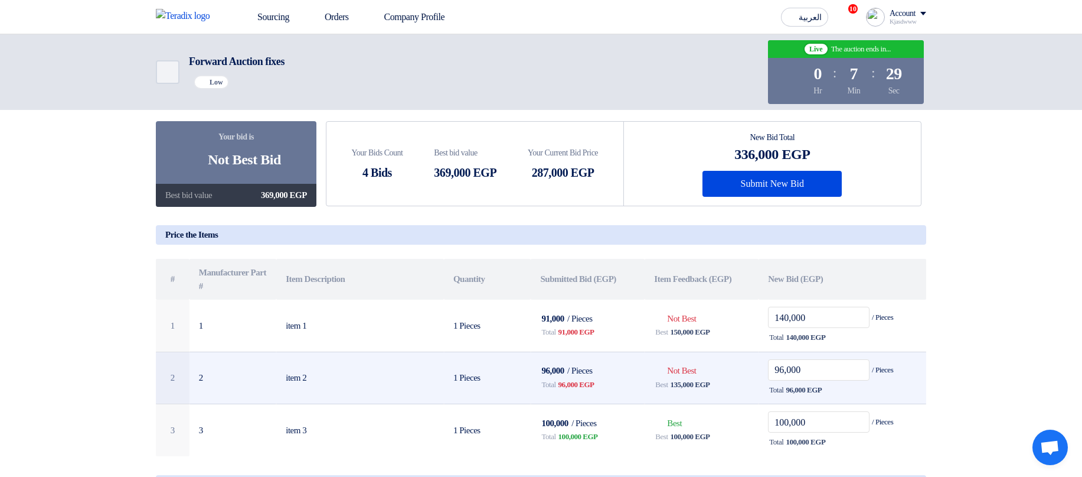
click at [683, 304] on span "135,000 EGP" at bounding box center [691, 384] width 40 height 12
click at [578, 304] on span "96,000 EGP" at bounding box center [577, 384] width 36 height 12
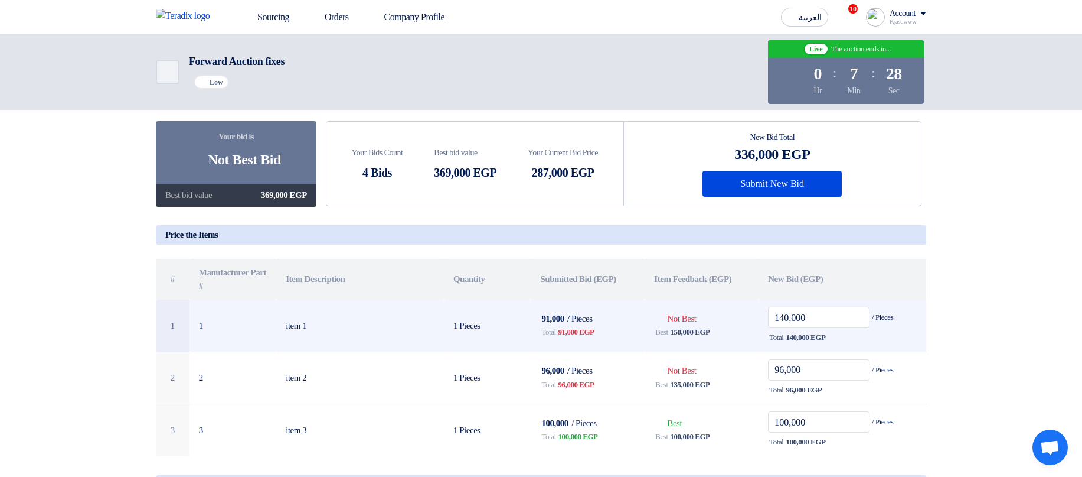
click at [686, 304] on span "150,000 EGP" at bounding box center [691, 332] width 40 height 12
drag, startPoint x: 655, startPoint y: 332, endPoint x: 720, endPoint y: 338, distance: 65.8
click at [720, 304] on div "Best 150,000 EGP" at bounding box center [701, 332] width 95 height 14
drag, startPoint x: 721, startPoint y: 338, endPoint x: 654, endPoint y: 340, distance: 66.7
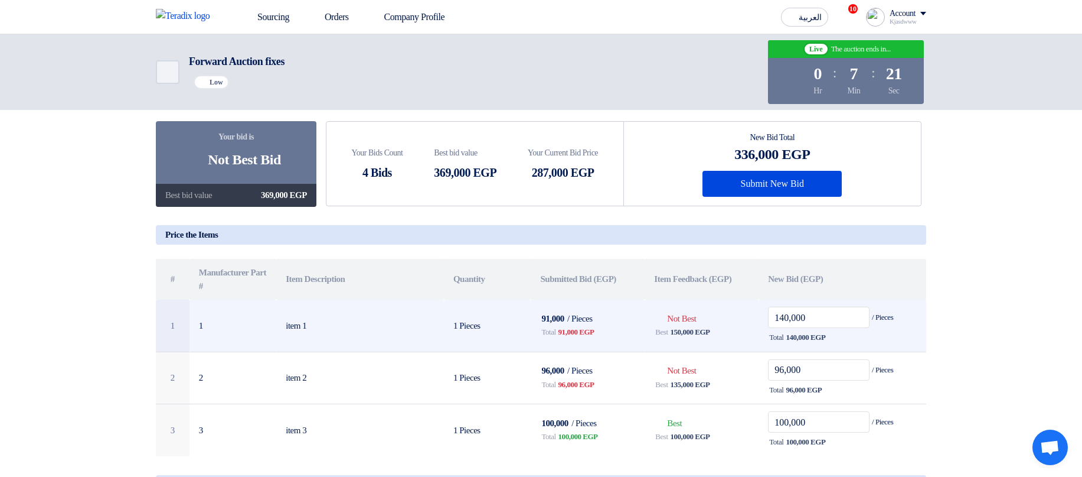
click at [654, 304] on div "Best 150,000 EGP" at bounding box center [701, 332] width 95 height 14
click at [657, 304] on span "Best" at bounding box center [661, 332] width 12 height 12
drag, startPoint x: 657, startPoint y: 334, endPoint x: 712, endPoint y: 334, distance: 55.5
click at [712, 304] on div "Best 150,000 EGP" at bounding box center [701, 332] width 95 height 14
click at [726, 304] on div "Best 150,000 EGP" at bounding box center [701, 332] width 95 height 14
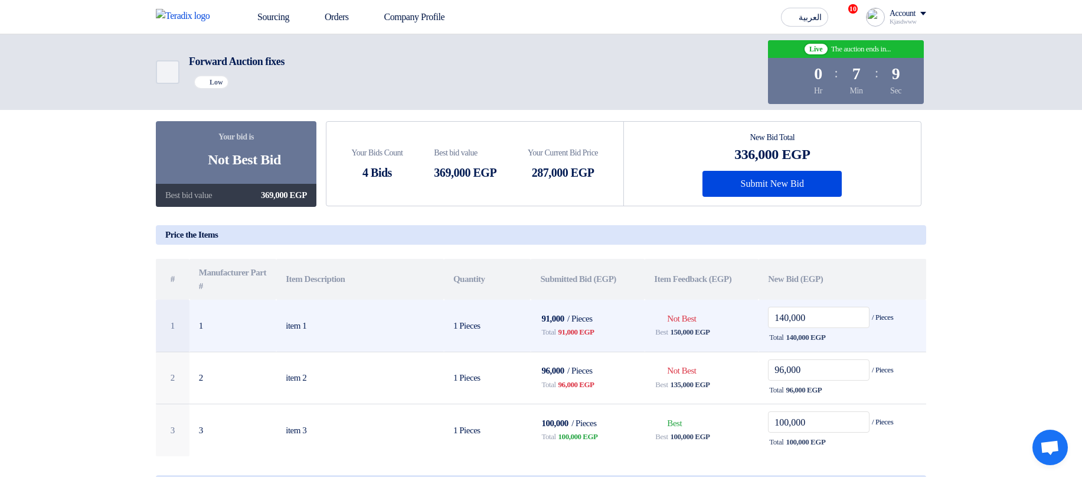
click at [561, 304] on div "Total 91,000 EGP" at bounding box center [587, 332] width 95 height 14
click at [580, 304] on span "91,000 EGP" at bounding box center [577, 332] width 36 height 12
click at [577, 304] on span "91,000 EGP" at bounding box center [577, 332] width 36 height 12
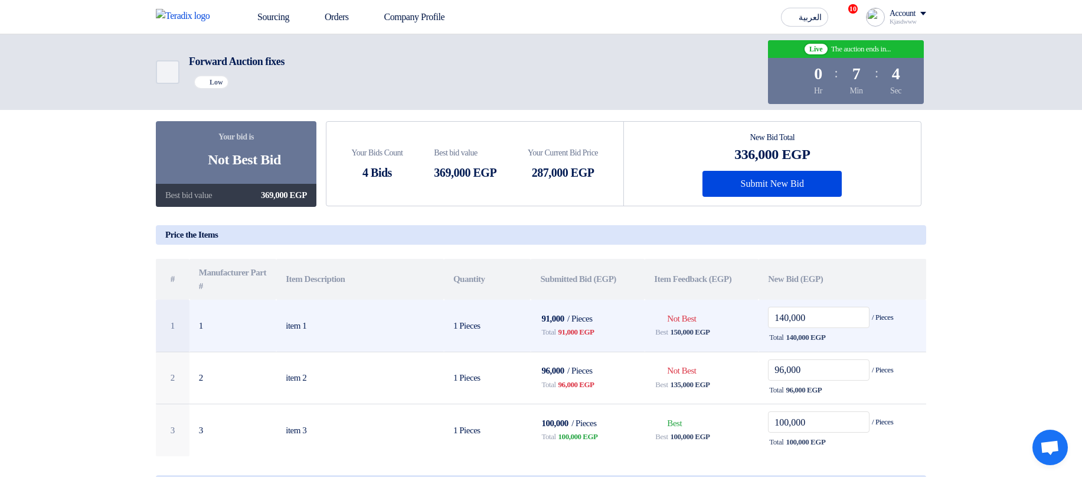
click at [577, 304] on span "91,000 EGP" at bounding box center [577, 332] width 36 height 12
click at [593, 304] on td "91,000 / Pieces Total 91,000 EGP" at bounding box center [588, 325] width 114 height 52
click at [563, 304] on span "91,000 EGP" at bounding box center [577, 332] width 36 height 12
click at [615, 304] on div "Total 91,000 EGP" at bounding box center [587, 332] width 95 height 14
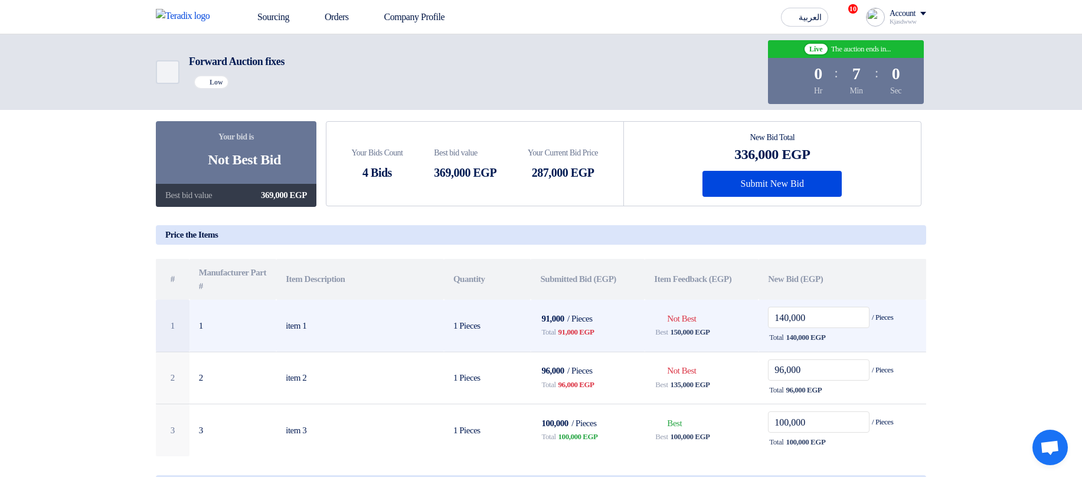
click at [573, 304] on span "91,000 EGP" at bounding box center [577, 332] width 36 height 12
click at [572, 304] on span "91,000 EGP" at bounding box center [577, 332] width 36 height 12
click at [686, 304] on span "150,000 EGP" at bounding box center [691, 332] width 40 height 12
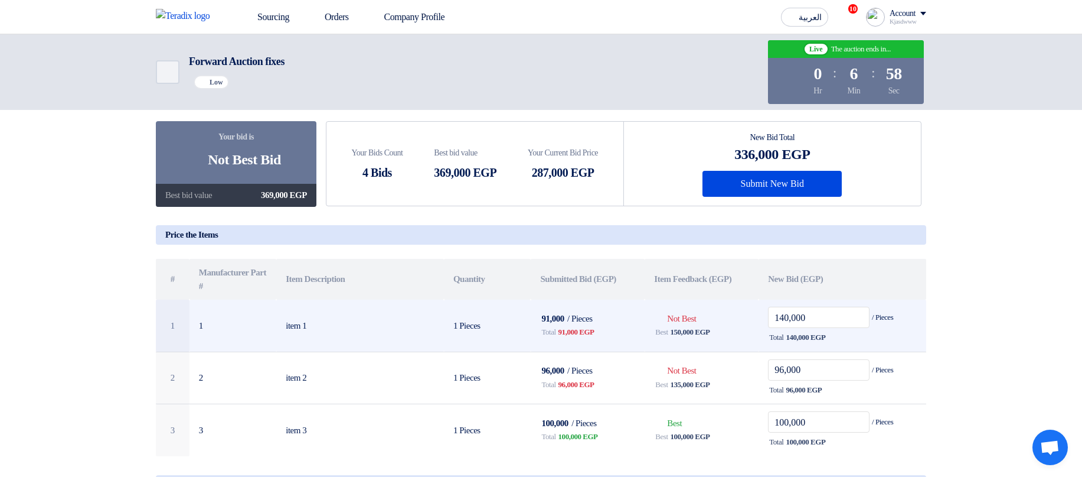
drag, startPoint x: 686, startPoint y: 334, endPoint x: 680, endPoint y: 344, distance: 11.6
click at [686, 304] on span "150,000 EGP" at bounding box center [691, 332] width 40 height 12
drag, startPoint x: 557, startPoint y: 332, endPoint x: 608, endPoint y: 335, distance: 50.2
click at [607, 304] on div "Total 91,000 EGP" at bounding box center [587, 332] width 95 height 14
click at [608, 304] on div "Total 91,000 EGP" at bounding box center [587, 332] width 95 height 14
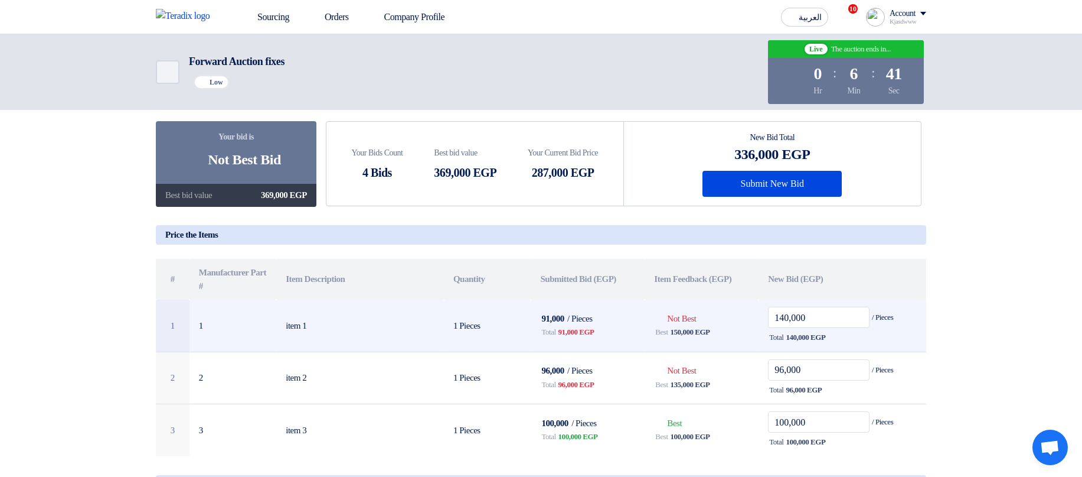
drag, startPoint x: 671, startPoint y: 331, endPoint x: 712, endPoint y: 351, distance: 45.2
click at [719, 304] on div "Best 150,000 EGP" at bounding box center [701, 332] width 95 height 14
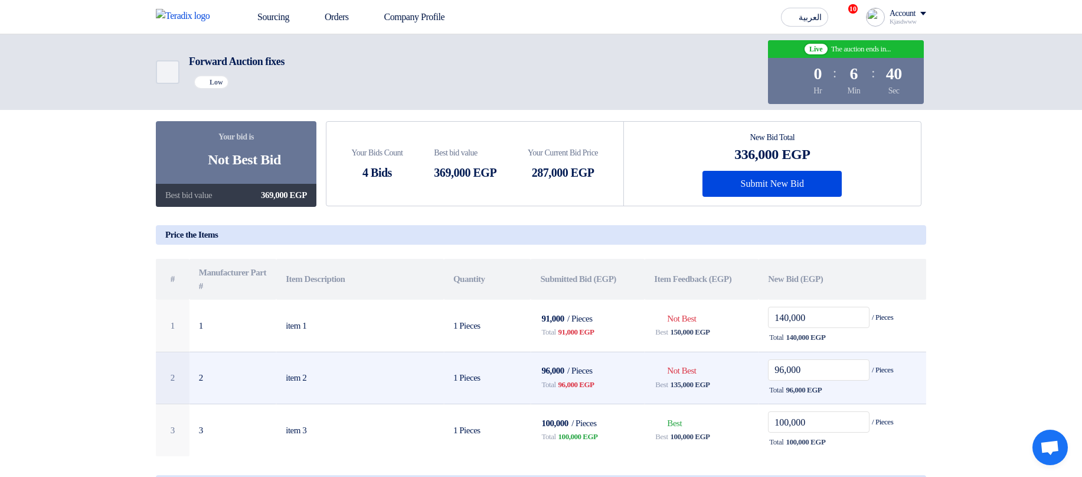
drag, startPoint x: 674, startPoint y: 386, endPoint x: 727, endPoint y: 386, distance: 53.7
click at [727, 304] on div "Best 135,000 EGP" at bounding box center [701, 384] width 95 height 14
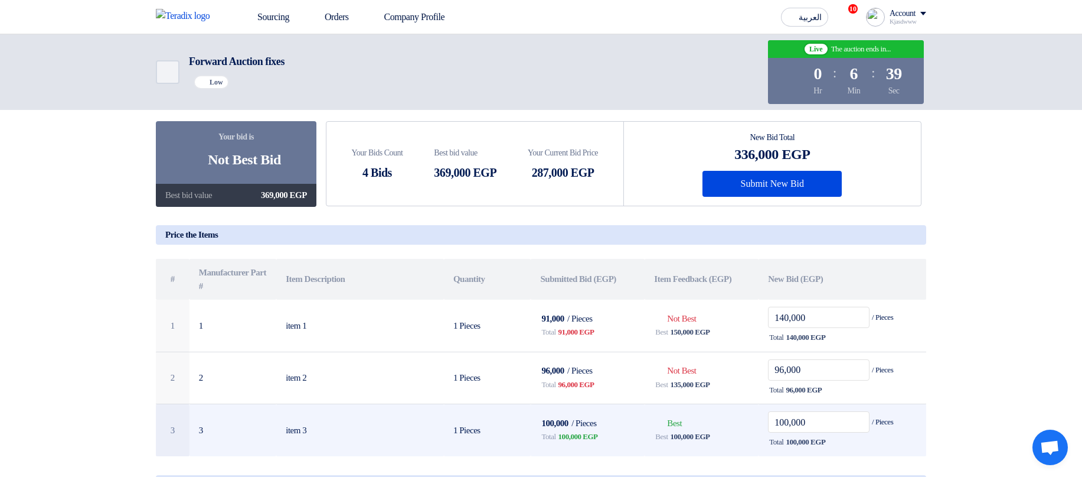
drag, startPoint x: 672, startPoint y: 440, endPoint x: 729, endPoint y: 440, distance: 56.7
click at [729, 304] on div "Best 100,000 EGP" at bounding box center [701, 436] width 95 height 14
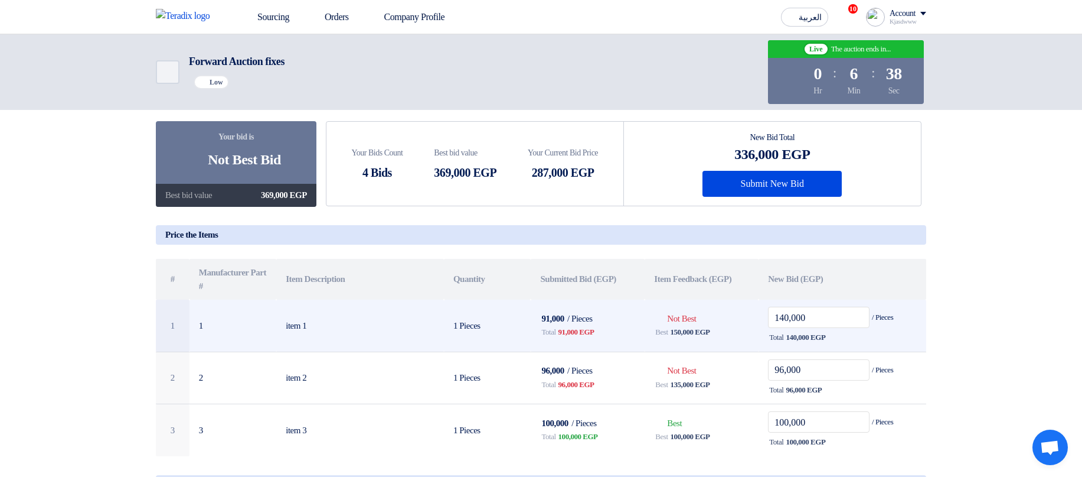
drag, startPoint x: 562, startPoint y: 333, endPoint x: 595, endPoint y: 334, distance: 32.5
click at [595, 304] on span "91,000 EGP" at bounding box center [577, 332] width 36 height 12
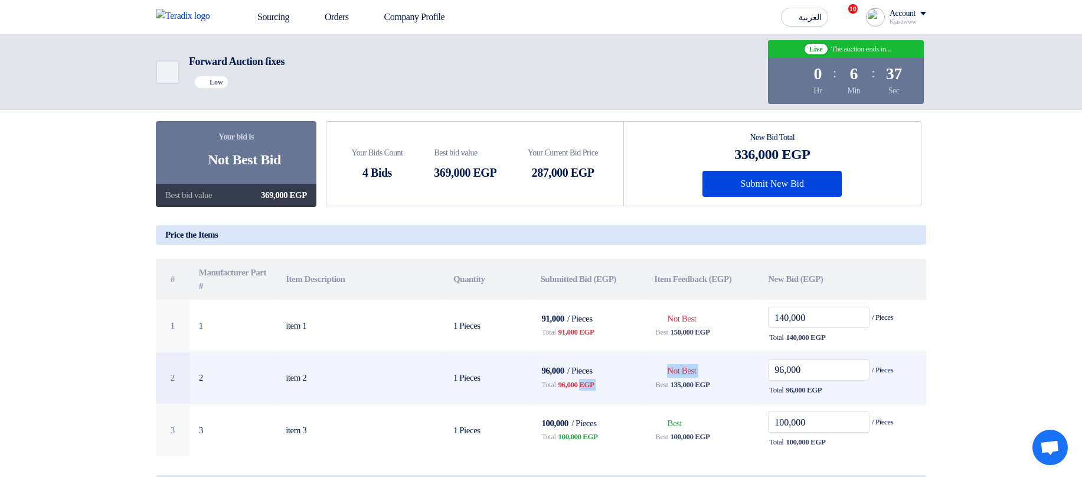
drag, startPoint x: 564, startPoint y: 387, endPoint x: 647, endPoint y: 391, distance: 82.8
click at [647, 304] on tr "2 2 item 2 1 Pieces 96,000 / Pieces Total 96,000 EGP Bids submitted Not Best Be…" at bounding box center [541, 377] width 771 height 53
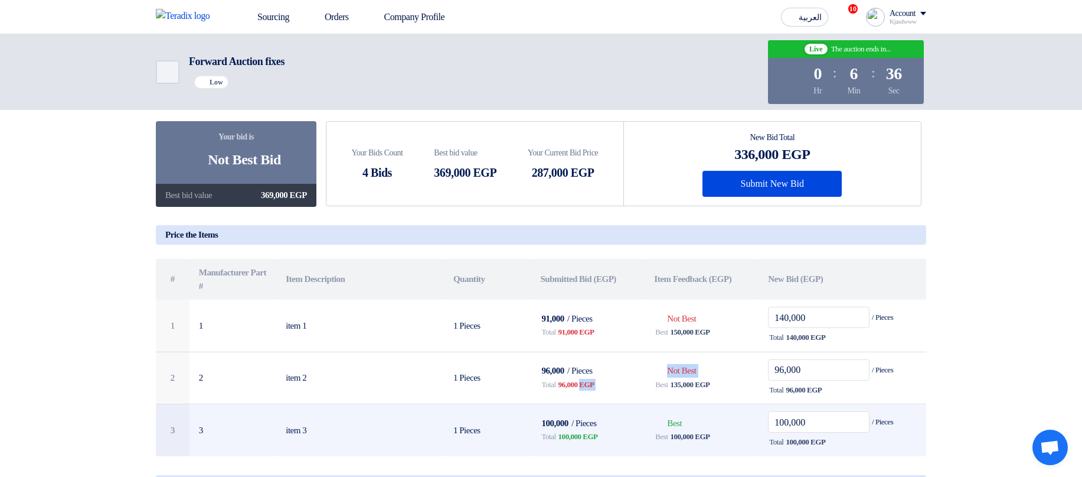
drag, startPoint x: 567, startPoint y: 437, endPoint x: 600, endPoint y: 436, distance: 33.1
click at [598, 304] on span "100,000 EGP" at bounding box center [579, 436] width 40 height 12
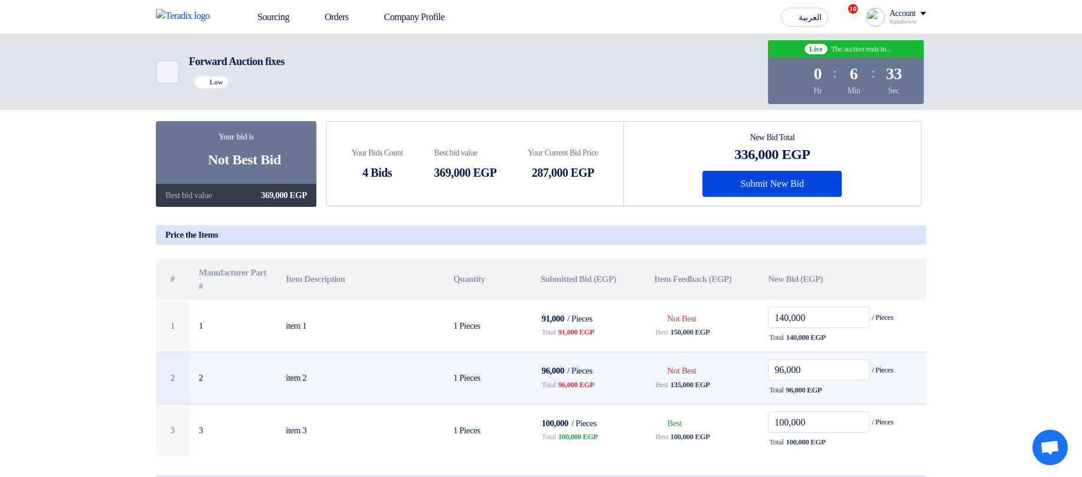
click at [710, 304] on span "135,000 EGP" at bounding box center [691, 384] width 40 height 12
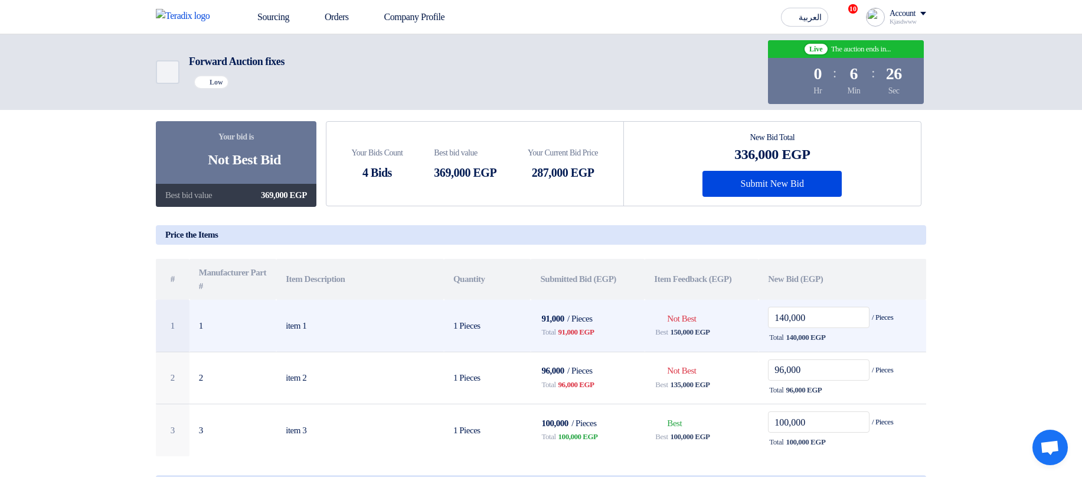
drag, startPoint x: 560, startPoint y: 332, endPoint x: 612, endPoint y: 333, distance: 52.0
click at [612, 304] on div "Total 91,000 EGP" at bounding box center [587, 332] width 95 height 14
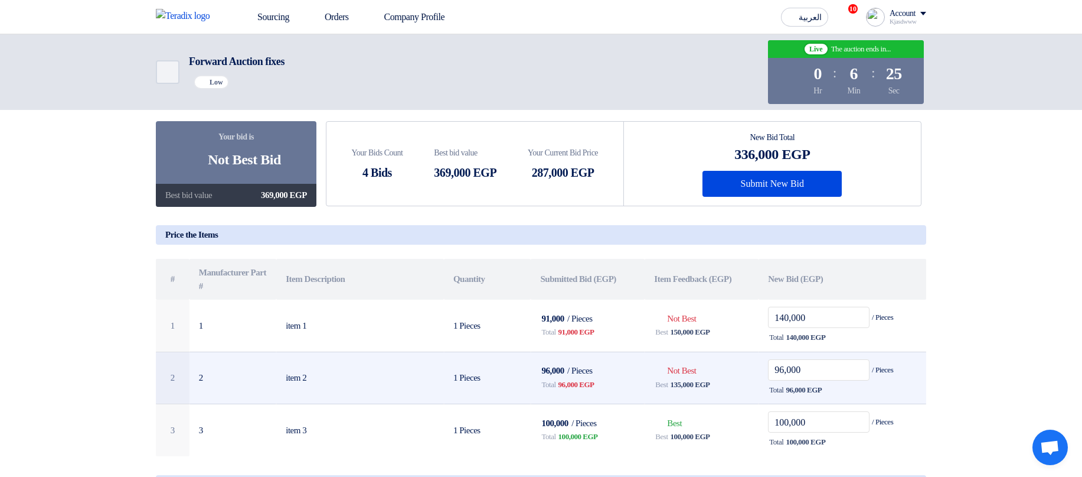
drag, startPoint x: 559, startPoint y: 386, endPoint x: 603, endPoint y: 386, distance: 43.7
click at [602, 304] on div "Total 96,000 EGP" at bounding box center [587, 384] width 95 height 14
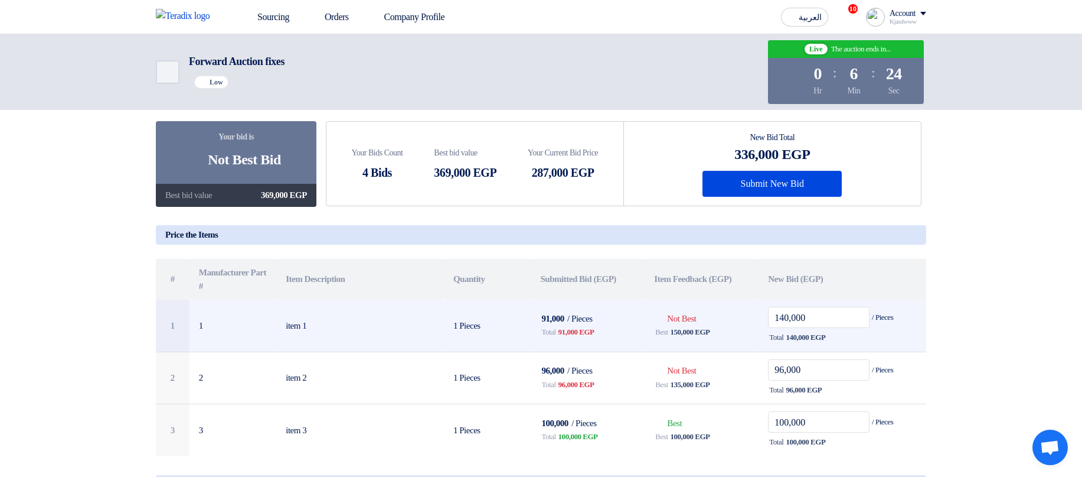
drag, startPoint x: 673, startPoint y: 334, endPoint x: 720, endPoint y: 332, distance: 47.9
click at [720, 304] on div "Best 150,000 EGP" at bounding box center [701, 332] width 95 height 14
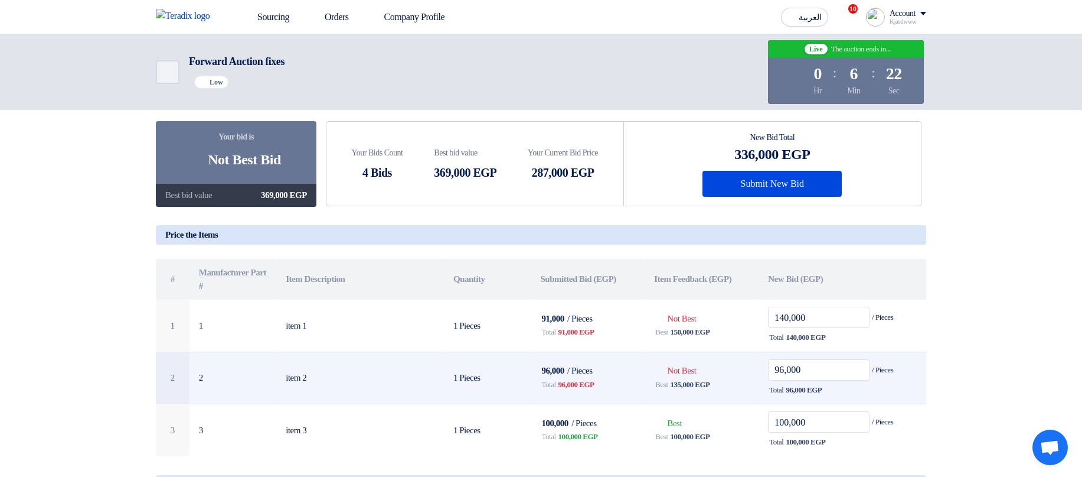
click at [595, 304] on span "96,000 EGP" at bounding box center [577, 384] width 36 height 12
drag, startPoint x: 674, startPoint y: 335, endPoint x: 712, endPoint y: 357, distance: 43.9
click at [721, 304] on div "Best 150,000 EGP" at bounding box center [701, 332] width 95 height 14
drag, startPoint x: 671, startPoint y: 386, endPoint x: 723, endPoint y: 385, distance: 52.0
click at [723, 304] on div "Best 135,000 EGP" at bounding box center [701, 384] width 95 height 14
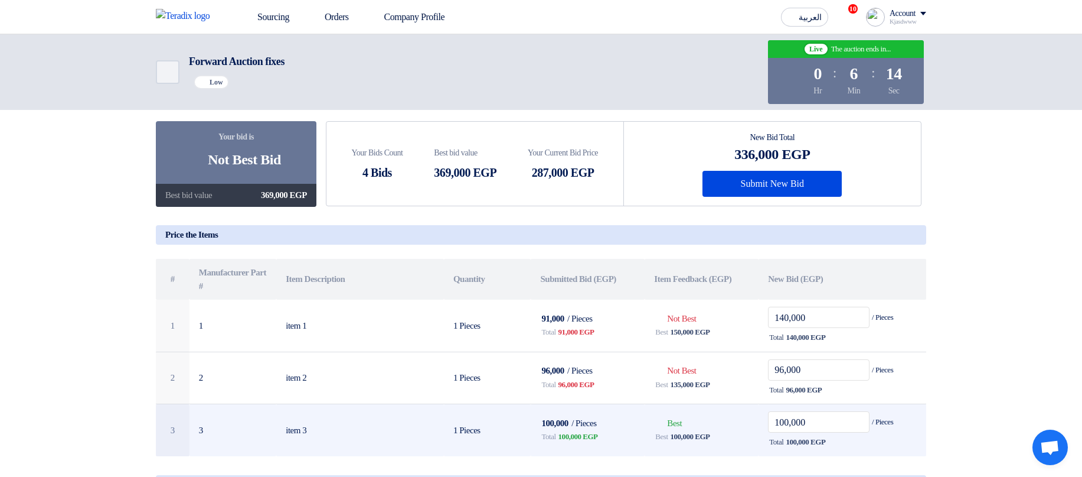
drag, startPoint x: 675, startPoint y: 438, endPoint x: 720, endPoint y: 439, distance: 44.3
click at [720, 304] on div "Best 100,000 EGP" at bounding box center [701, 436] width 95 height 14
click at [694, 304] on span "100,000 EGP" at bounding box center [691, 436] width 40 height 12
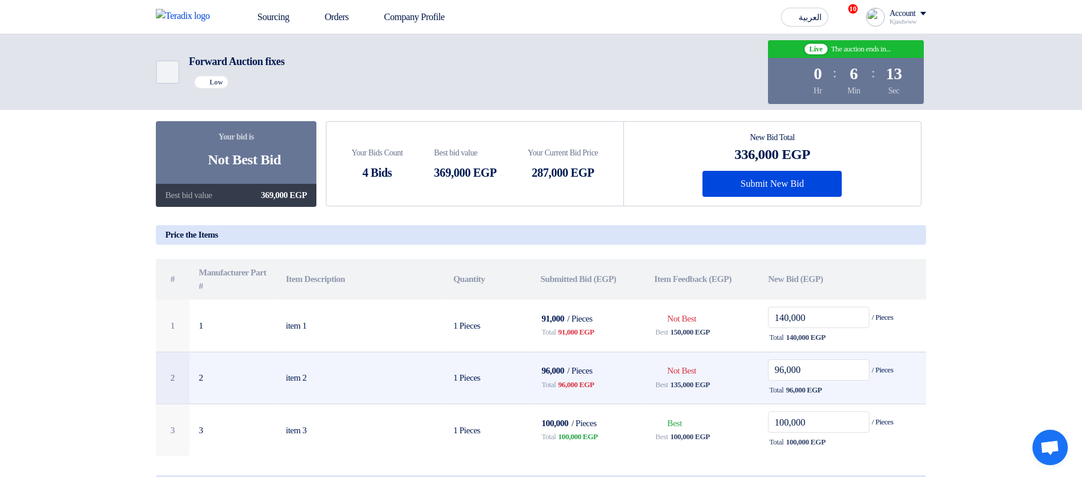
click at [684, 304] on span "135,000 EGP" at bounding box center [691, 384] width 40 height 12
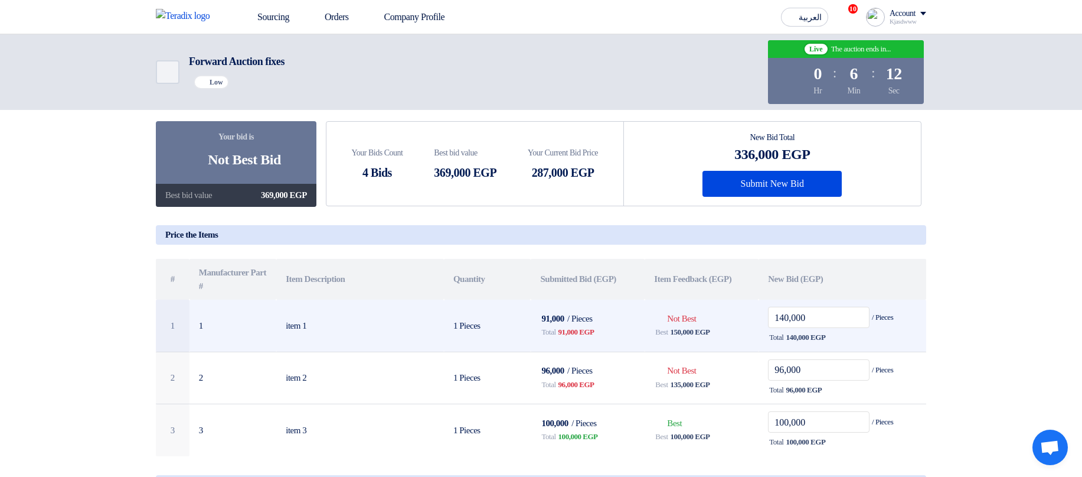
click at [700, 304] on span "150,000 EGP" at bounding box center [691, 332] width 40 height 12
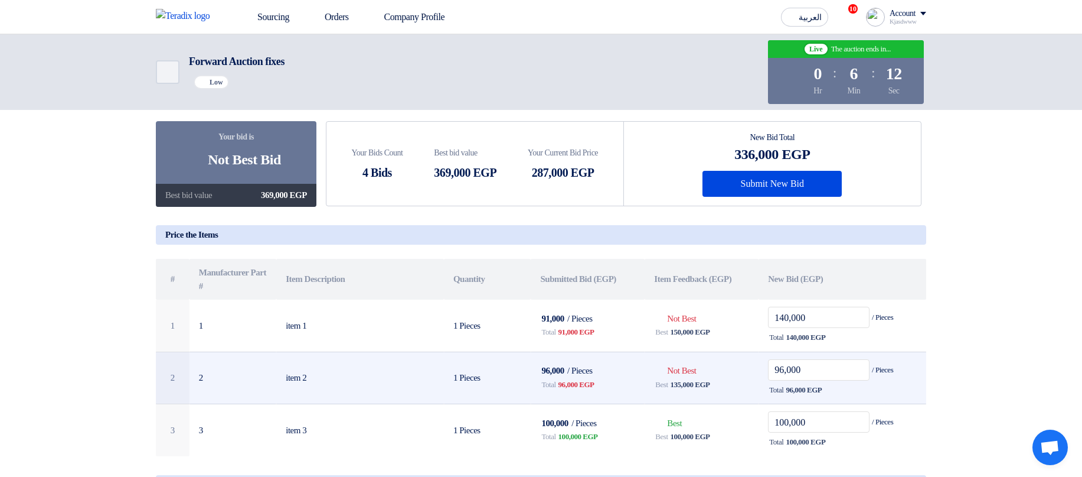
drag, startPoint x: 693, startPoint y: 386, endPoint x: 700, endPoint y: 396, distance: 12.3
click at [693, 304] on span "135,000 EGP" at bounding box center [691, 384] width 40 height 12
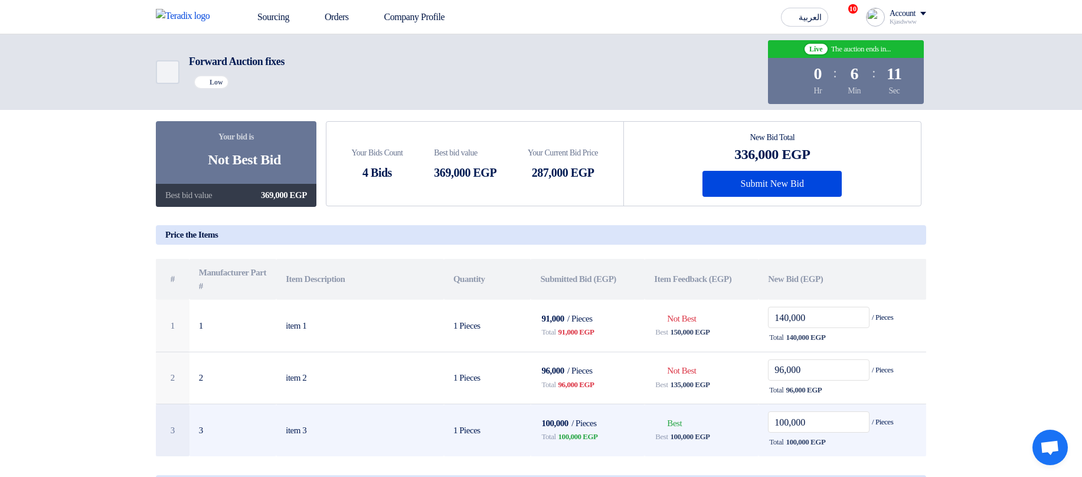
click at [688, 304] on span "100,000 EGP" at bounding box center [691, 436] width 40 height 12
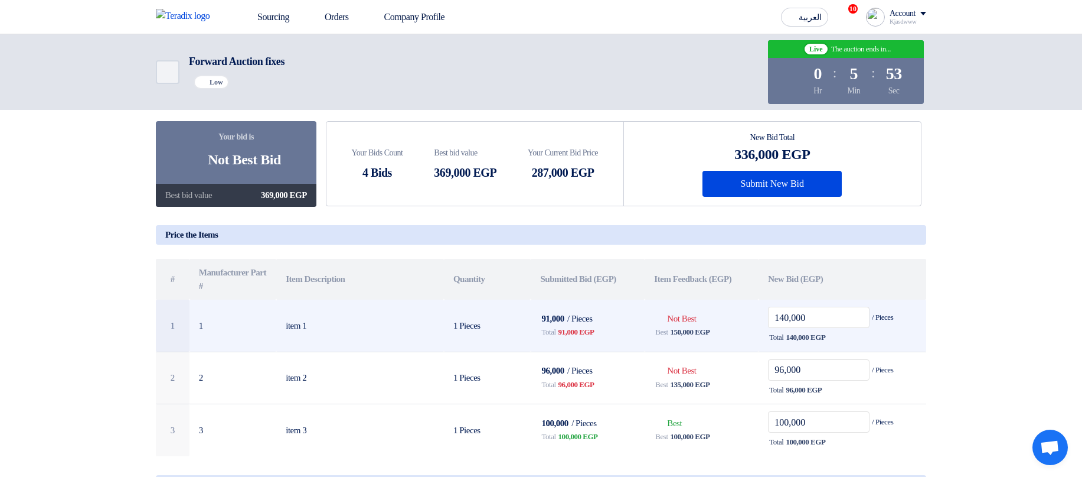
click at [575, 304] on span "91,000 EGP" at bounding box center [577, 332] width 36 height 12
click at [576, 304] on span "91,000 EGP" at bounding box center [577, 332] width 36 height 12
drag, startPoint x: 576, startPoint y: 334, endPoint x: 598, endPoint y: 334, distance: 21.3
click at [595, 304] on span "91,000 EGP" at bounding box center [577, 332] width 36 height 12
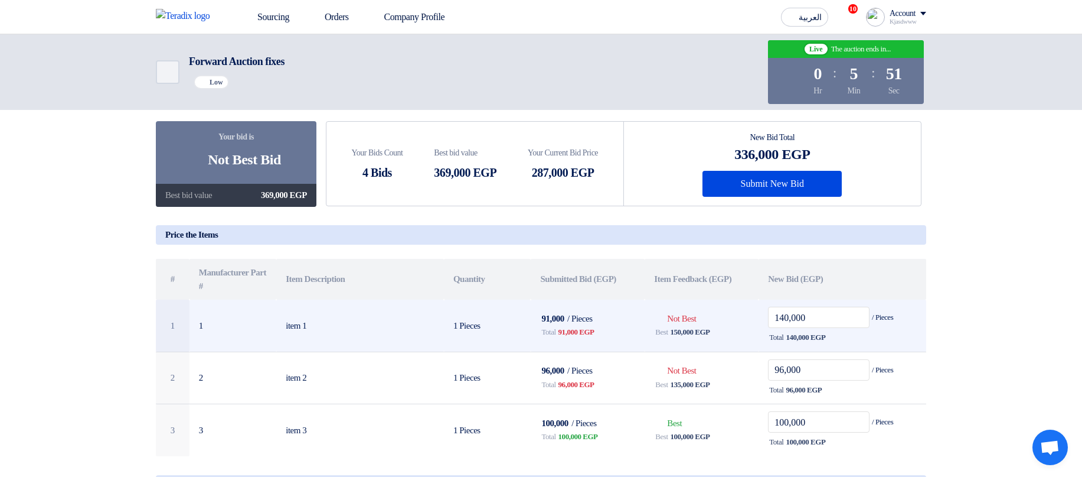
click at [577, 304] on span "91,000 EGP" at bounding box center [577, 332] width 36 height 12
click at [564, 304] on span "91,000 EGP" at bounding box center [577, 332] width 36 height 12
drag, startPoint x: 564, startPoint y: 332, endPoint x: 598, endPoint y: 331, distance: 33.1
click at [595, 304] on span "91,000 EGP" at bounding box center [577, 332] width 36 height 12
click at [569, 304] on span "91,000 EGP" at bounding box center [577, 332] width 36 height 12
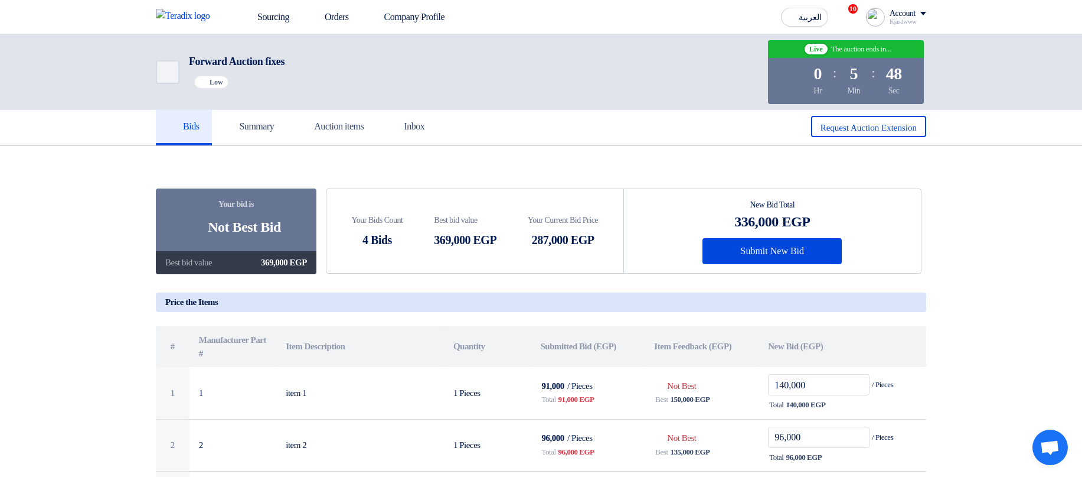
scroll to position [0, 0]
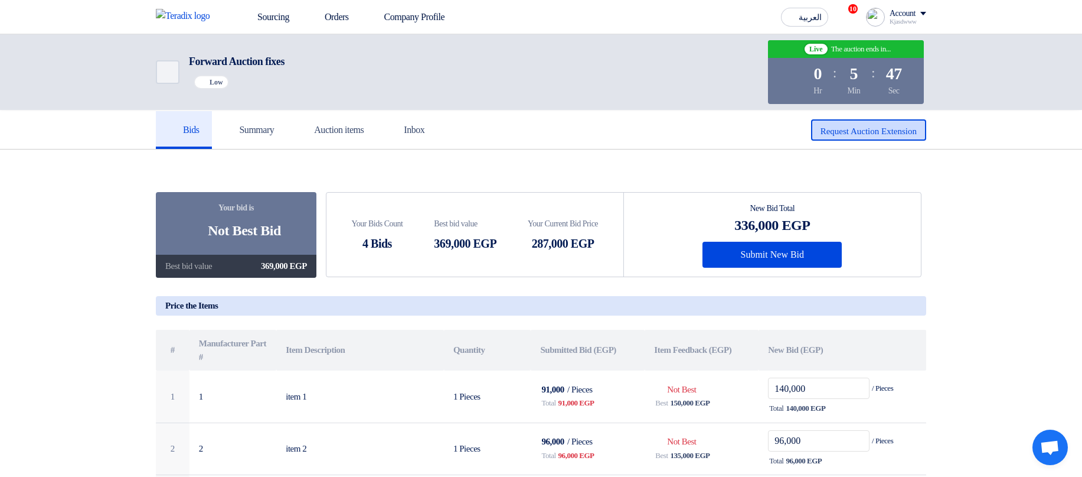
click at [850, 125] on button "Request Auction Extension" at bounding box center [868, 129] width 115 height 21
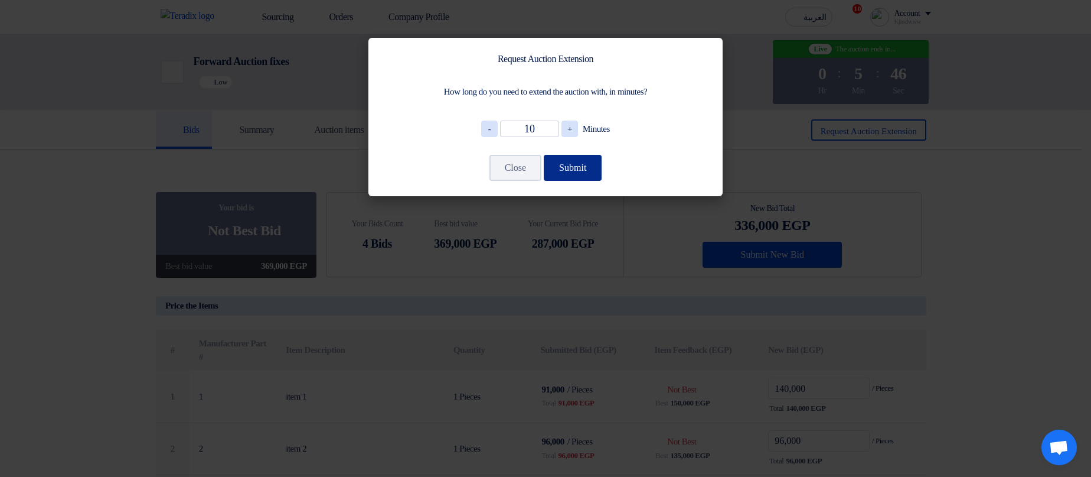
click at [570, 168] on button "Submit" at bounding box center [573, 168] width 58 height 26
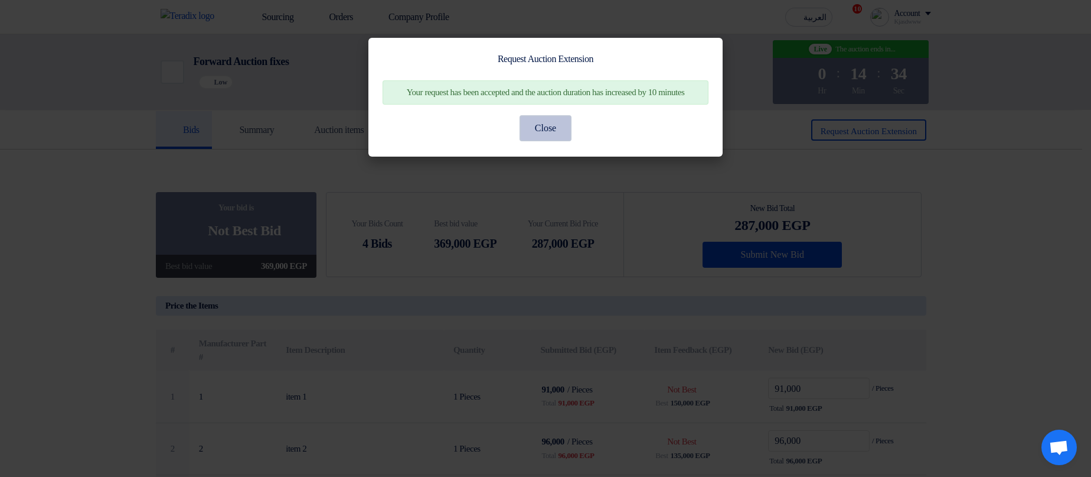
click at [548, 141] on button "Close" at bounding box center [546, 128] width 52 height 26
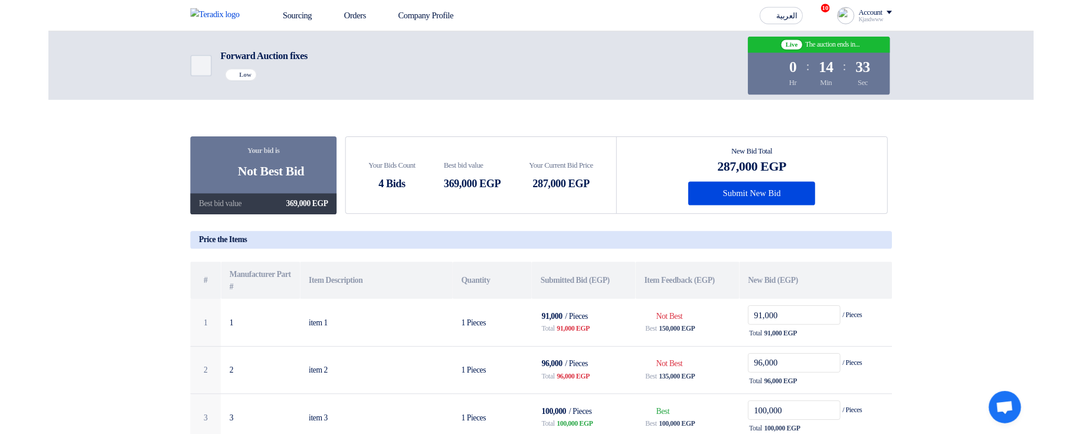
scroll to position [71, 0]
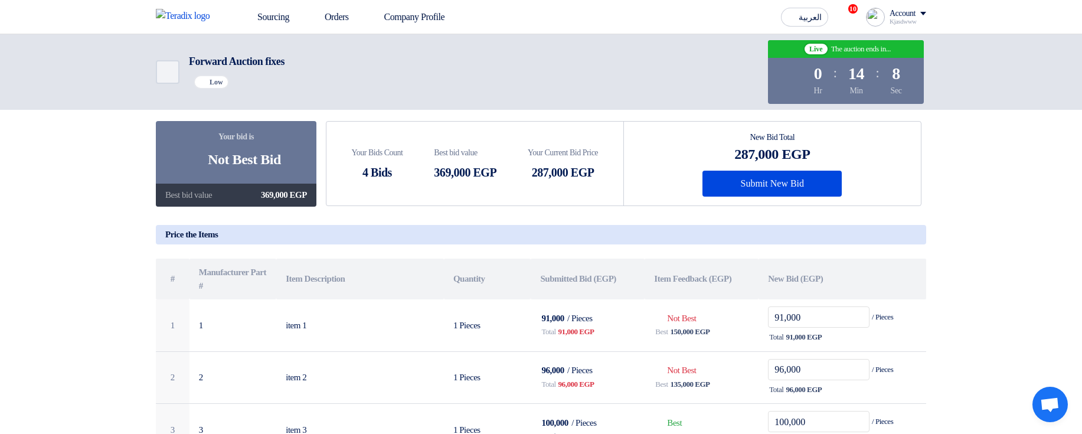
click at [973, 170] on section "Your bid is Bids submitted Not Best Bid Best bid value 369,000 EGP Your Bids Co…" at bounding box center [541, 384] width 1082 height 611
click at [949, 226] on section "Your bid is Bids submitted Not Best Bid Best bid value 369,000 EGP Your Bids Co…" at bounding box center [541, 384] width 1082 height 611
click at [855, 237] on h5 "Price the Items" at bounding box center [541, 234] width 771 height 19
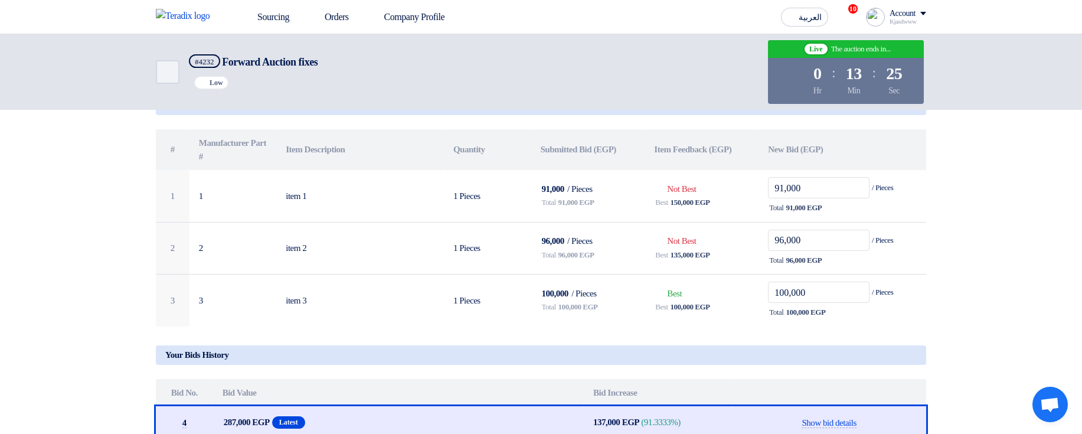
scroll to position [213, 0]
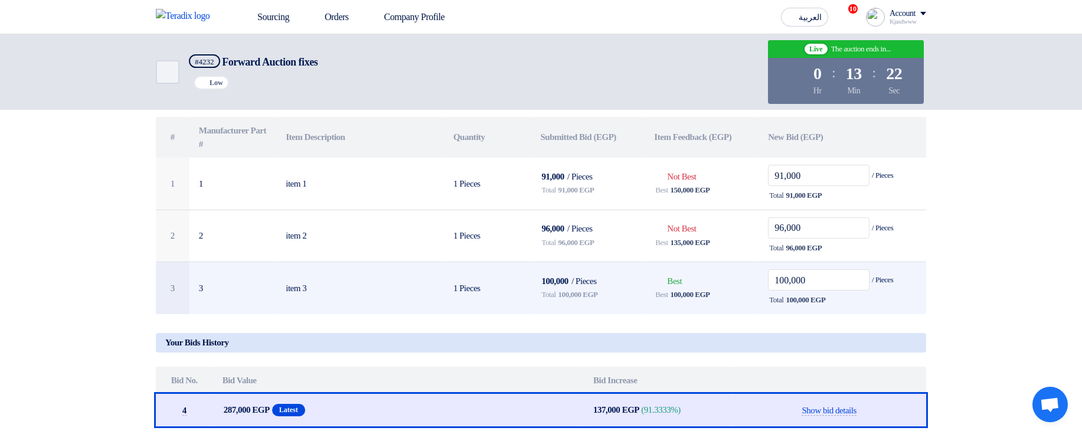
click at [594, 290] on td "100,000 / Pieces Total 100,000 EGP" at bounding box center [588, 288] width 114 height 52
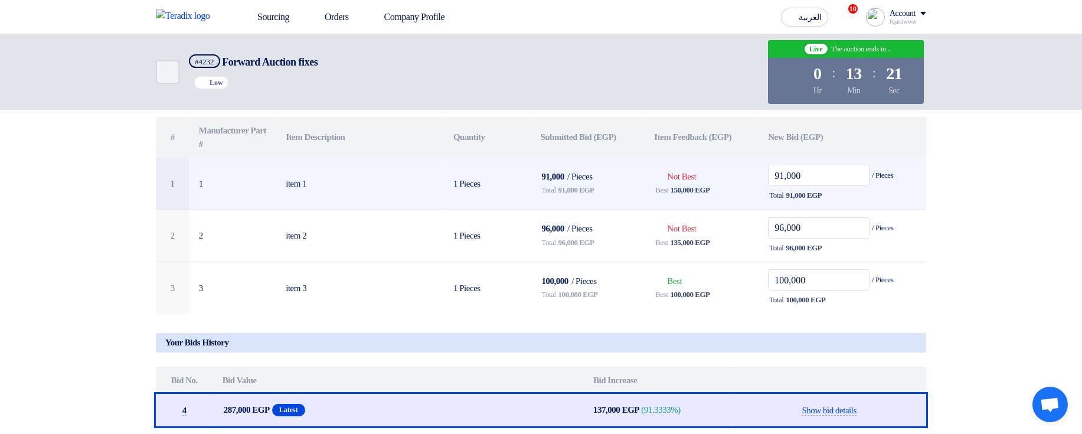
drag, startPoint x: 563, startPoint y: 189, endPoint x: 608, endPoint y: 198, distance: 45.9
click at [608, 197] on div "Total 91,000 EGP" at bounding box center [587, 190] width 95 height 14
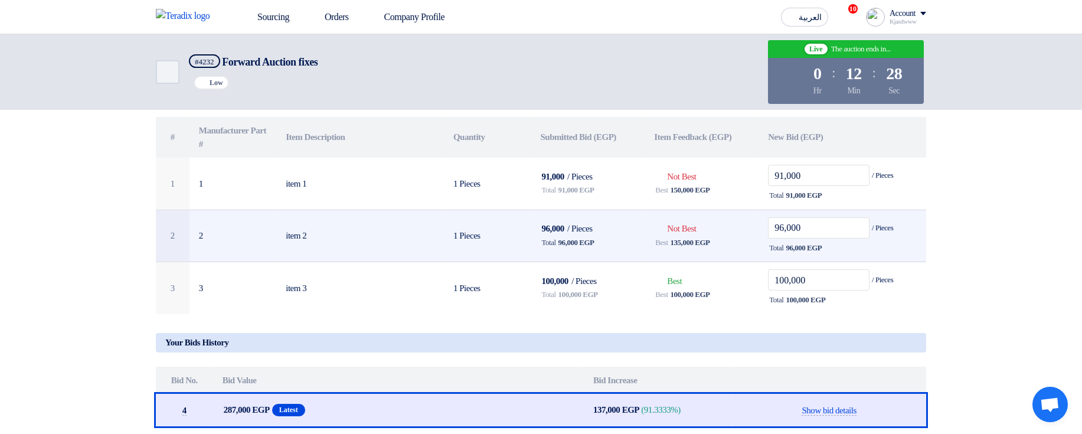
click at [569, 248] on span "96,000 EGP" at bounding box center [577, 243] width 36 height 12
click at [590, 242] on span "96,000 EGP" at bounding box center [577, 243] width 36 height 12
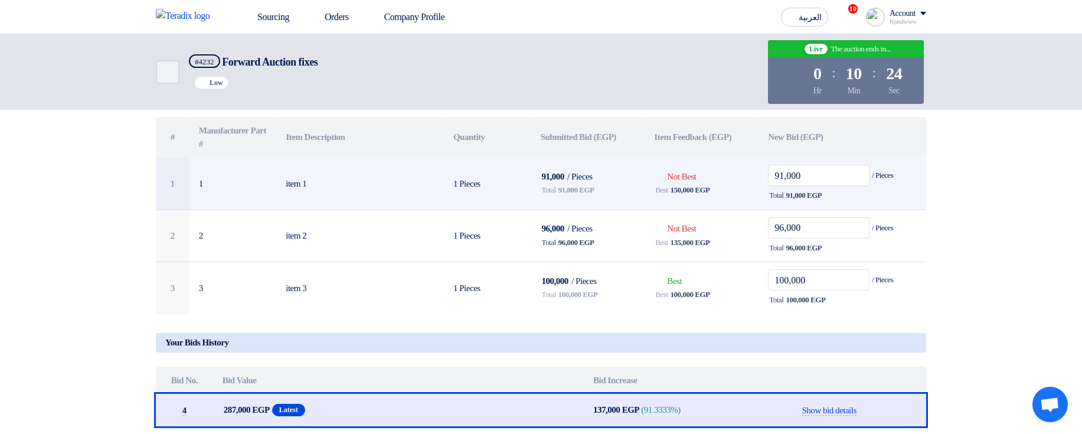
scroll to position [0, 0]
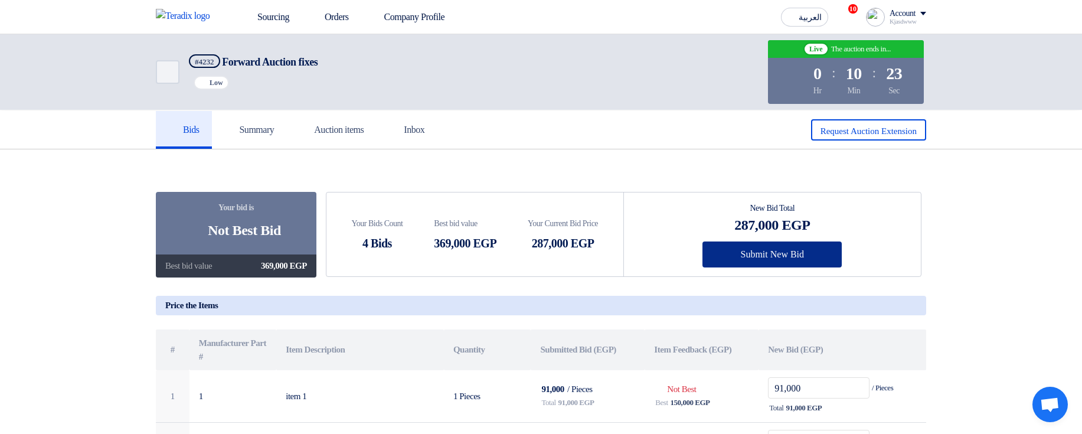
click at [804, 255] on button "Submit New Bid" at bounding box center [772, 255] width 139 height 26
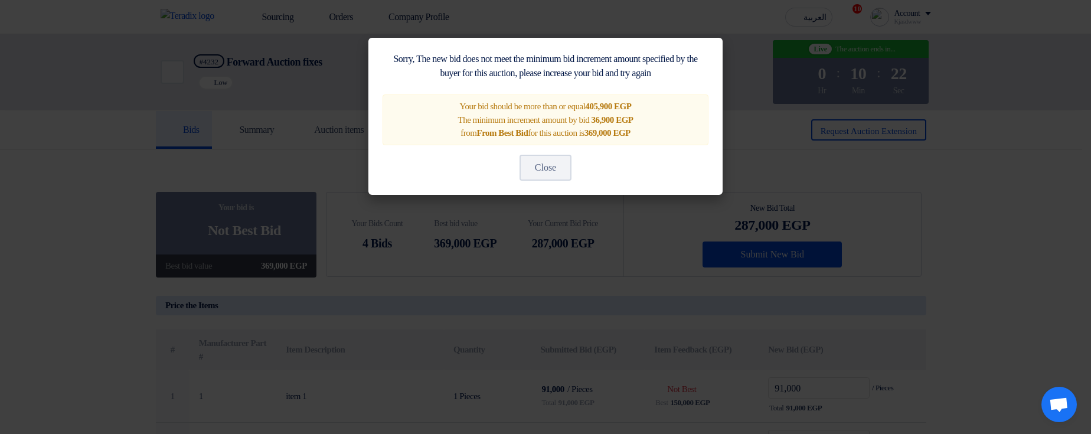
click at [953, 244] on modal-container "Sorry, The new bid does not meet the minimum bid increment amount specified by …" at bounding box center [545, 217] width 1091 height 434
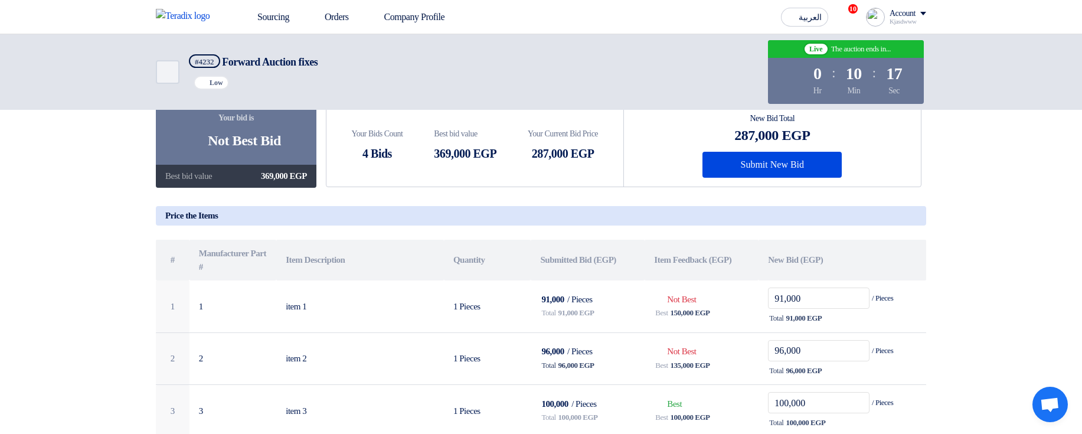
scroll to position [71, 0]
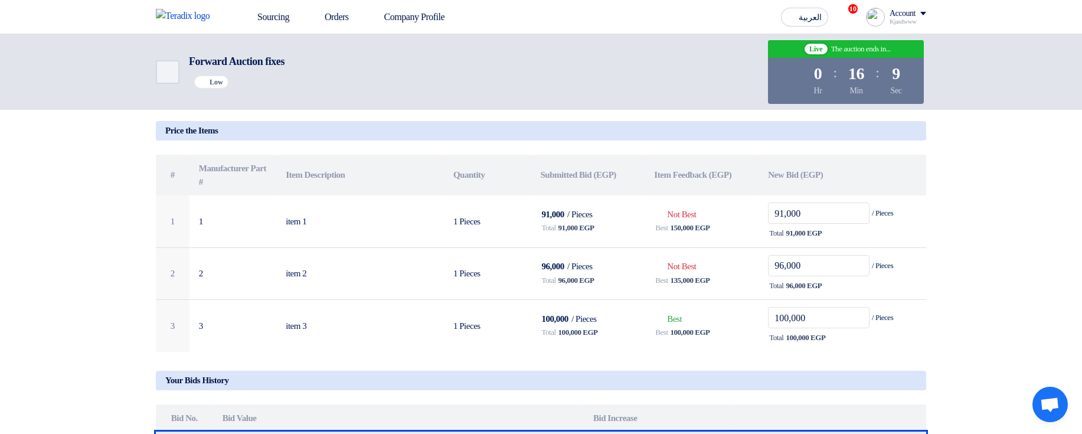
scroll to position [213, 0]
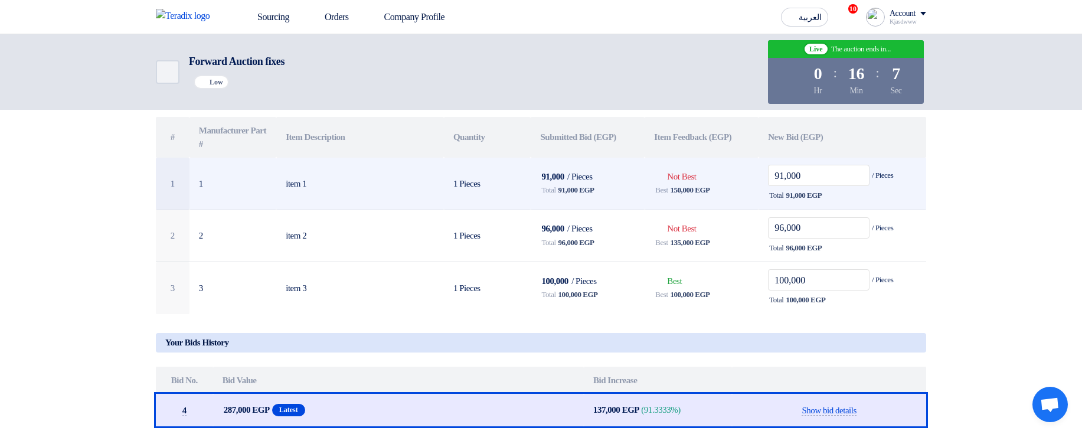
click at [680, 190] on span "150,000 EGP" at bounding box center [691, 190] width 40 height 12
drag, startPoint x: 680, startPoint y: 190, endPoint x: 709, endPoint y: 190, distance: 28.9
click at [709, 190] on span "150,000 EGP" at bounding box center [691, 190] width 40 height 12
drag, startPoint x: 709, startPoint y: 190, endPoint x: 682, endPoint y: 193, distance: 26.7
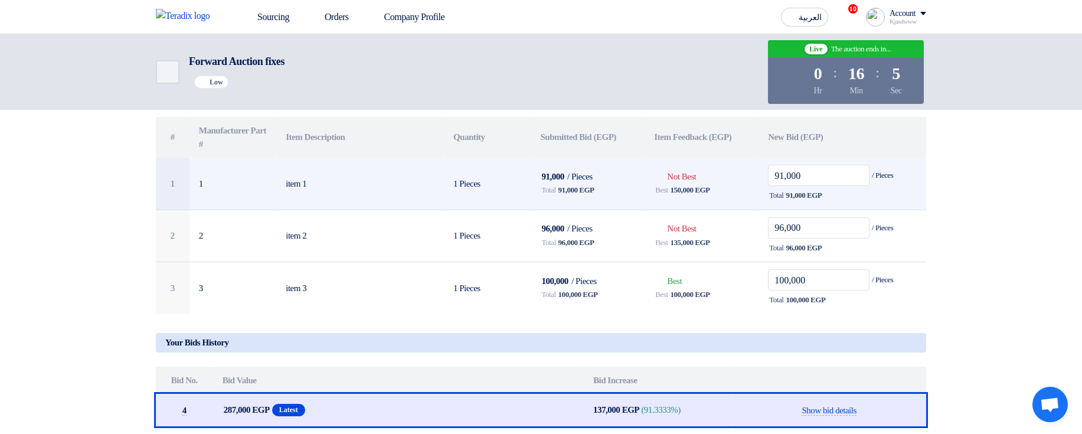
click at [682, 193] on span "150,000 EGP" at bounding box center [691, 190] width 40 height 12
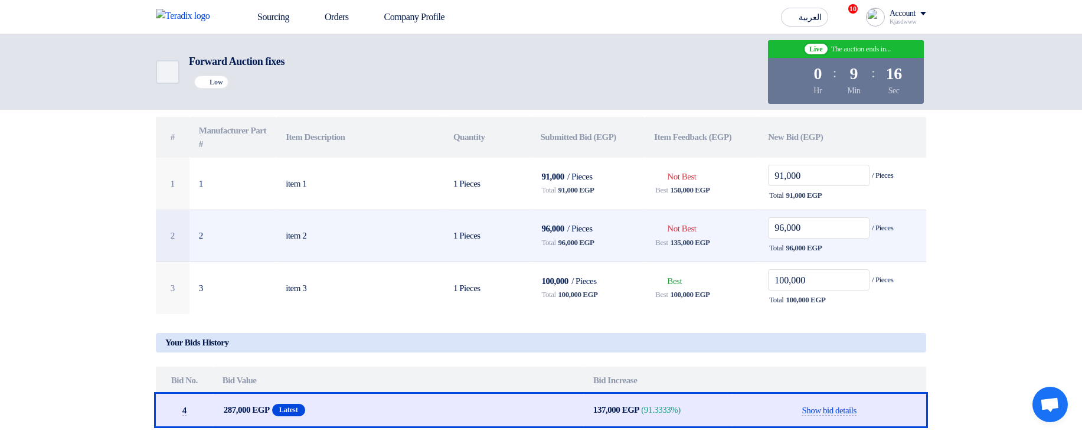
click at [597, 260] on td "96,000 / Pieces Total 96,000 EGP" at bounding box center [588, 236] width 114 height 53
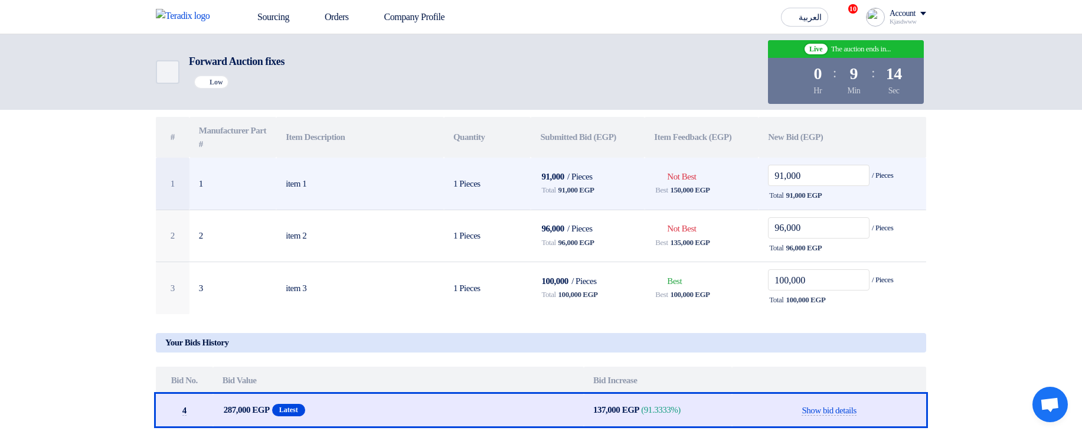
drag, startPoint x: 531, startPoint y: 190, endPoint x: 608, endPoint y: 195, distance: 77.0
click at [608, 195] on td "91,000 / Pieces Total 91,000 EGP" at bounding box center [588, 184] width 114 height 52
click at [611, 189] on div "Total 91,000 EGP" at bounding box center [587, 190] width 95 height 14
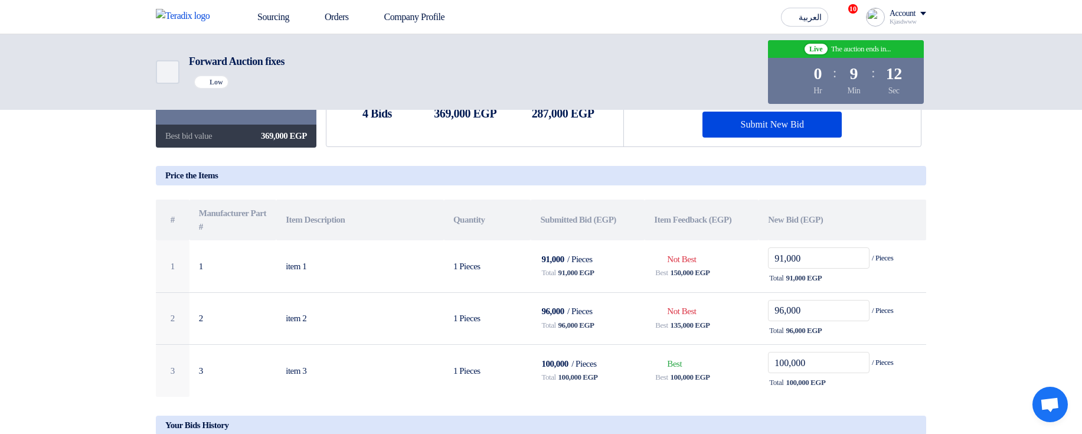
scroll to position [142, 0]
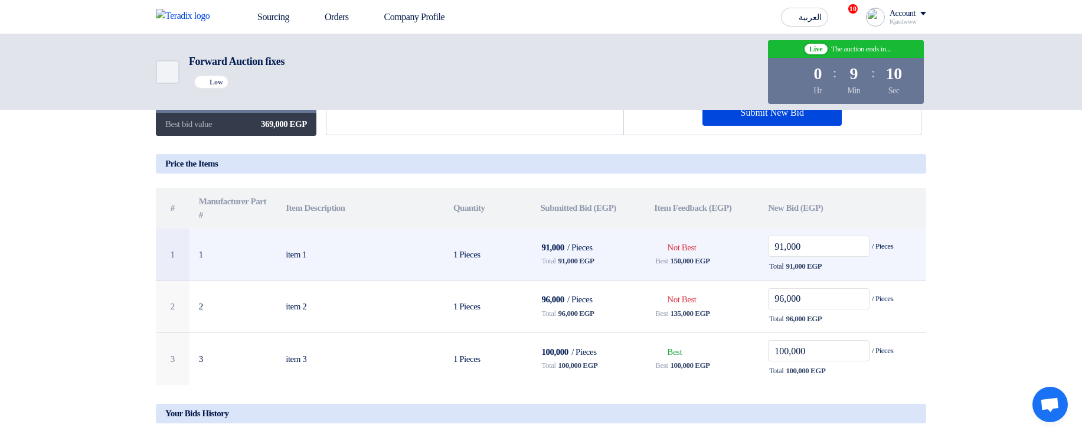
drag, startPoint x: 543, startPoint y: 264, endPoint x: 609, endPoint y: 268, distance: 65.7
click at [609, 268] on div "Total 91,000 EGP" at bounding box center [587, 261] width 95 height 14
click at [616, 265] on div "Total 91,000 EGP" at bounding box center [587, 261] width 95 height 14
drag, startPoint x: 681, startPoint y: 247, endPoint x: 712, endPoint y: 249, distance: 30.1
click at [712, 249] on td "Bids submitted Not Best Best 150,000 EGP" at bounding box center [702, 255] width 114 height 52
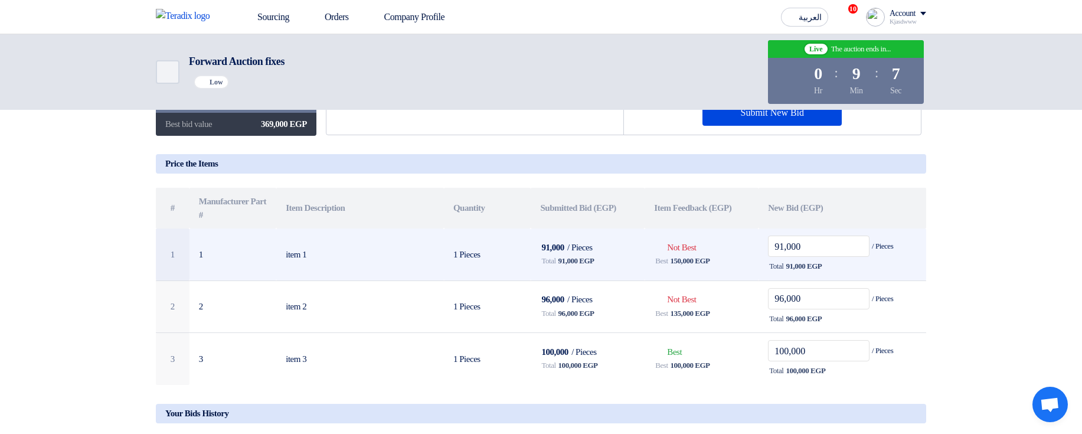
click at [729, 249] on td "Bids submitted Not Best Best 150,000 EGP" at bounding box center [702, 255] width 114 height 52
click at [740, 265] on div "Best 150,000 EGP" at bounding box center [701, 261] width 95 height 14
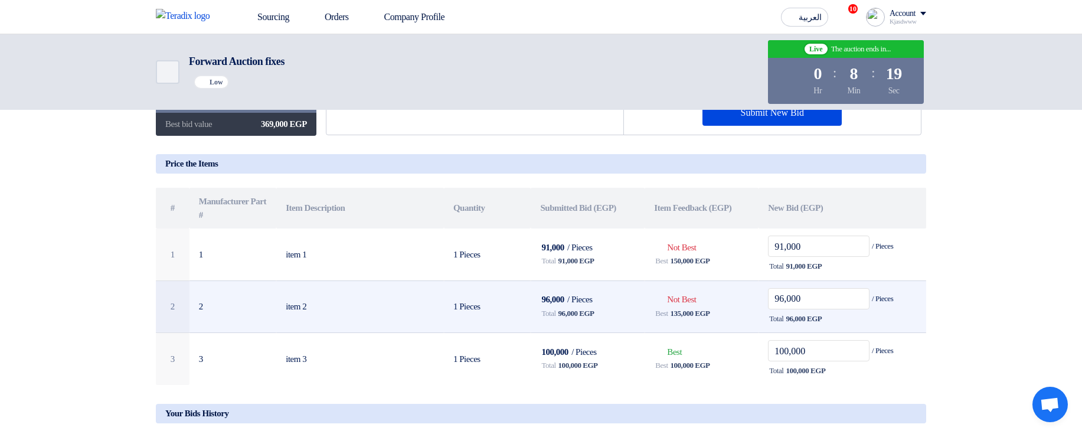
drag, startPoint x: 673, startPoint y: 313, endPoint x: 728, endPoint y: 316, distance: 55.0
click at [728, 316] on div "Best 135,000 EGP" at bounding box center [701, 313] width 95 height 14
click at [729, 312] on div "Best 135,000 EGP" at bounding box center [701, 313] width 95 height 14
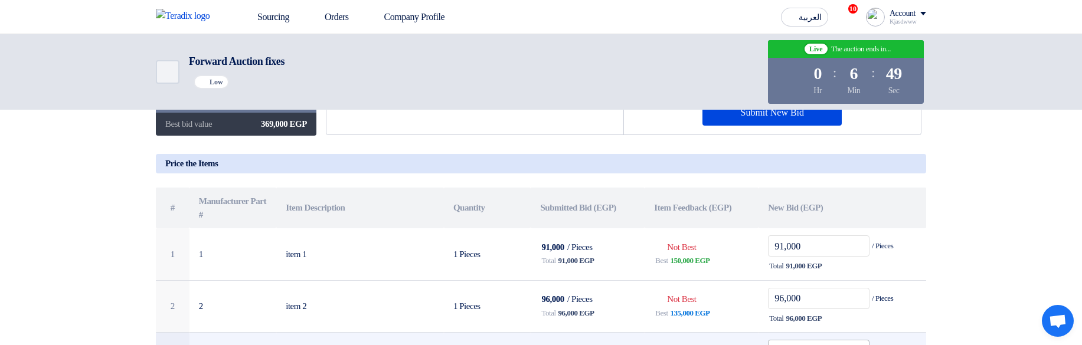
drag, startPoint x: 769, startPoint y: 338, endPoint x: 772, endPoint y: 344, distance: 6.1
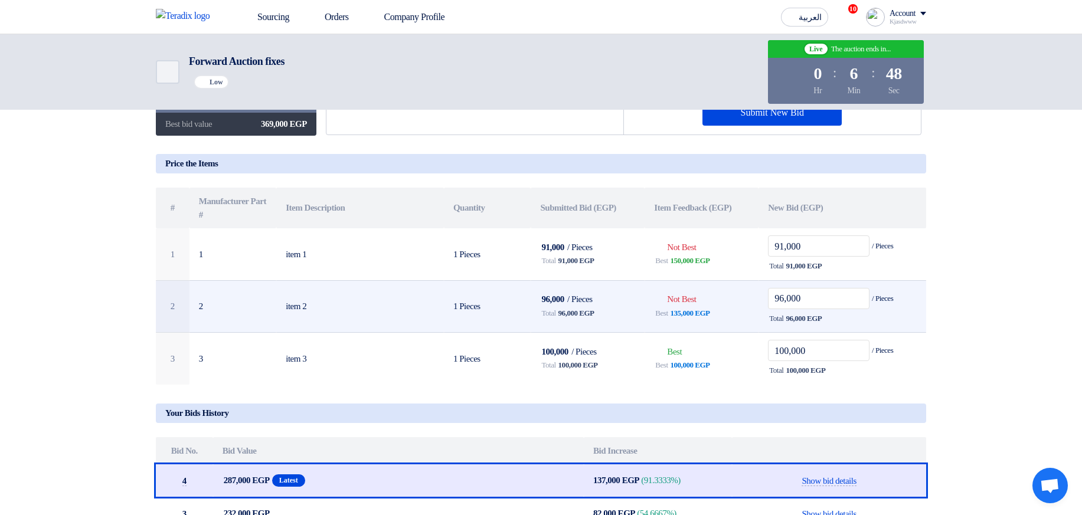
click at [737, 305] on td "Bids submitted Not Best Best 135,000 EGP" at bounding box center [702, 306] width 114 height 53
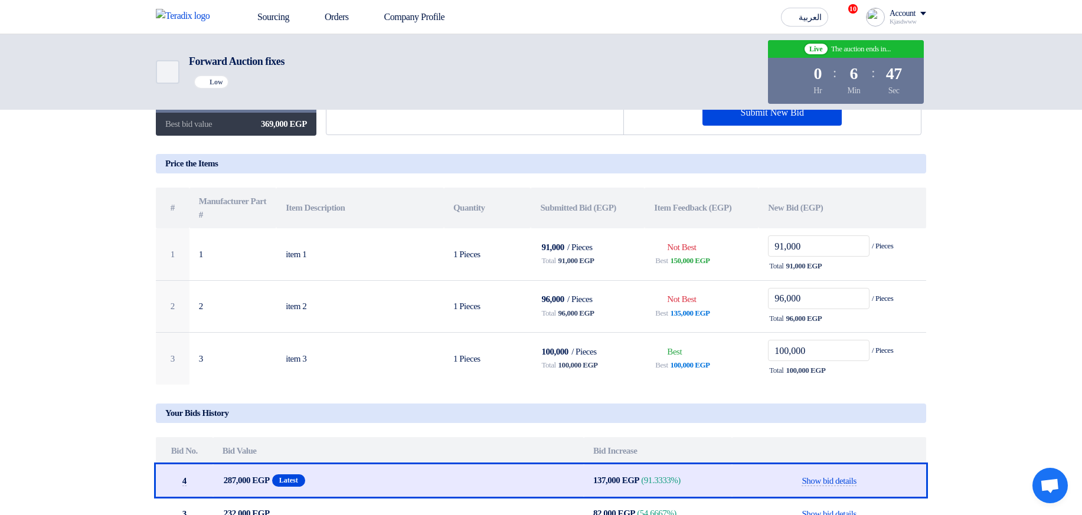
click at [987, 224] on section "Your bid is Bids submitted Not Best Bid Best bid value 369,000 EGP Your Bids Co…" at bounding box center [541, 313] width 1082 height 611
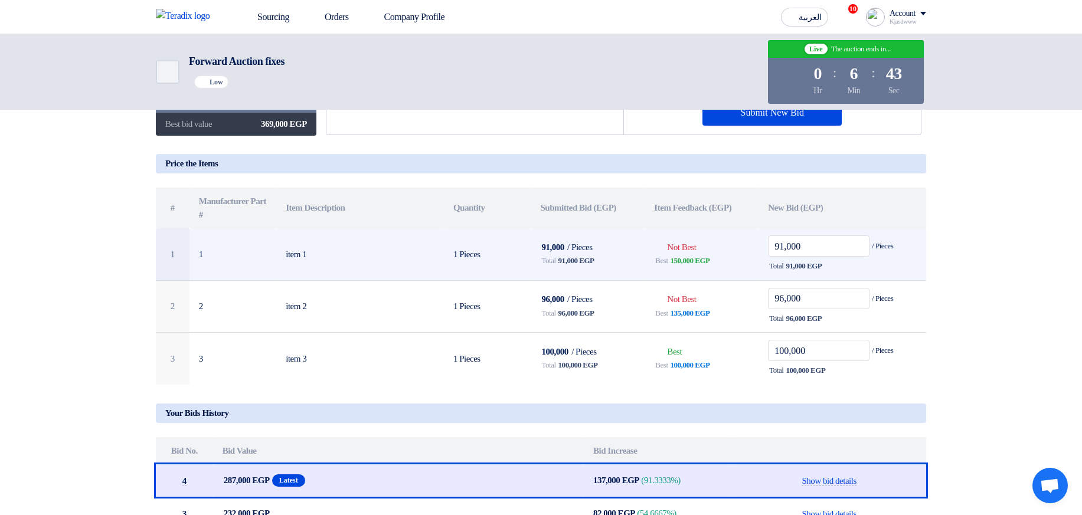
drag, startPoint x: 678, startPoint y: 260, endPoint x: 688, endPoint y: 258, distance: 9.7
click at [688, 258] on span "150,000 EGP" at bounding box center [691, 261] width 40 height 12
drag, startPoint x: 681, startPoint y: 247, endPoint x: 750, endPoint y: 244, distance: 69.1
click at [704, 252] on td "Bids submitted Not Best Best 150,000 EGP" at bounding box center [702, 255] width 114 height 52
click at [750, 244] on td "Bids submitted Not Best Best 150,000 EGP" at bounding box center [702, 255] width 114 height 52
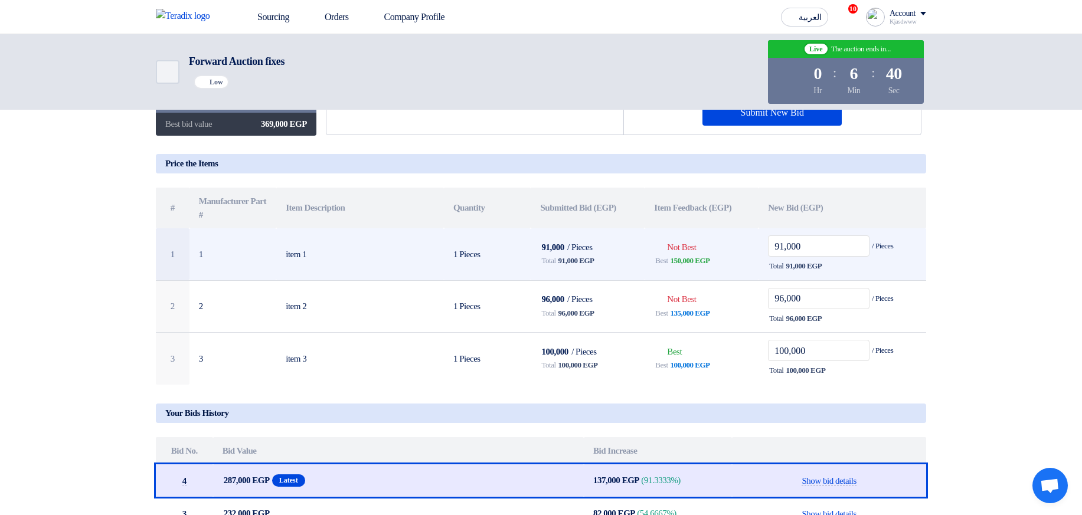
drag, startPoint x: 686, startPoint y: 263, endPoint x: 714, endPoint y: 262, distance: 28.9
click at [710, 262] on span "150,000 EGP" at bounding box center [691, 261] width 40 height 12
click at [746, 260] on div "Best 150,000 EGP" at bounding box center [701, 261] width 95 height 14
drag, startPoint x: 557, startPoint y: 265, endPoint x: 604, endPoint y: 264, distance: 47.2
click at [604, 264] on div "Total 91,000 EGP" at bounding box center [587, 261] width 95 height 14
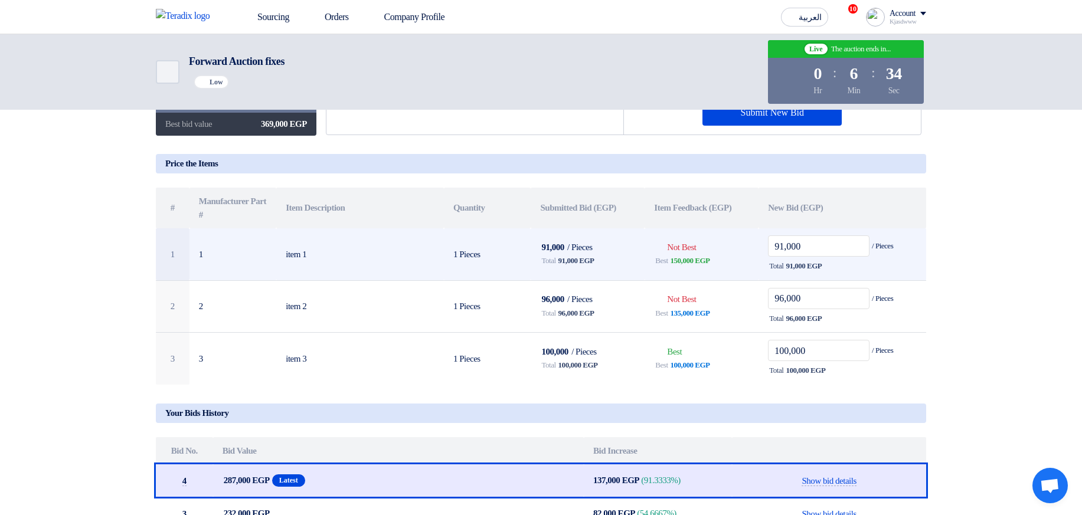
click at [604, 264] on div "Total 91,000 EGP" at bounding box center [587, 261] width 95 height 14
drag, startPoint x: 562, startPoint y: 262, endPoint x: 615, endPoint y: 262, distance: 53.1
click at [615, 262] on div "Total 91,000 EGP" at bounding box center [587, 261] width 95 height 14
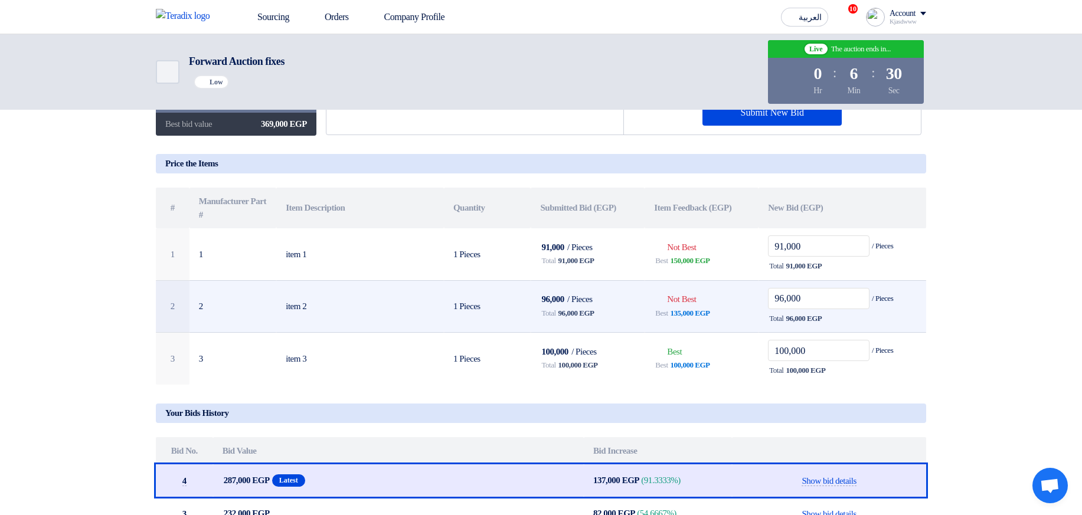
click at [540, 295] on td "96,000 / Pieces Total 96,000 EGP" at bounding box center [588, 306] width 114 height 53
drag, startPoint x: 564, startPoint y: 318, endPoint x: 611, endPoint y: 316, distance: 47.3
click at [611, 316] on div "Total 96,000 EGP" at bounding box center [587, 313] width 95 height 14
drag, startPoint x: 565, startPoint y: 316, endPoint x: 613, endPoint y: 316, distance: 47.8
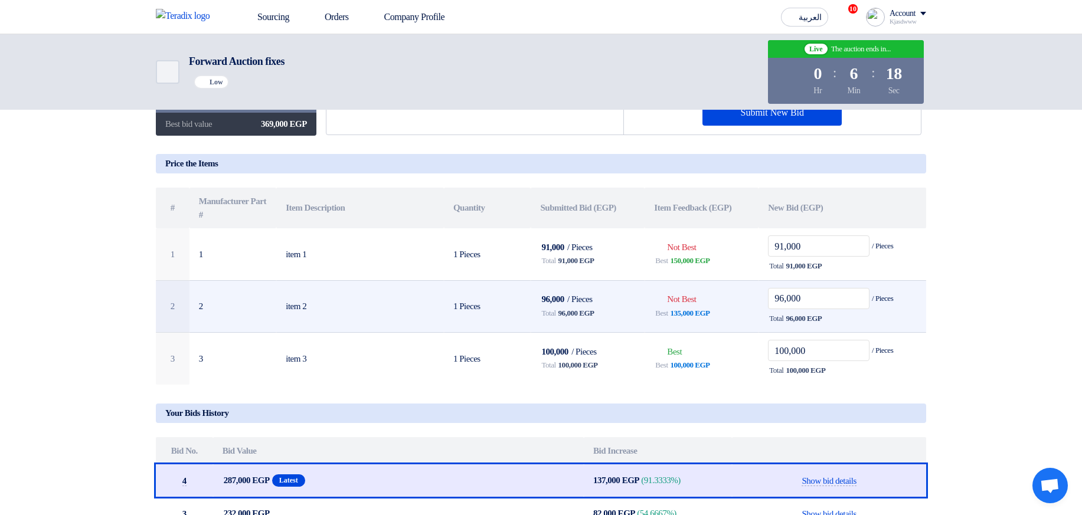
click at [613, 316] on div "Total 96,000 EGP" at bounding box center [587, 313] width 95 height 14
drag, startPoint x: 681, startPoint y: 316, endPoint x: 720, endPoint y: 315, distance: 39.0
click at [720, 315] on div "Best 135,000 EGP" at bounding box center [701, 313] width 95 height 14
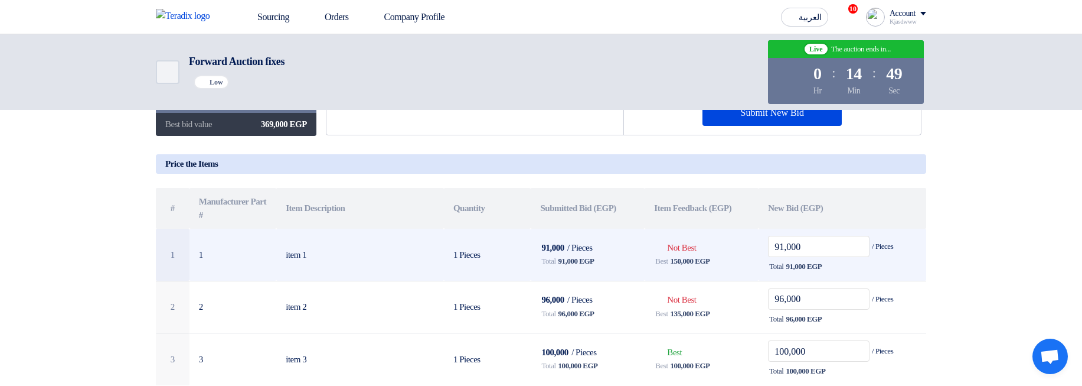
drag, startPoint x: 671, startPoint y: 267, endPoint x: 723, endPoint y: 259, distance: 52.7
click at [723, 259] on div "Best 150,000 EGP" at bounding box center [701, 261] width 95 height 14
drag, startPoint x: 723, startPoint y: 259, endPoint x: 654, endPoint y: 266, distance: 69.4
click at [654, 266] on div "Best 150,000 EGP" at bounding box center [701, 261] width 95 height 14
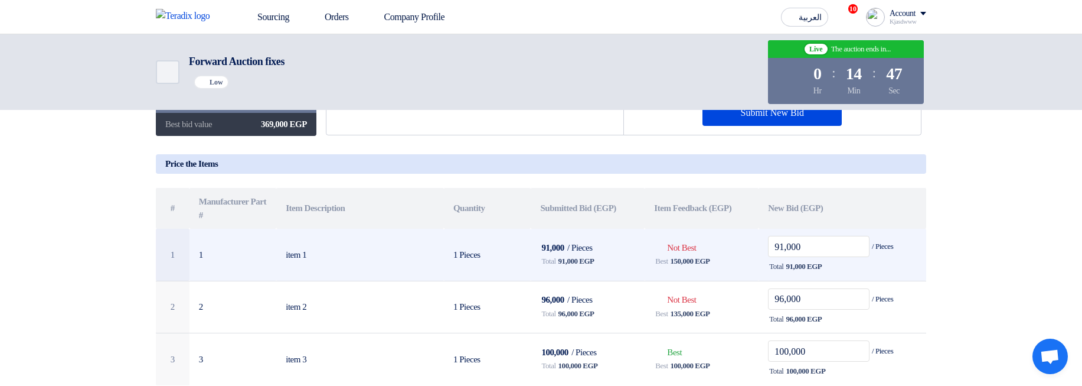
click at [654, 266] on div "Best 150,000 EGP" at bounding box center [701, 261] width 95 height 14
drag, startPoint x: 654, startPoint y: 266, endPoint x: 714, endPoint y: 260, distance: 60.5
click at [713, 260] on div "Best 150,000 EGP" at bounding box center [701, 261] width 95 height 14
click at [723, 260] on div "Best 150,000 EGP" at bounding box center [701, 261] width 95 height 14
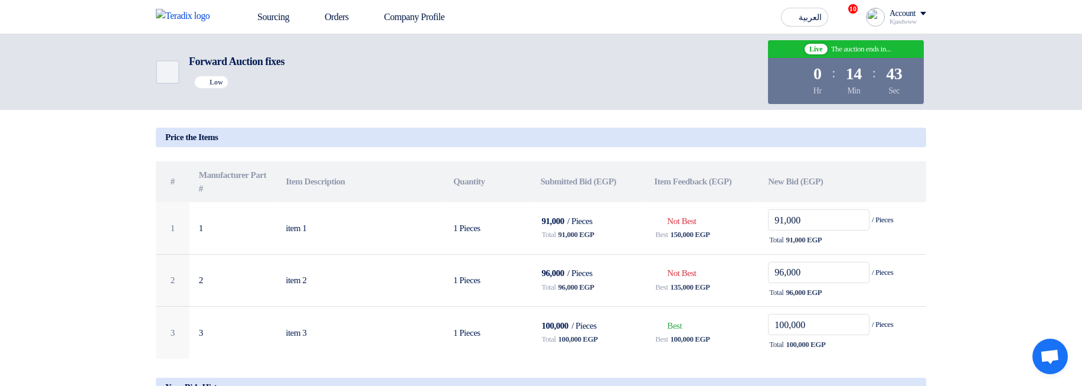
scroll to position [213, 0]
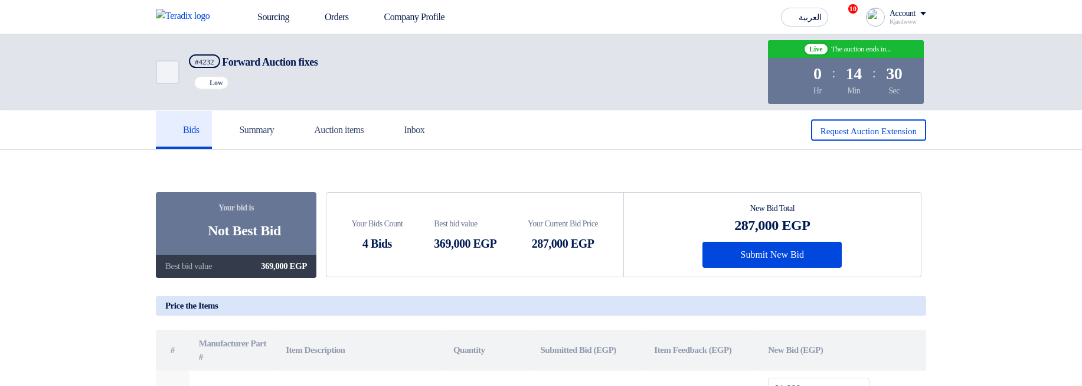
scroll to position [213, 0]
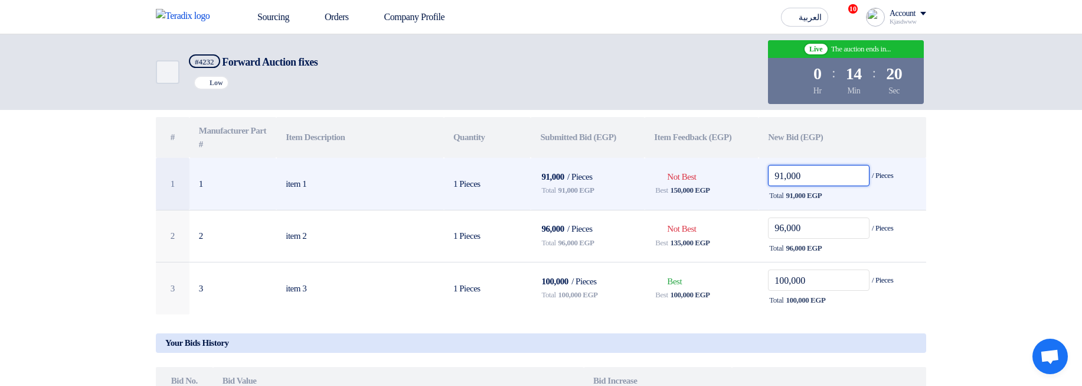
drag, startPoint x: 782, startPoint y: 177, endPoint x: 769, endPoint y: 179, distance: 13.2
click at [769, 179] on input "91,000" at bounding box center [819, 175] width 102 height 21
click at [779, 178] on input "91,000" at bounding box center [819, 175] width 102 height 21
click at [795, 180] on input "91,000" at bounding box center [819, 175] width 102 height 21
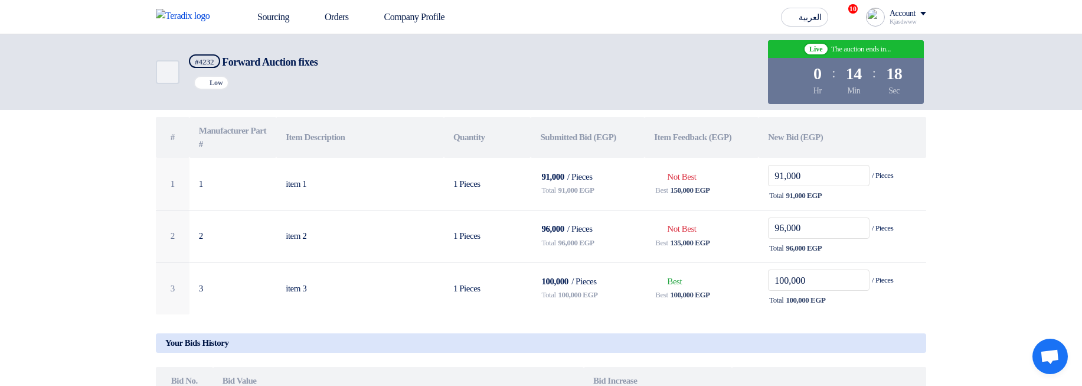
click at [1015, 182] on section "Your bid is Bids submitted Not Best Bid Best bid value 369,000 EGP Your Bids Co…" at bounding box center [541, 242] width 1082 height 611
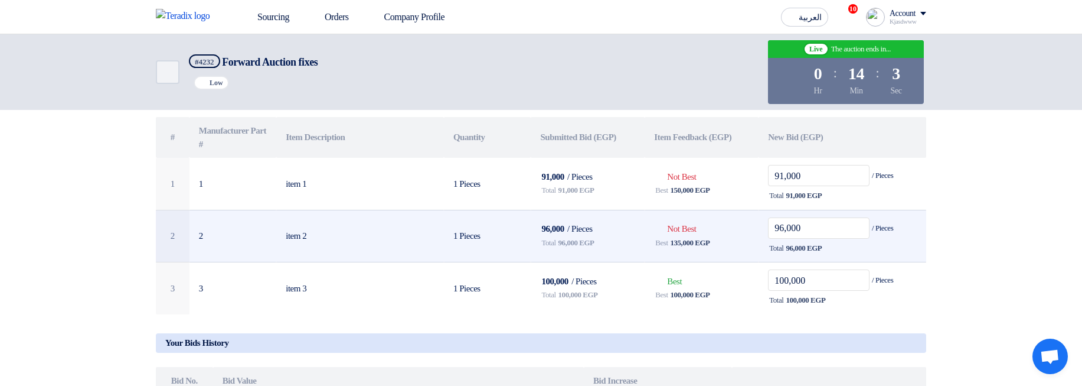
click at [720, 221] on td "Bids submitted Not Best Best 135,000 EGP" at bounding box center [702, 236] width 114 height 53
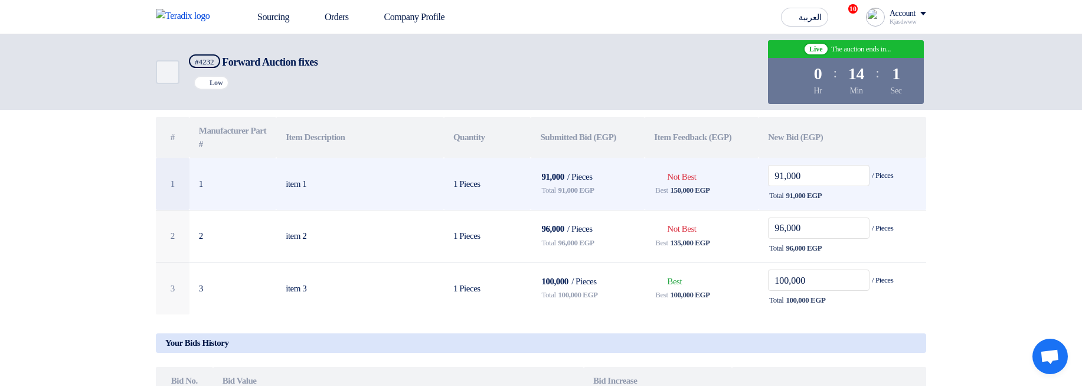
drag, startPoint x: 538, startPoint y: 195, endPoint x: 740, endPoint y: 191, distance: 202.6
click at [740, 191] on tr "1 1 item 1 1 Pieces 91,000 / Pieces Total 91,000 EGP Bids submitted Not Best Be…" at bounding box center [541, 184] width 771 height 52
click at [738, 191] on div "Best 150,000 EGP" at bounding box center [701, 190] width 95 height 14
drag, startPoint x: 543, startPoint y: 188, endPoint x: 609, endPoint y: 186, distance: 65.6
click at [609, 186] on div "Total 91,000 EGP" at bounding box center [587, 190] width 95 height 14
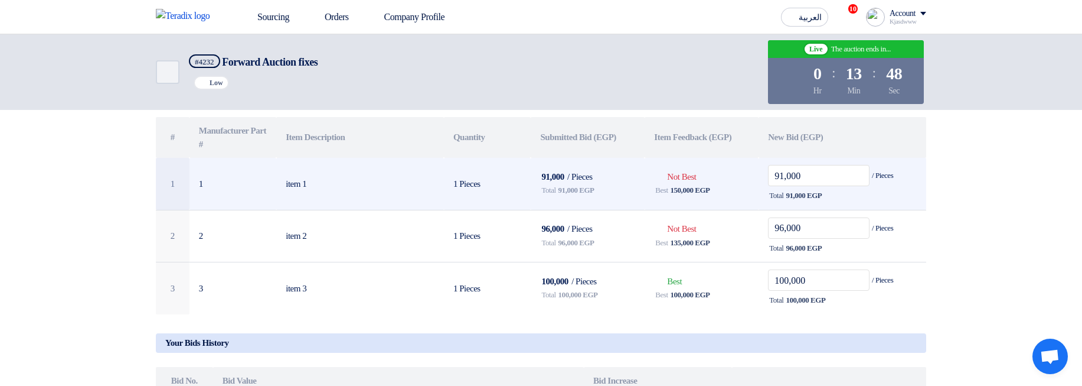
click at [609, 187] on div "Total 91,000 EGP" at bounding box center [587, 190] width 95 height 14
drag, startPoint x: 602, startPoint y: 192, endPoint x: 539, endPoint y: 194, distance: 63.2
click at [539, 194] on td "91,000 / Pieces Total 91,000 EGP" at bounding box center [588, 184] width 114 height 52
click at [583, 194] on span "91,000 EGP" at bounding box center [577, 190] width 36 height 12
click at [612, 195] on div "Total 91,000 EGP" at bounding box center [587, 190] width 95 height 14
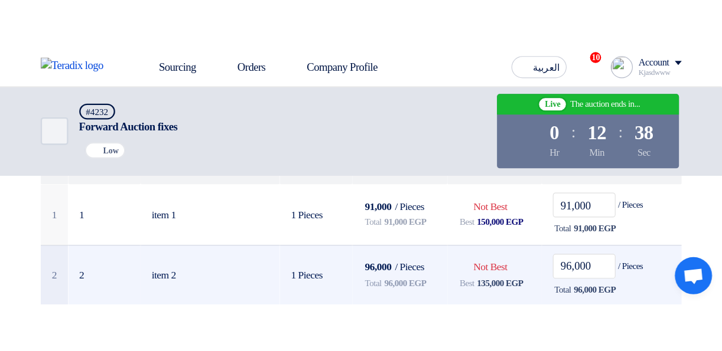
scroll to position [253, 0]
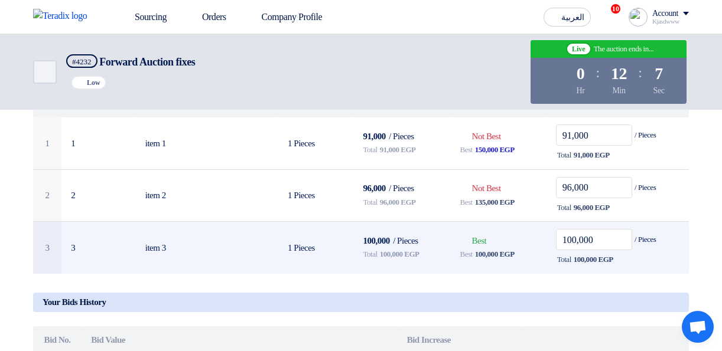
click at [497, 270] on td "Bids submitted Best Best 100,000 EGP" at bounding box center [497, 248] width 97 height 52
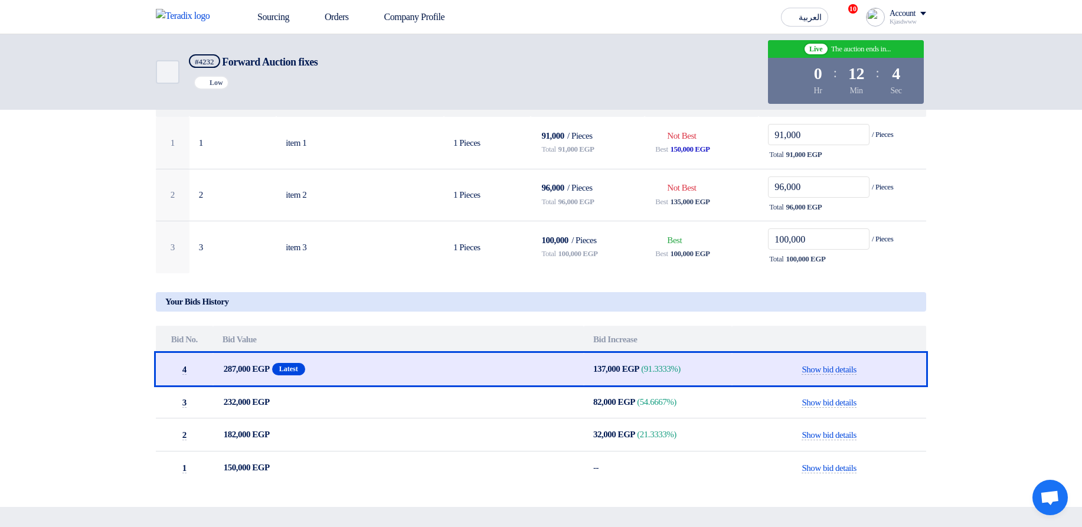
click at [990, 259] on section "Your bid is Bids submitted Not Best Bid Best bid value 369,000 EGP Your Bids Co…" at bounding box center [541, 201] width 1082 height 611
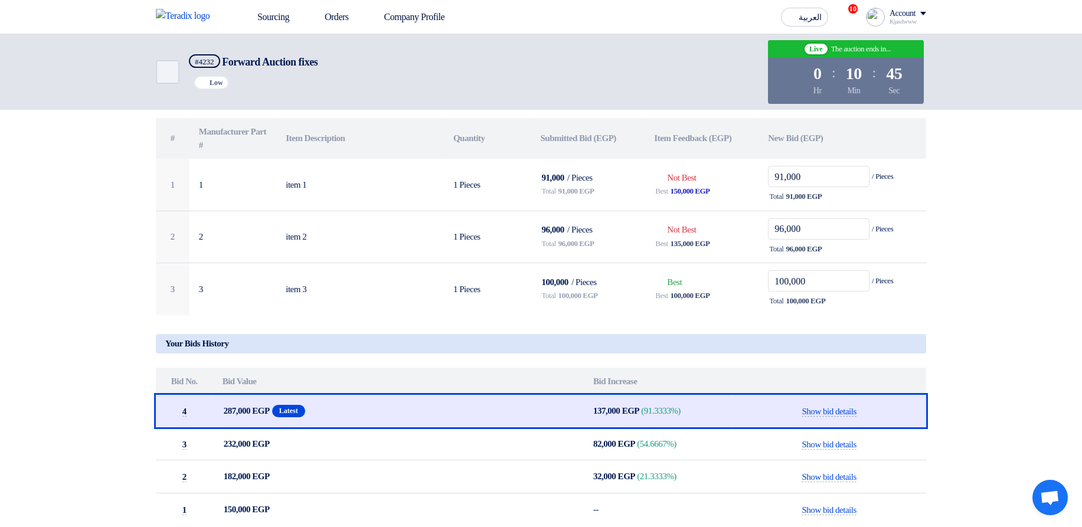
scroll to position [182, 0]
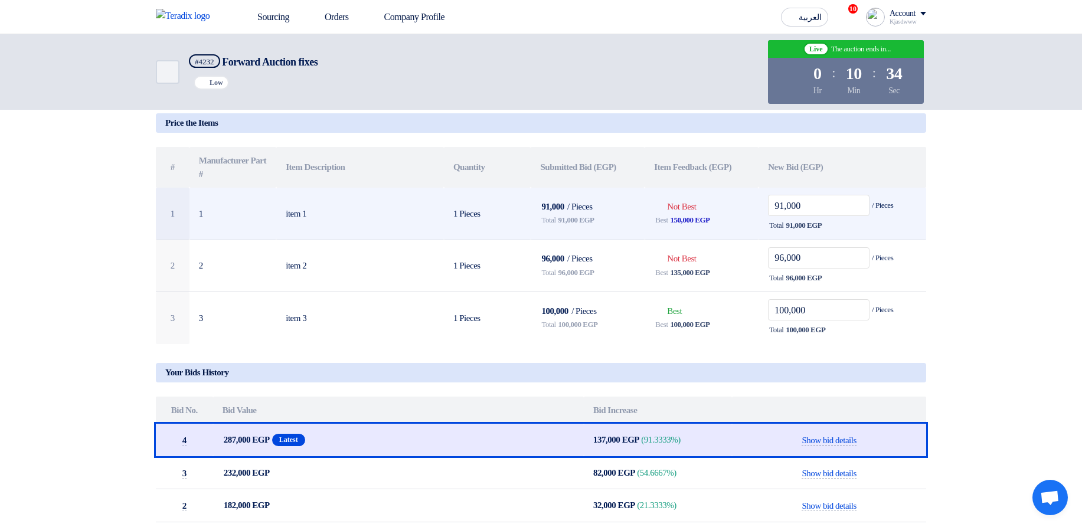
drag, startPoint x: 645, startPoint y: 207, endPoint x: 712, endPoint y: 206, distance: 67.3
click at [712, 206] on td "Bids submitted Not Best Best 150,000 EGP" at bounding box center [702, 214] width 114 height 52
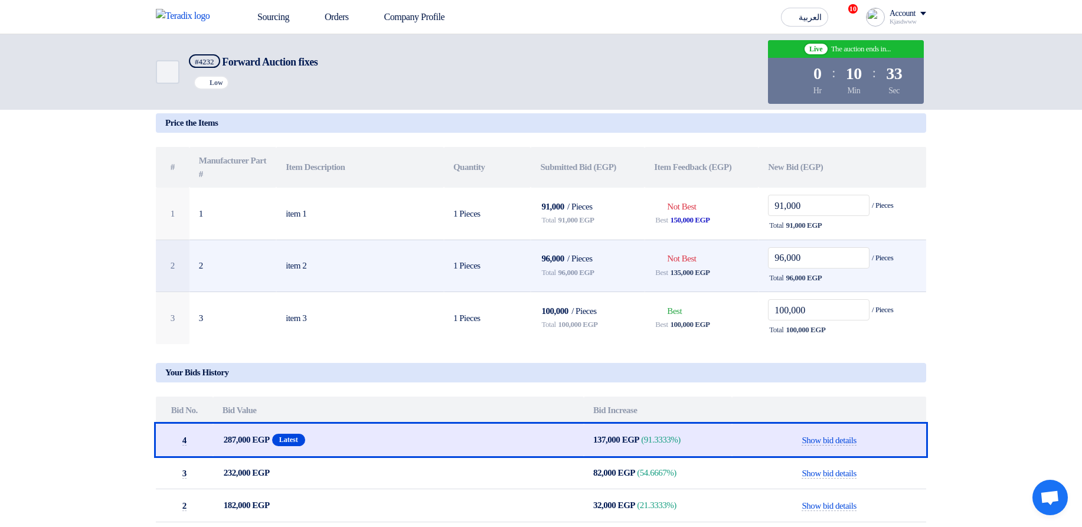
drag, startPoint x: 637, startPoint y: 263, endPoint x: 723, endPoint y: 264, distance: 86.2
click at [723, 264] on tr "2 2 item 2 1 Pieces 96,000 / Pieces Total 96,000 EGP Bids submitted Not Best Be…" at bounding box center [541, 266] width 771 height 53
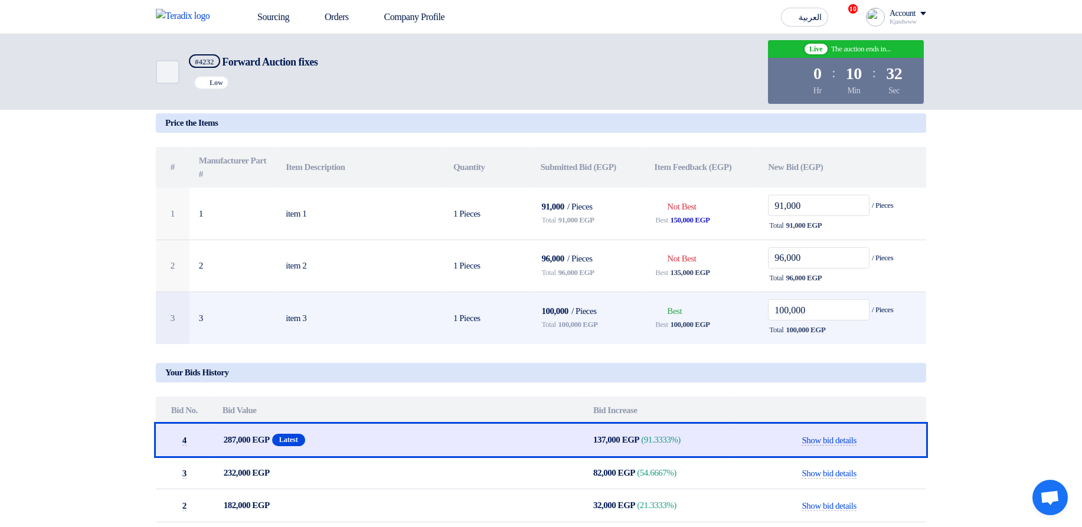
drag, startPoint x: 646, startPoint y: 316, endPoint x: 713, endPoint y: 309, distance: 67.1
click at [713, 309] on td "Bids submitted Best Best 100,000 EGP" at bounding box center [702, 318] width 114 height 52
click at [723, 306] on td "Bids submitted Best Best 100,000 EGP" at bounding box center [702, 318] width 114 height 52
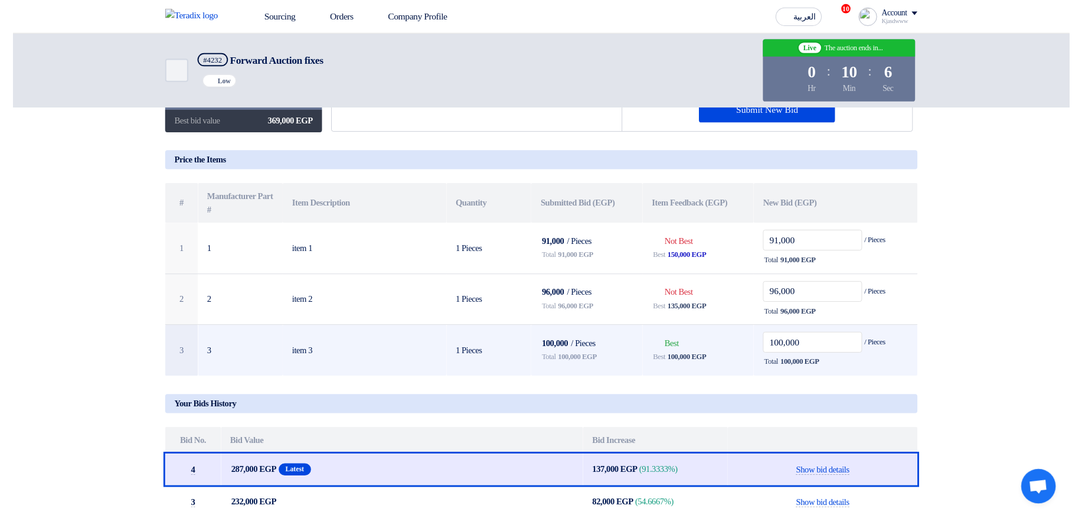
scroll to position [41, 0]
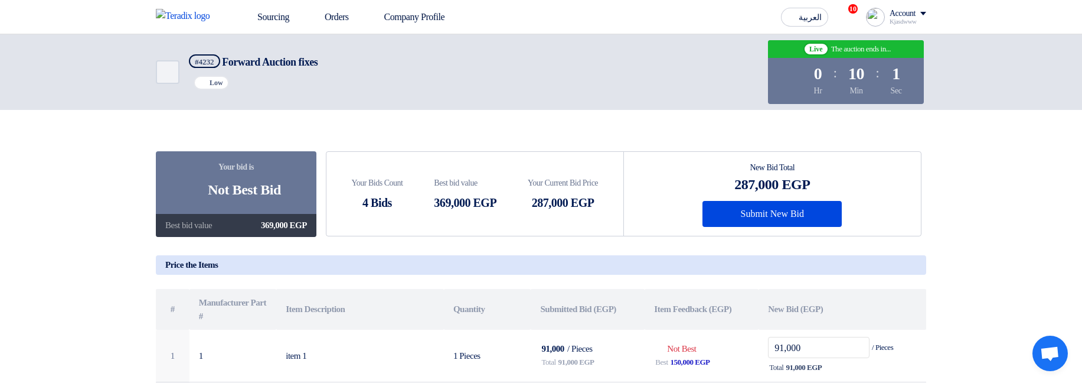
drag, startPoint x: 857, startPoint y: 63, endPoint x: 904, endPoint y: 72, distance: 48.1
click at [904, 72] on div "Time Remaining 0 Hr : 10 Min : 1 Sec" at bounding box center [846, 81] width 142 height 43
click at [948, 79] on div "Back #4232 Forward Auction fixes Priority Low Live The auction ends in... Time …" at bounding box center [541, 72] width 1082 height 76
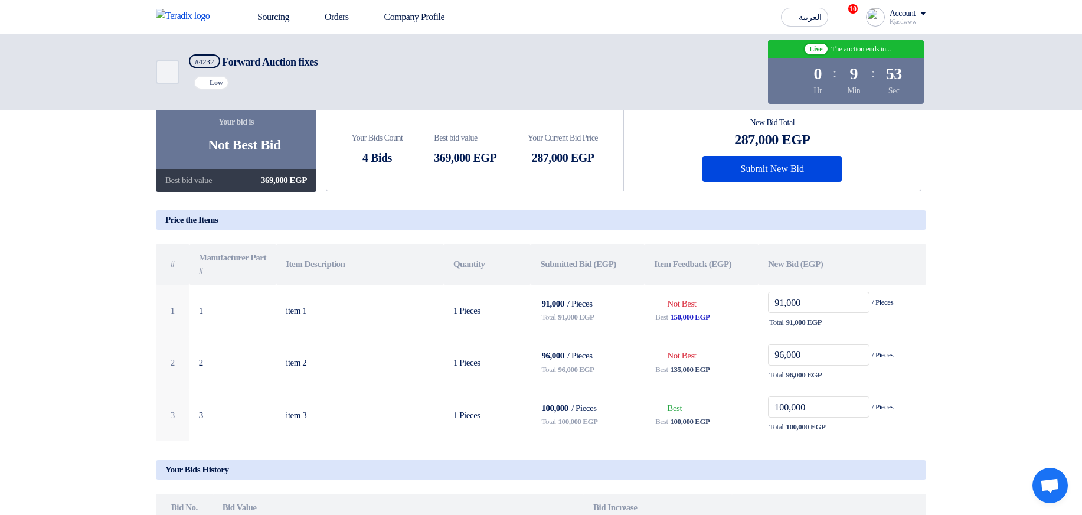
scroll to position [354, 0]
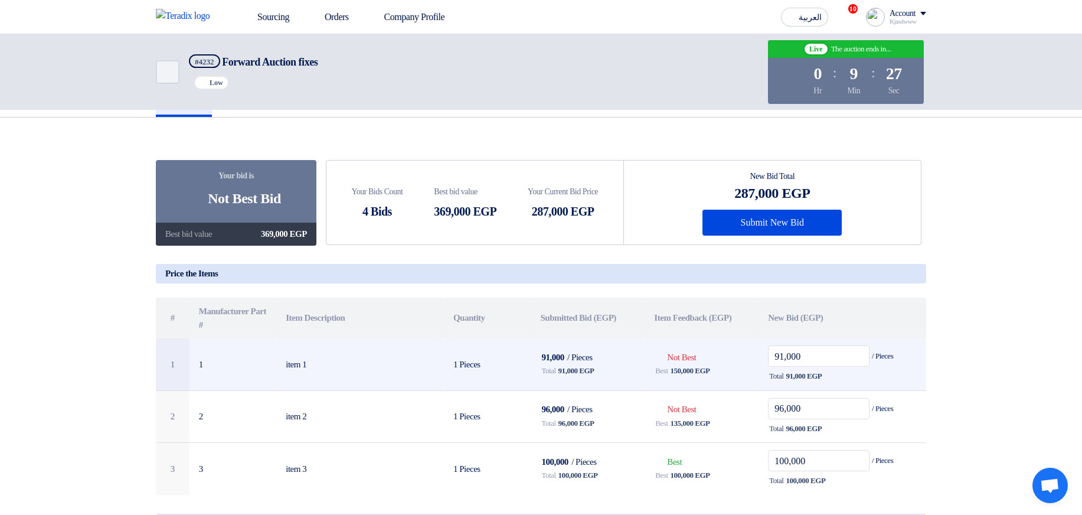
scroll to position [71, 0]
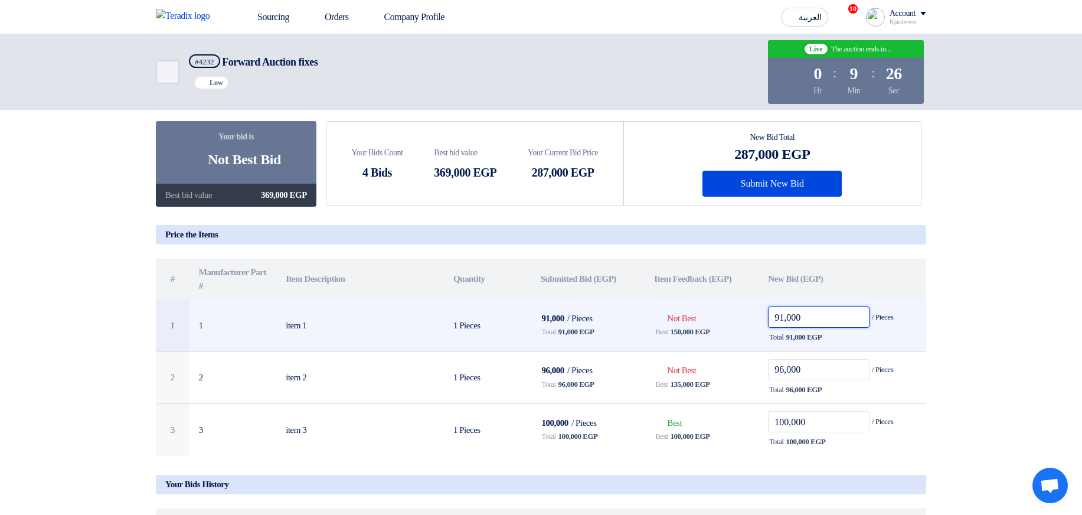
drag, startPoint x: 782, startPoint y: 319, endPoint x: 763, endPoint y: 327, distance: 20.4
click at [762, 326] on td "91,000 / Pieces Total 91,000 EGP" at bounding box center [843, 325] width 168 height 52
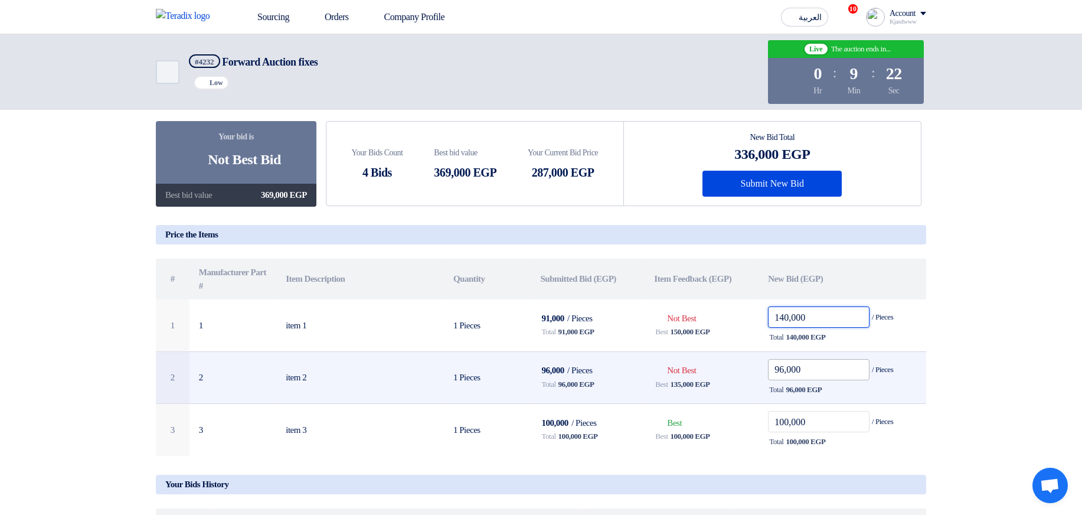
type input "140,000"
drag, startPoint x: 784, startPoint y: 374, endPoint x: 766, endPoint y: 375, distance: 17.7
click at [766, 375] on td "96,000 / Pieces Total 96,000 EGP" at bounding box center [843, 377] width 168 height 53
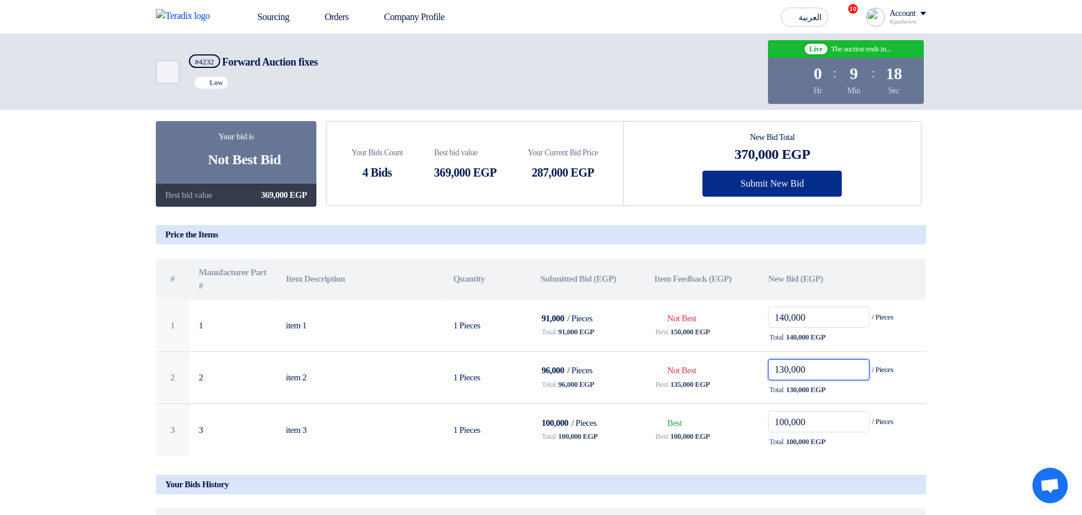
type input "130,000"
click at [775, 189] on button "Submit New Bid" at bounding box center [772, 184] width 139 height 26
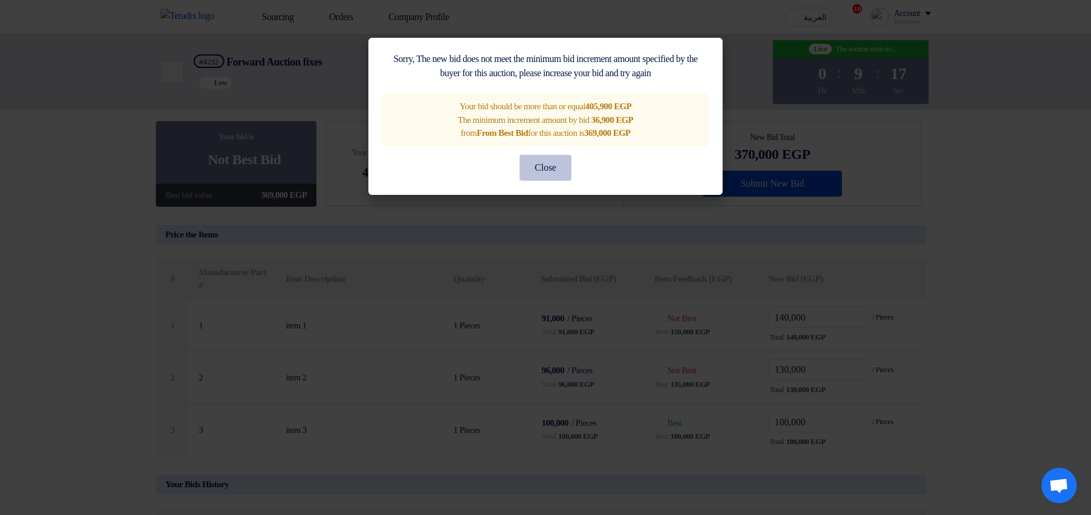
click at [529, 166] on button "Close" at bounding box center [546, 168] width 52 height 26
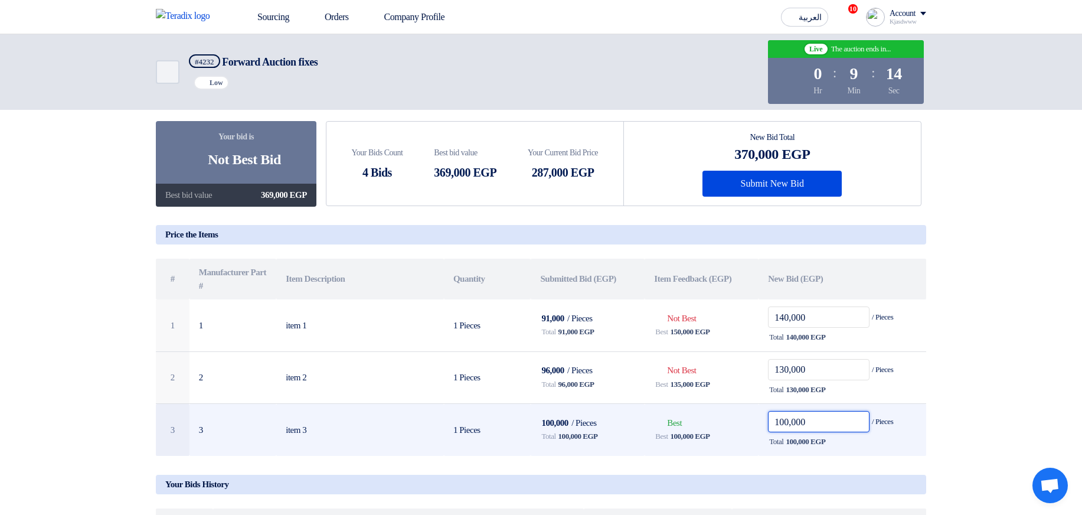
drag, startPoint x: 781, startPoint y: 422, endPoint x: 790, endPoint y: 423, distance: 8.9
click at [790, 423] on input "100,000" at bounding box center [819, 421] width 102 height 21
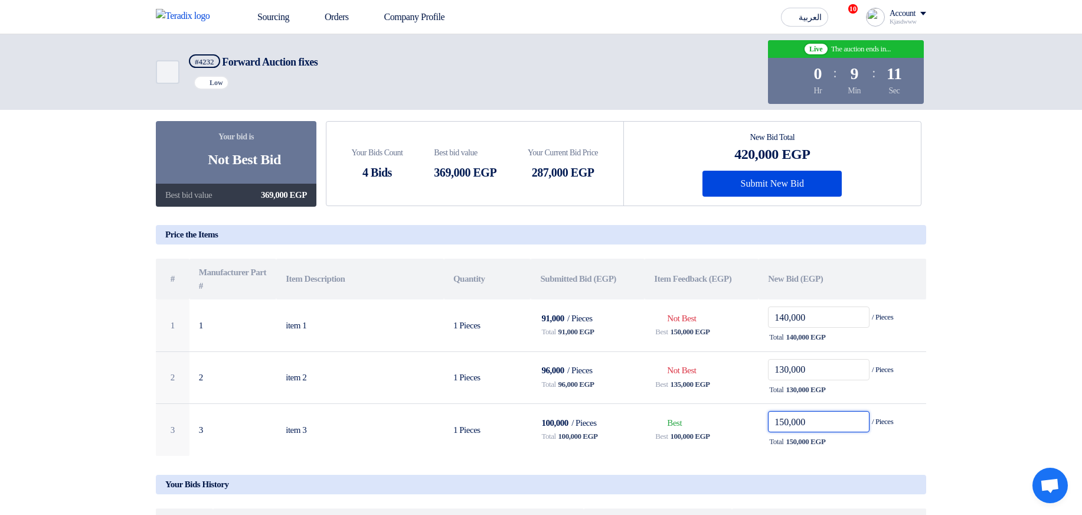
type input "150,000"
click at [1034, 263] on section "Your bid is Bids submitted Not Best Bid Best bid value 369,000 EGP Your Bids Co…" at bounding box center [541, 384] width 1082 height 611
click at [784, 188] on button "Submit New Bid" at bounding box center [772, 184] width 139 height 26
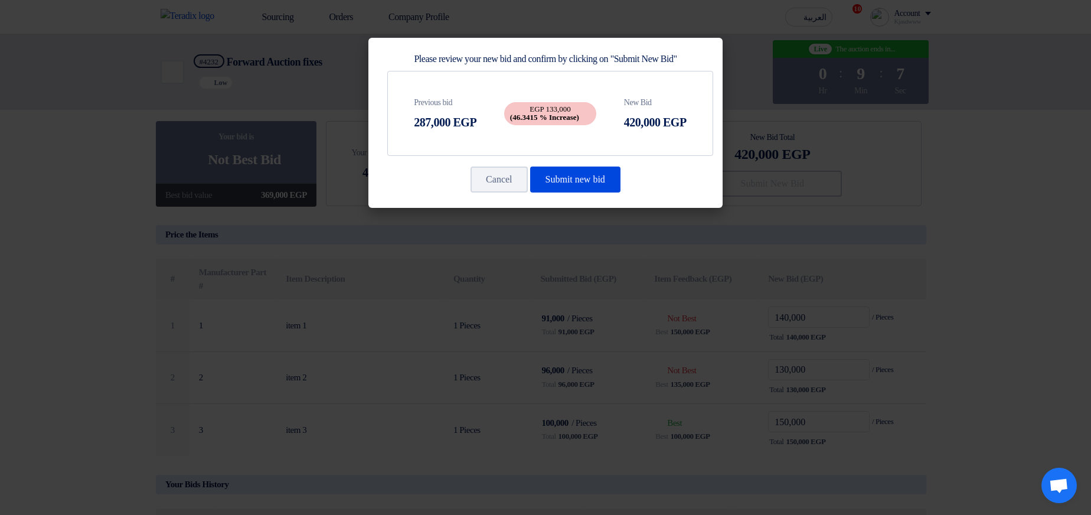
drag, startPoint x: 543, startPoint y: 105, endPoint x: 577, endPoint y: 106, distance: 34.9
click at [577, 106] on span "EGP 133,000 (46.3415 % Increase)" at bounding box center [550, 113] width 92 height 23
click at [580, 107] on span "EGP 133,000 (46.3415 % Increase)" at bounding box center [550, 113] width 92 height 23
drag, startPoint x: 544, startPoint y: 109, endPoint x: 580, endPoint y: 109, distance: 36.6
click at [580, 109] on span "EGP 133,000 (46.3415 % Increase)" at bounding box center [550, 113] width 92 height 23
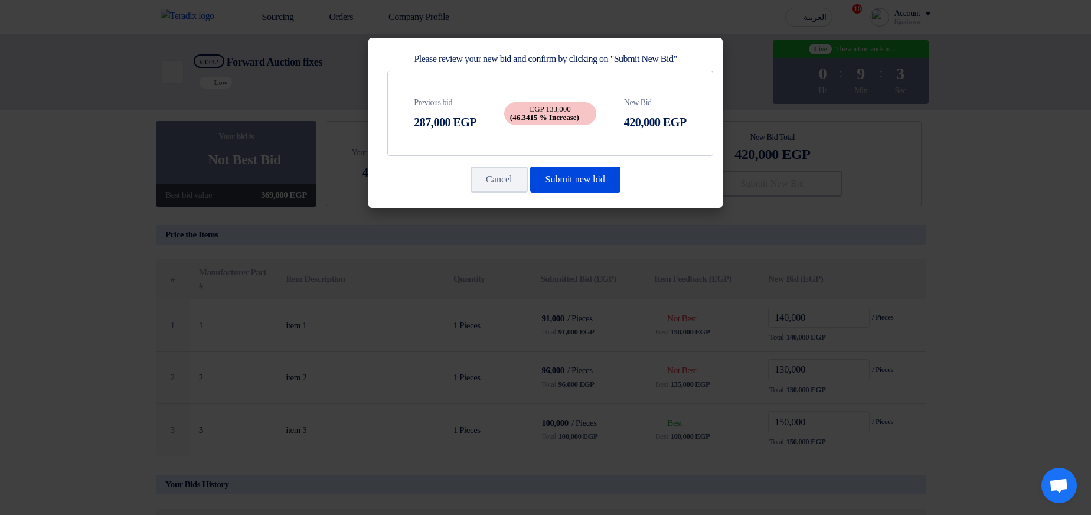
click at [581, 108] on span "EGP 133,000 (46.3415 % Increase)" at bounding box center [550, 113] width 92 height 23
drag, startPoint x: 549, startPoint y: 112, endPoint x: 577, endPoint y: 112, distance: 28.9
click at [577, 113] on b "(46.3415 % Increase)" at bounding box center [544, 117] width 69 height 9
click at [586, 107] on span "EGP 133,000 (46.3415 % Increase)" at bounding box center [550, 113] width 92 height 23
drag, startPoint x: 510, startPoint y: 113, endPoint x: 540, endPoint y: 117, distance: 29.8
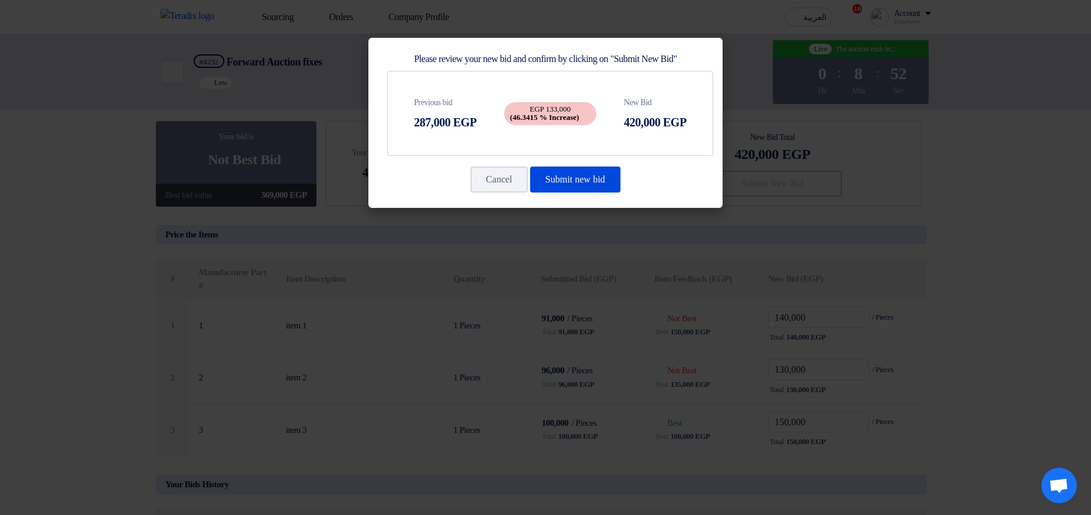
click at [540, 117] on b "(46.3415 % Increase)" at bounding box center [544, 117] width 69 height 9
drag, startPoint x: 409, startPoint y: 120, endPoint x: 432, endPoint y: 121, distance: 23.1
click at [432, 121] on div "Previous bid 287,000 EGP EGP 133,000 (46.3415 % Increase) New Bid 420,000 EGP" at bounding box center [550, 113] width 325 height 84
click at [551, 107] on span "EGP 133,000 (46.3415 % Increase)" at bounding box center [550, 113] width 92 height 23
click at [602, 181] on button "Submit new bid" at bounding box center [575, 180] width 90 height 26
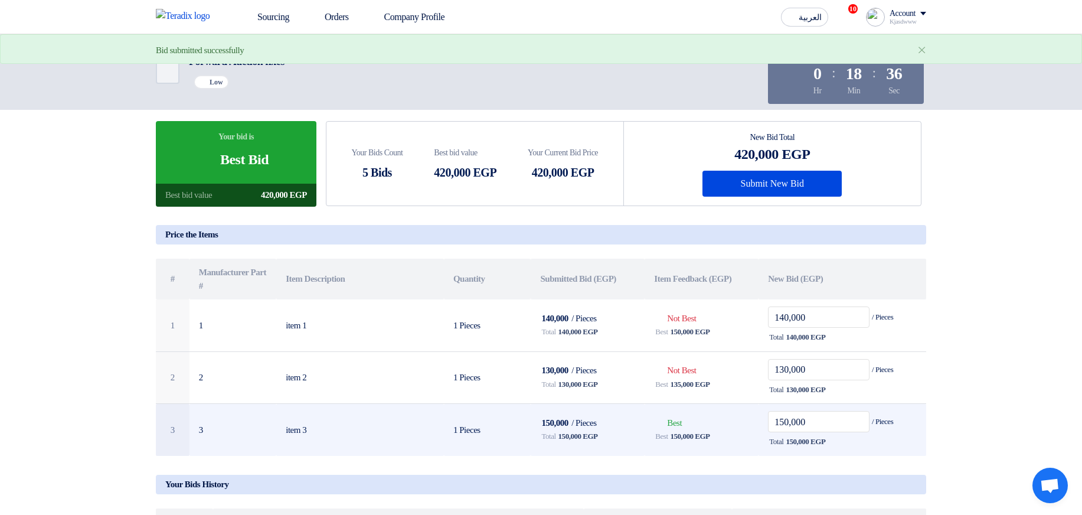
drag, startPoint x: 722, startPoint y: 431, endPoint x: 670, endPoint y: 432, distance: 52.0
click at [672, 429] on td "Bids submitted Best Best 150,000 EGP" at bounding box center [702, 430] width 114 height 52
click at [668, 438] on span "Best" at bounding box center [661, 436] width 12 height 12
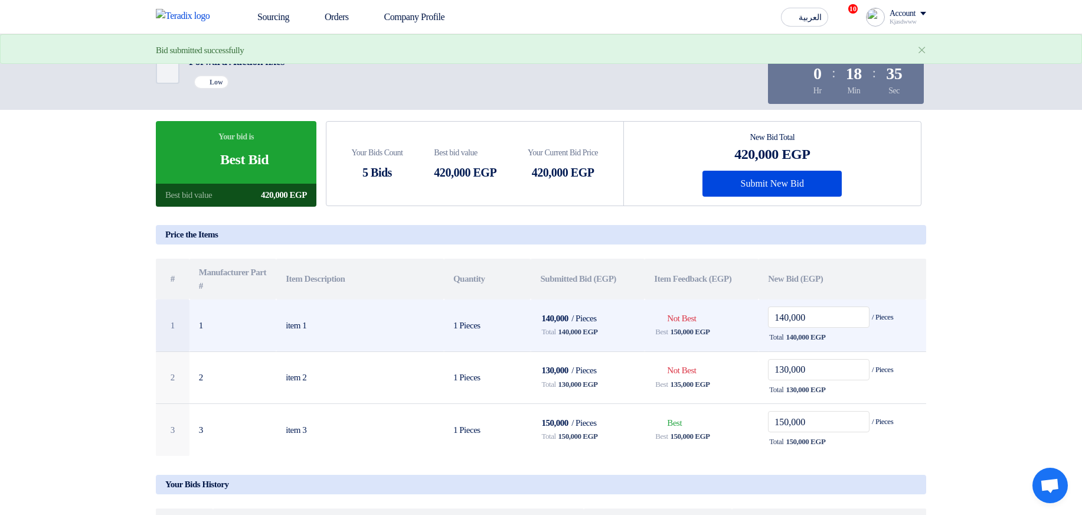
drag, startPoint x: 792, startPoint y: 335, endPoint x: 812, endPoint y: 335, distance: 19.5
click at [812, 335] on span "140,000 EGP" at bounding box center [806, 337] width 40 height 12
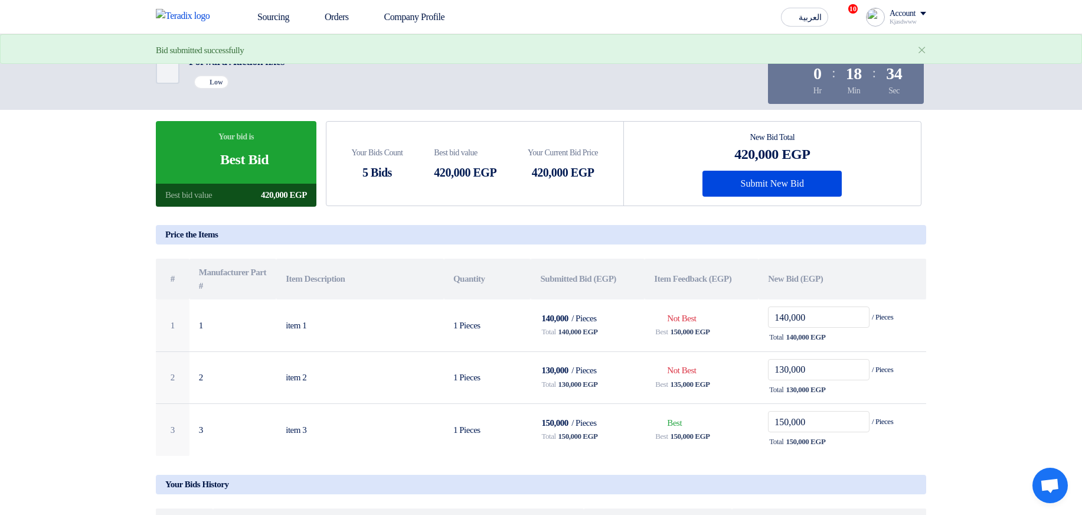
click at [1001, 324] on section "Your bid is Bids submitted Best Bid Best bid value 420,000 EGP Your Bids Count …" at bounding box center [541, 401] width 1082 height 644
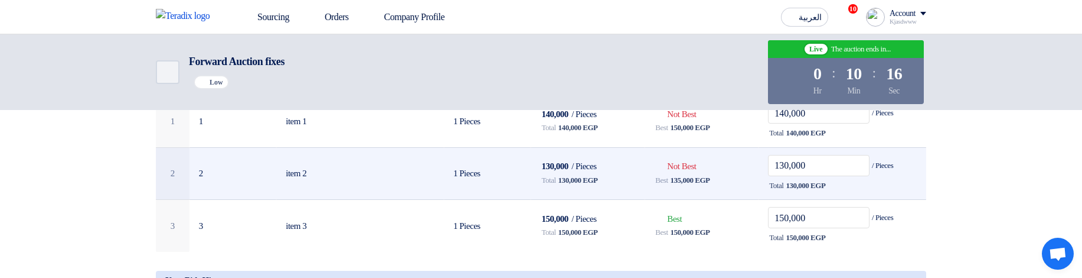
scroll to position [283, 0]
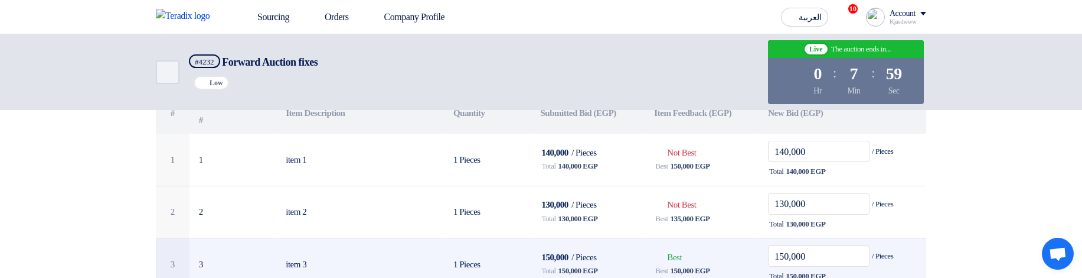
scroll to position [213, 0]
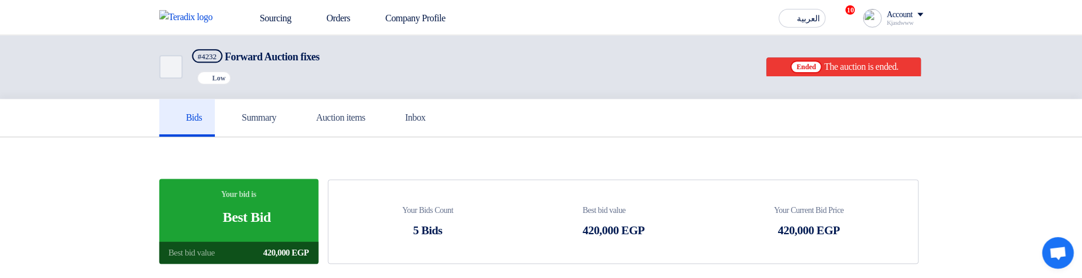
scroll to position [213, 0]
